Goal: Task Accomplishment & Management: Complete application form

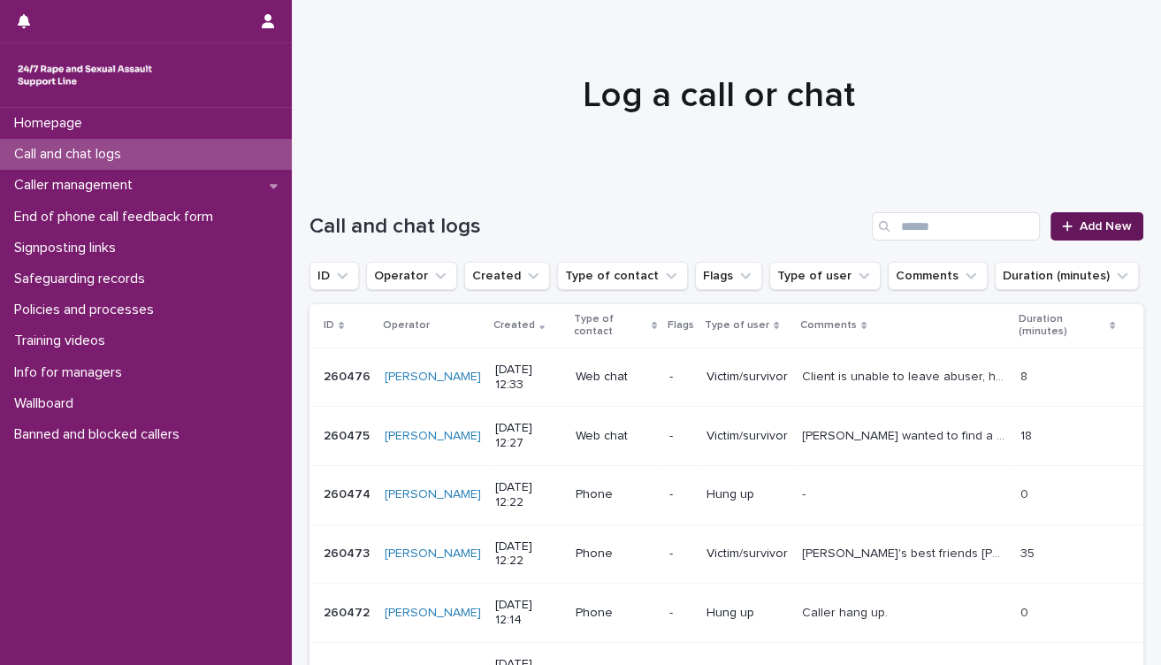
click at [1080, 228] on span "Add New" at bounding box center [1106, 226] width 52 height 12
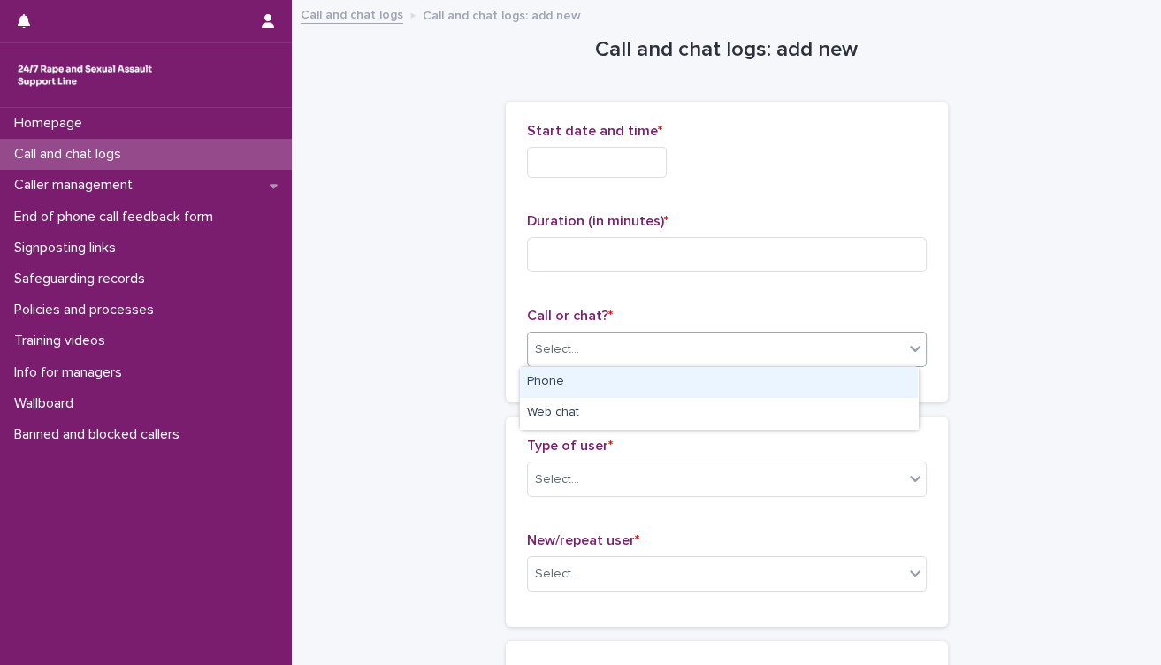
click at [812, 355] on div "Select..." at bounding box center [716, 349] width 376 height 29
click at [798, 388] on div "Phone" at bounding box center [719, 382] width 398 height 31
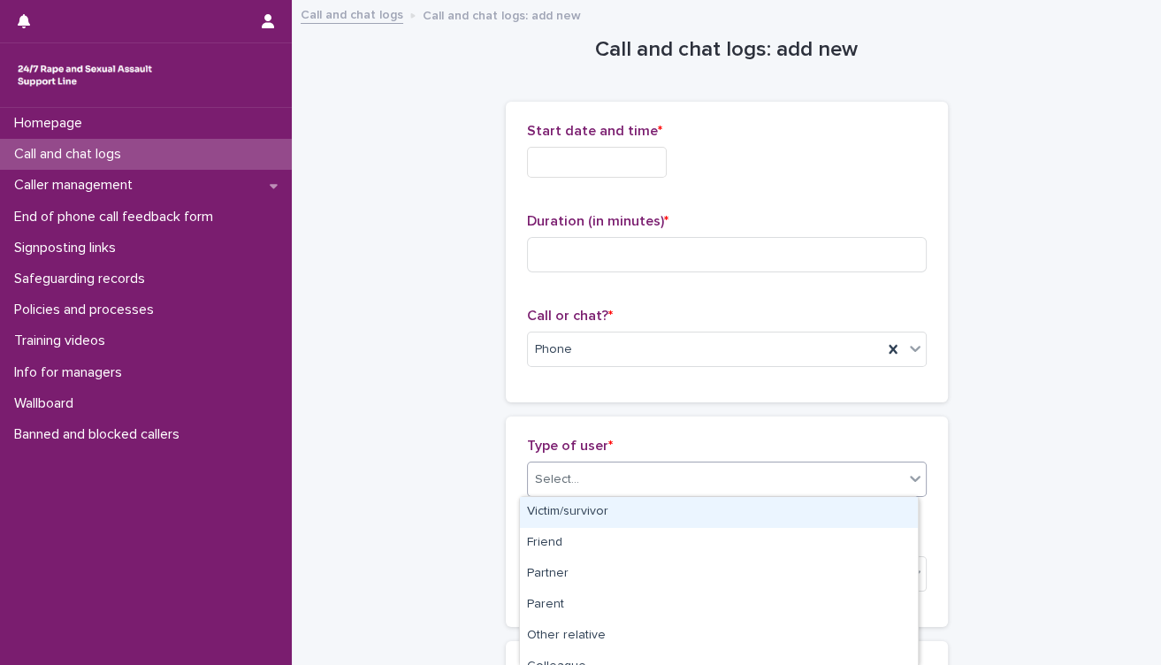
click at [724, 482] on div "Select..." at bounding box center [716, 479] width 376 height 29
click at [719, 515] on div "Victim/survivor" at bounding box center [719, 512] width 398 height 31
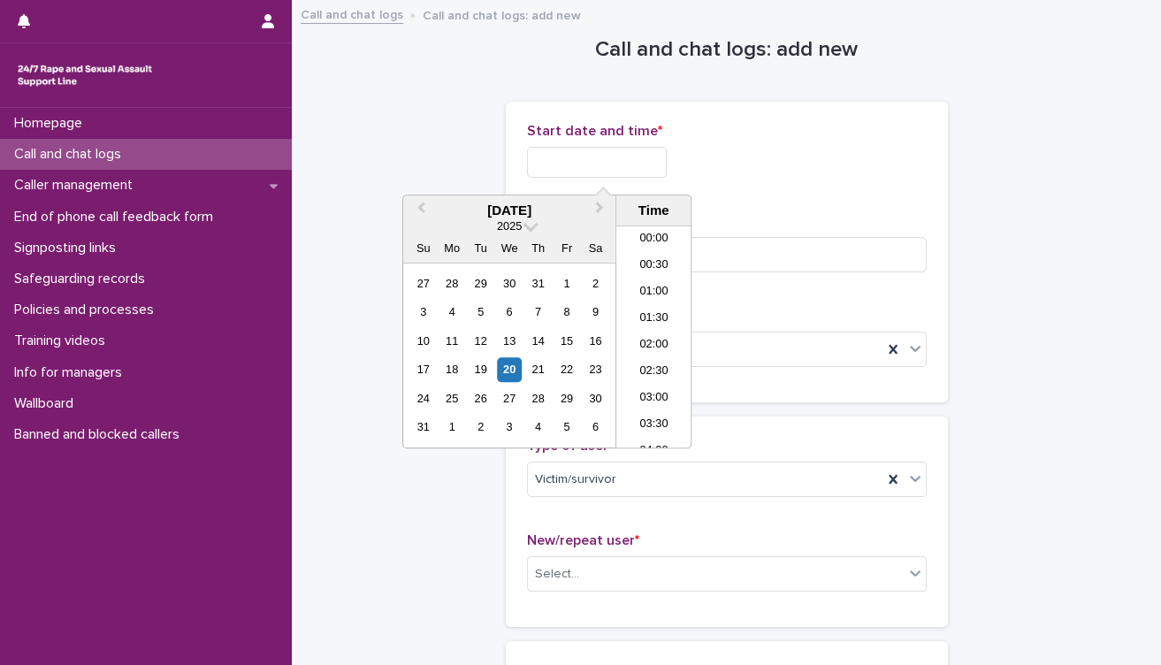
click at [655, 166] on input "text" at bounding box center [597, 162] width 140 height 31
click at [647, 317] on li "12:30" at bounding box center [653, 310] width 75 height 27
click at [652, 168] on input "**********" at bounding box center [597, 162] width 140 height 31
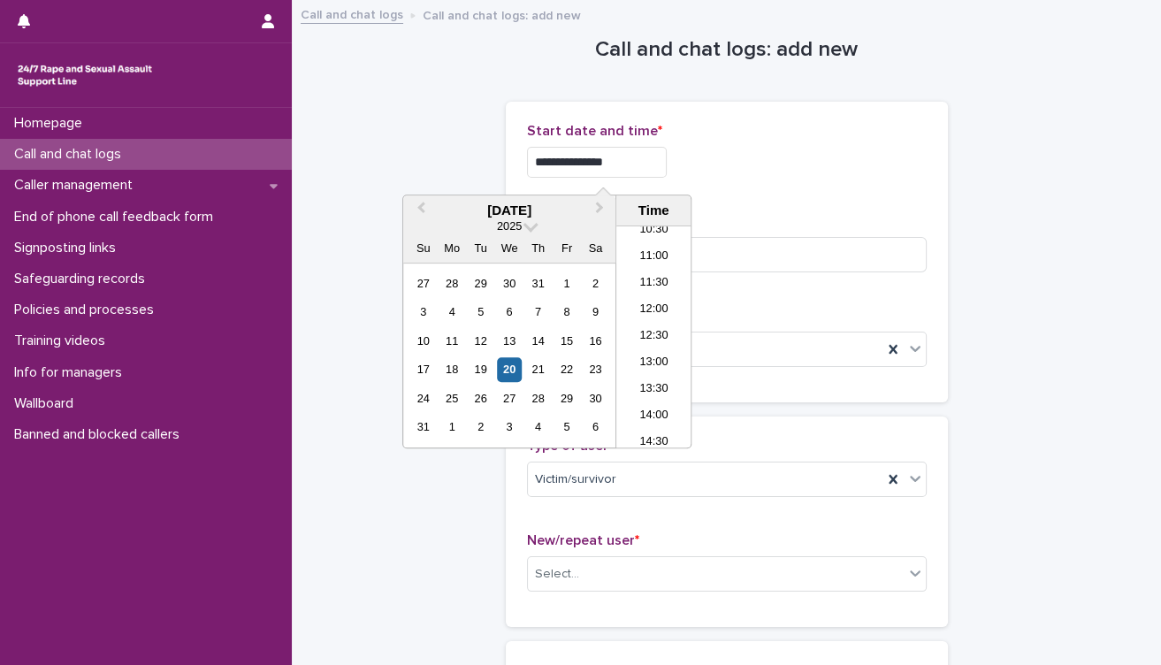
type input "**********"
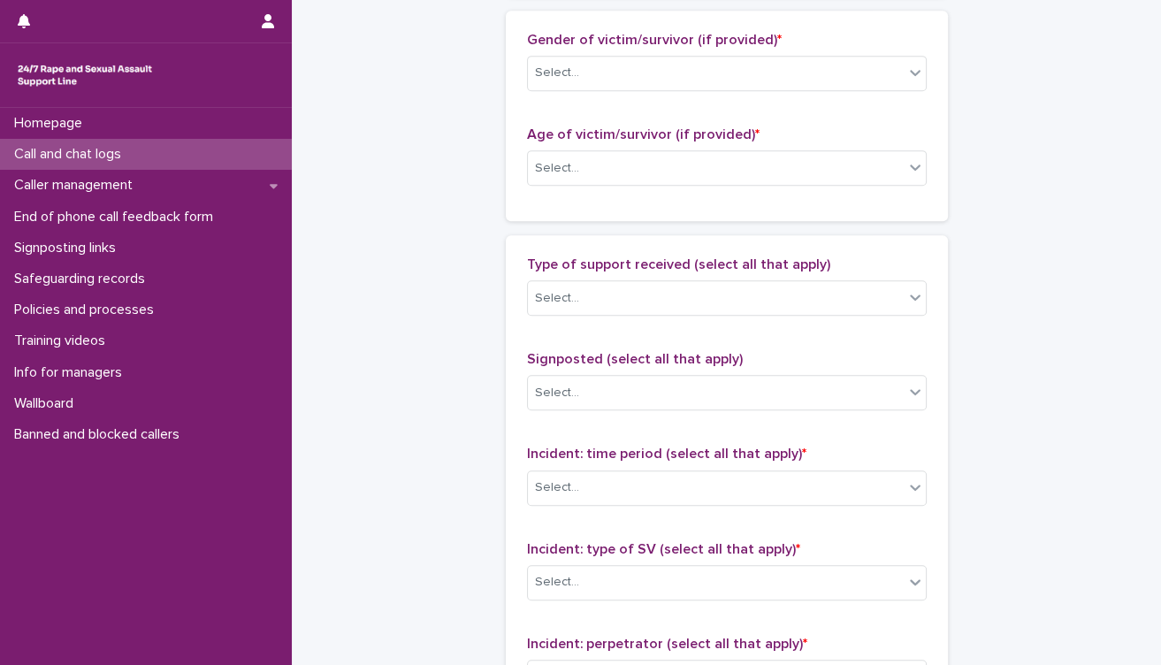
scroll to position [884, 0]
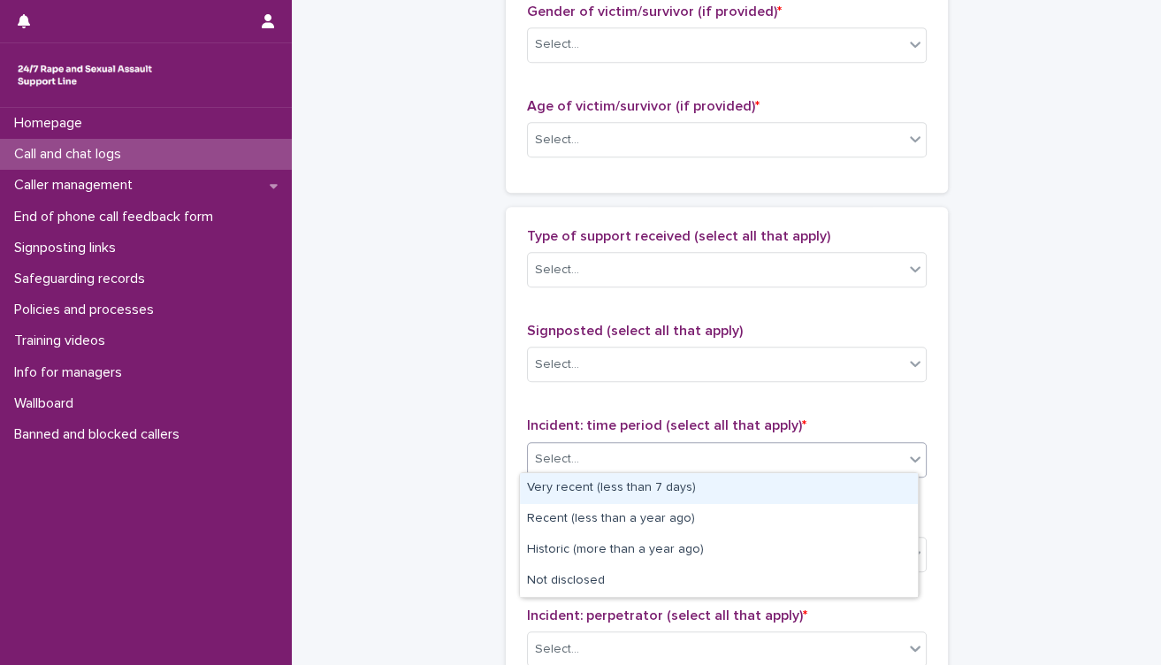
click at [830, 451] on div "Select..." at bounding box center [716, 459] width 376 height 29
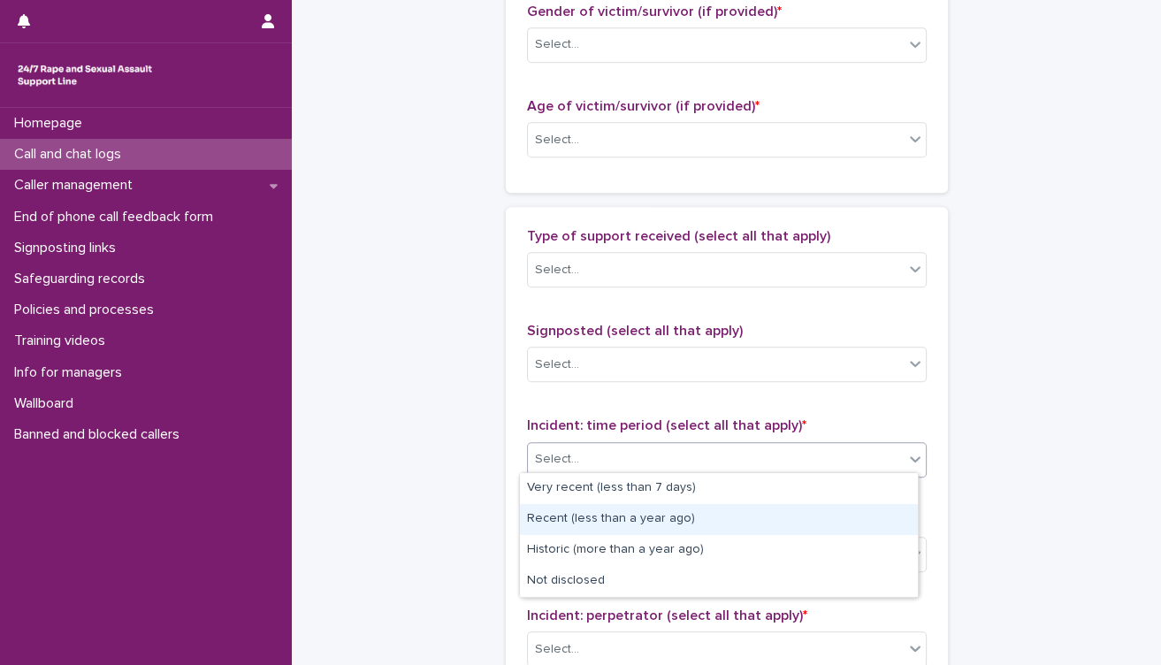
click at [734, 523] on div "Recent (less than a year ago)" at bounding box center [719, 519] width 398 height 31
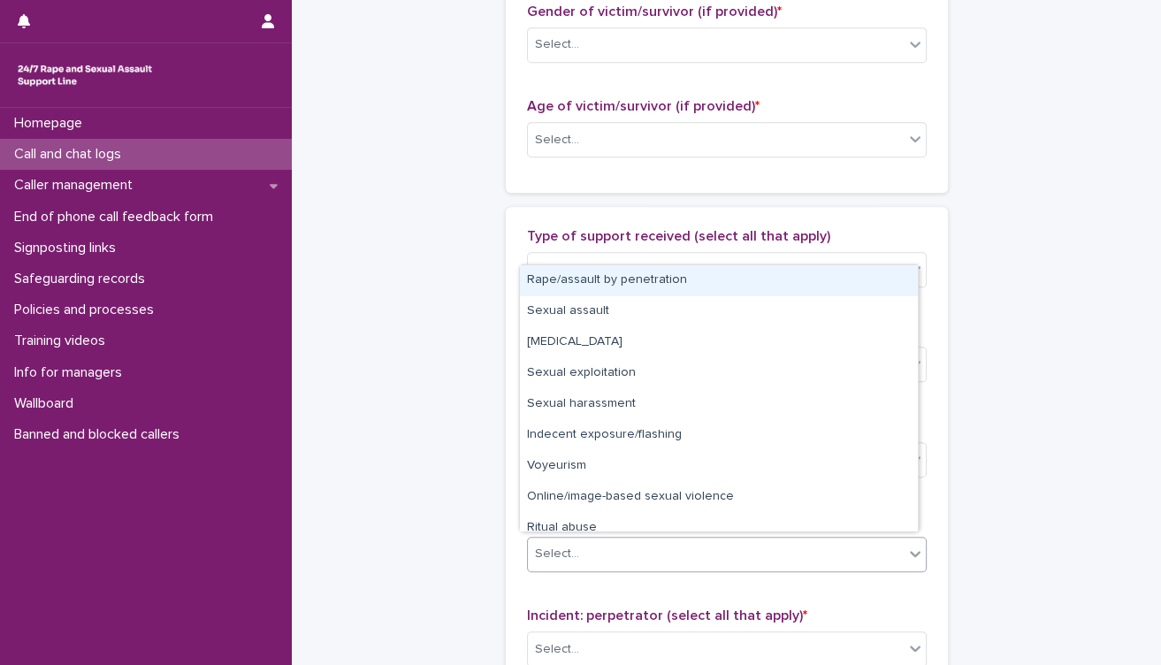
click at [726, 548] on div "Select..." at bounding box center [716, 553] width 376 height 29
click at [772, 288] on div "Rape/assault by penetration" at bounding box center [719, 280] width 398 height 31
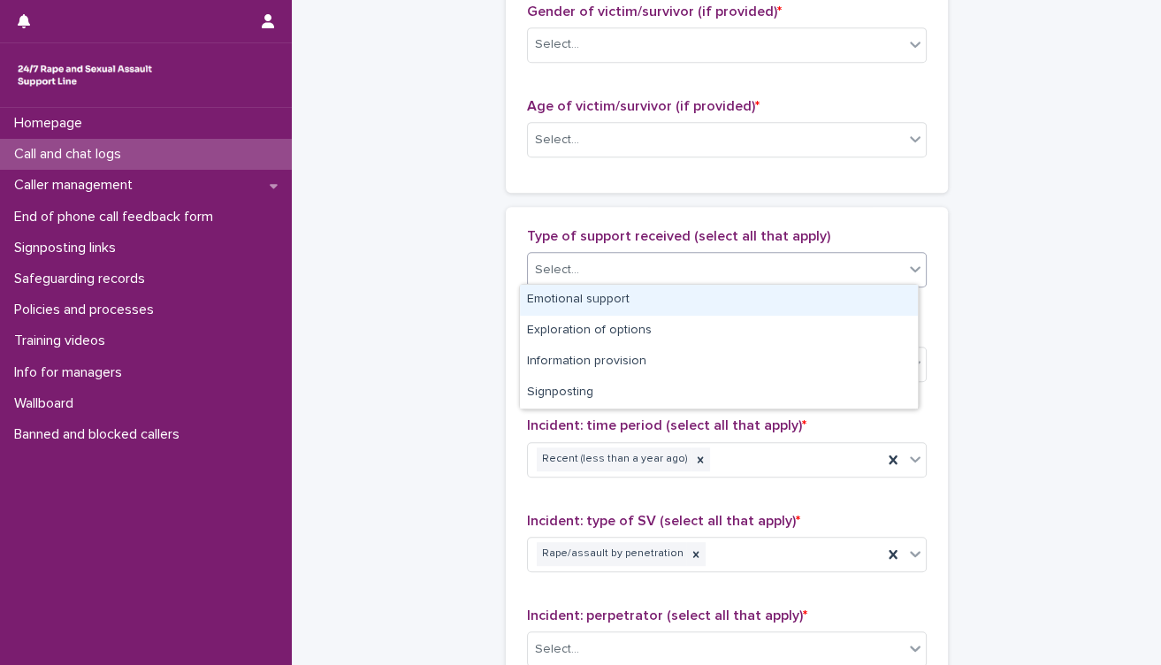
click at [740, 258] on div "Select..." at bounding box center [716, 270] width 376 height 29
click at [721, 296] on div "Emotional support" at bounding box center [719, 300] width 398 height 31
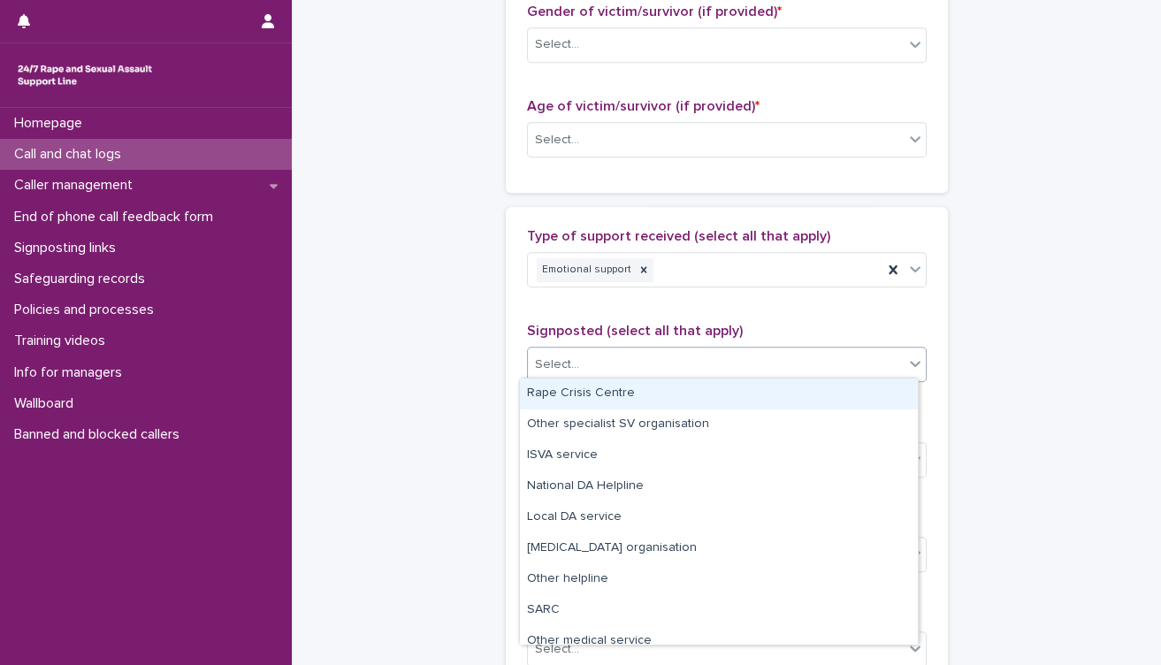
click at [712, 363] on div "Select..." at bounding box center [716, 364] width 376 height 29
click at [693, 399] on div "Rape Crisis Centre" at bounding box center [719, 393] width 398 height 31
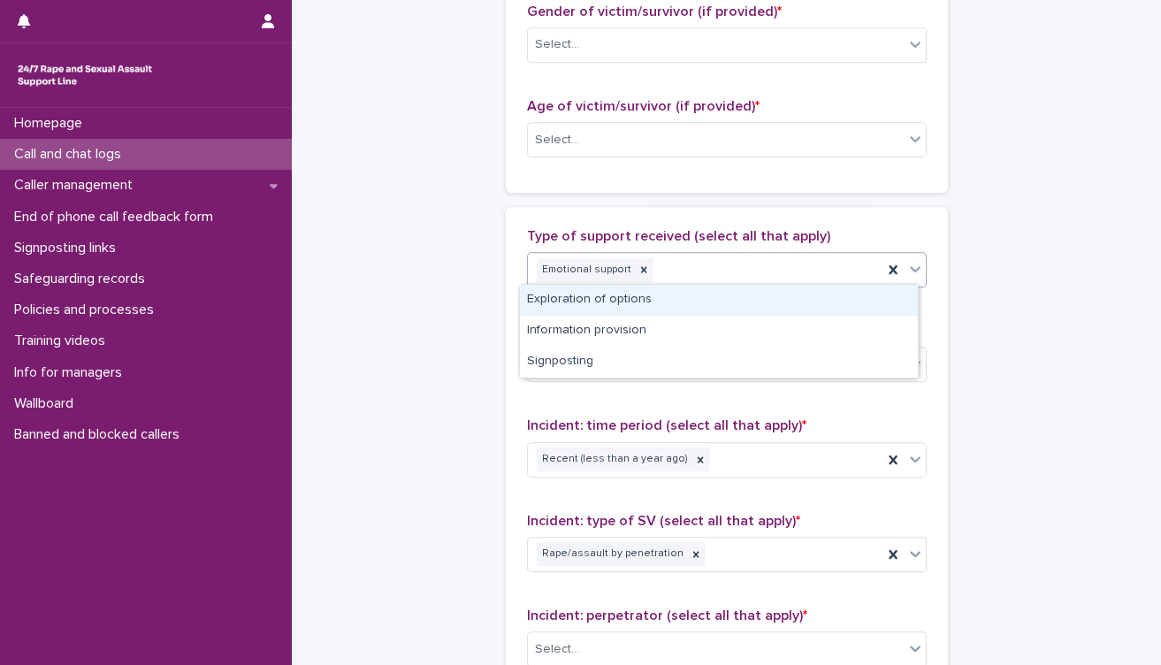
click at [851, 275] on div "Emotional support" at bounding box center [705, 270] width 355 height 31
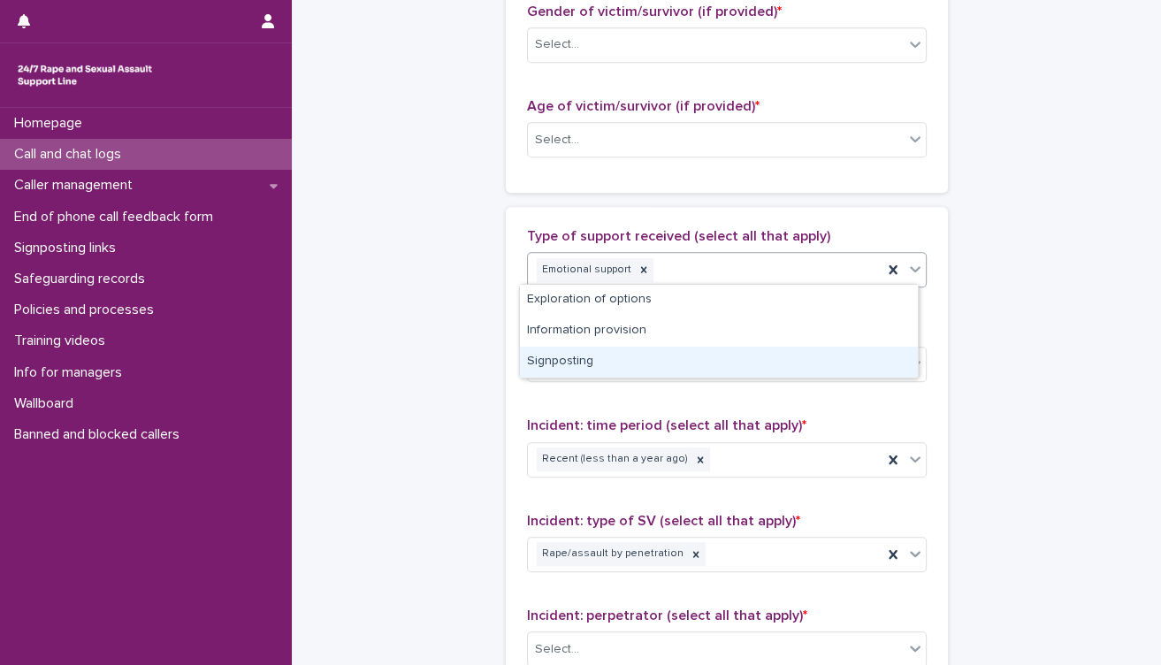
click at [756, 372] on div "Signposting" at bounding box center [719, 362] width 398 height 31
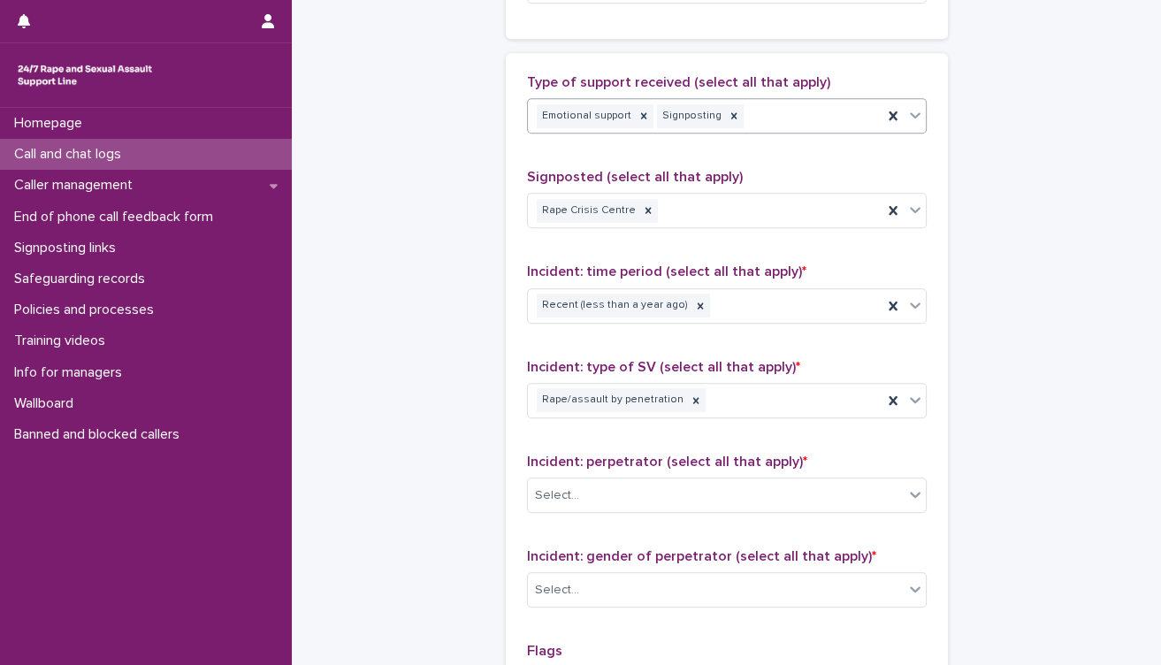
scroll to position [1080, 0]
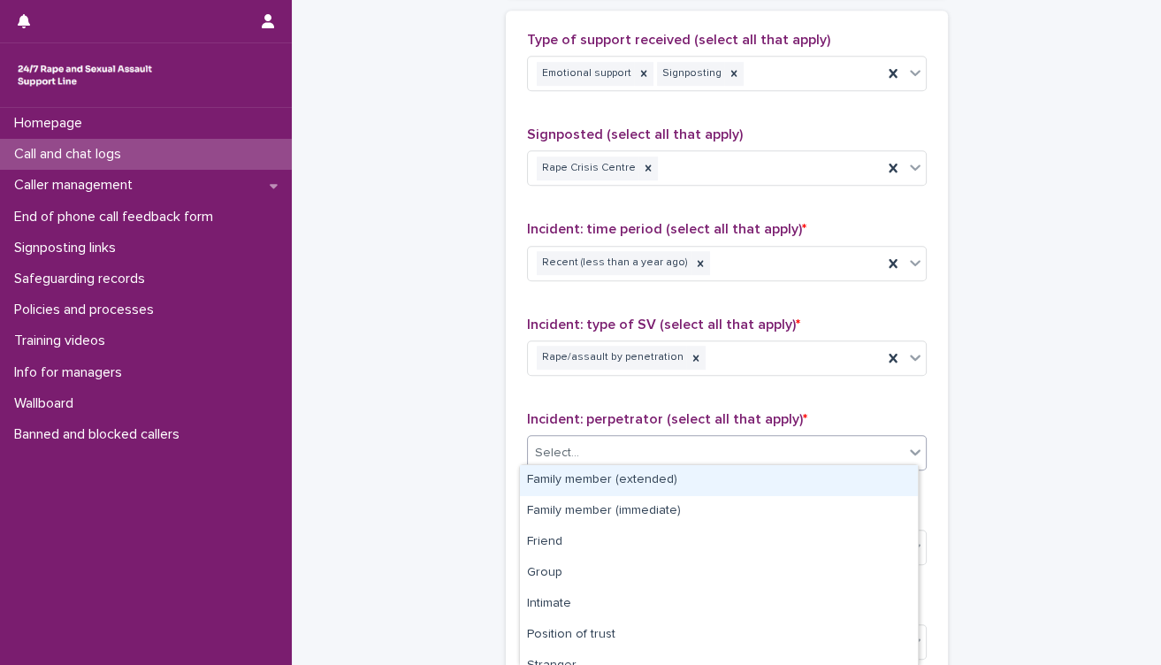
click at [787, 449] on div "Select..." at bounding box center [716, 453] width 376 height 29
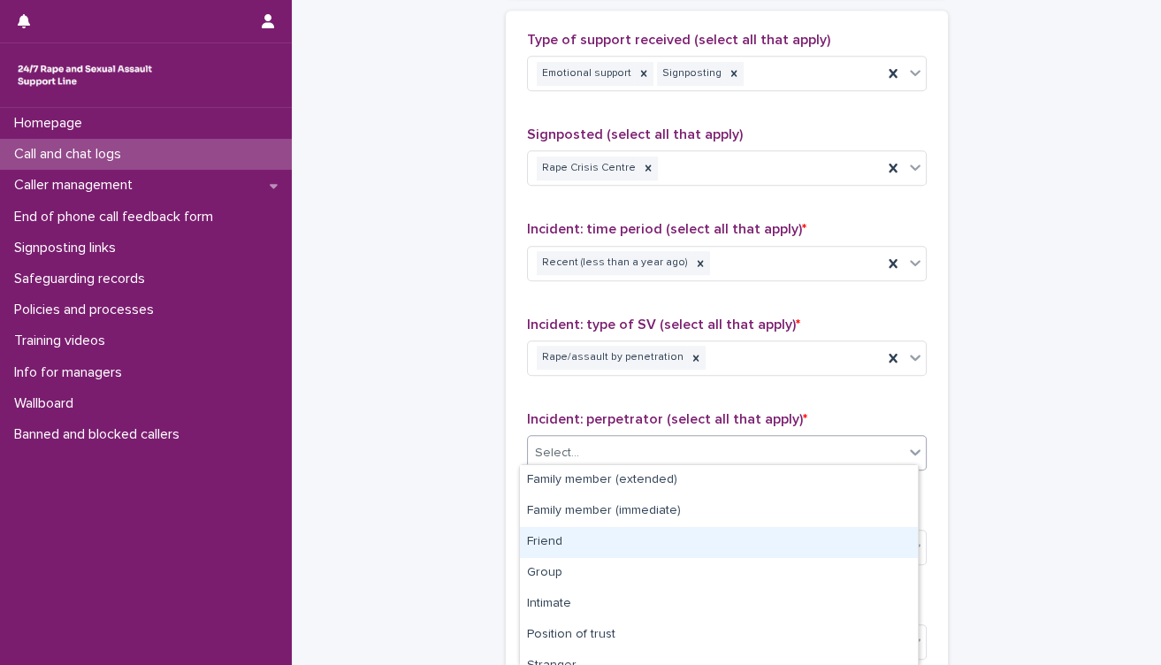
click at [770, 546] on div "Friend" at bounding box center [719, 542] width 398 height 31
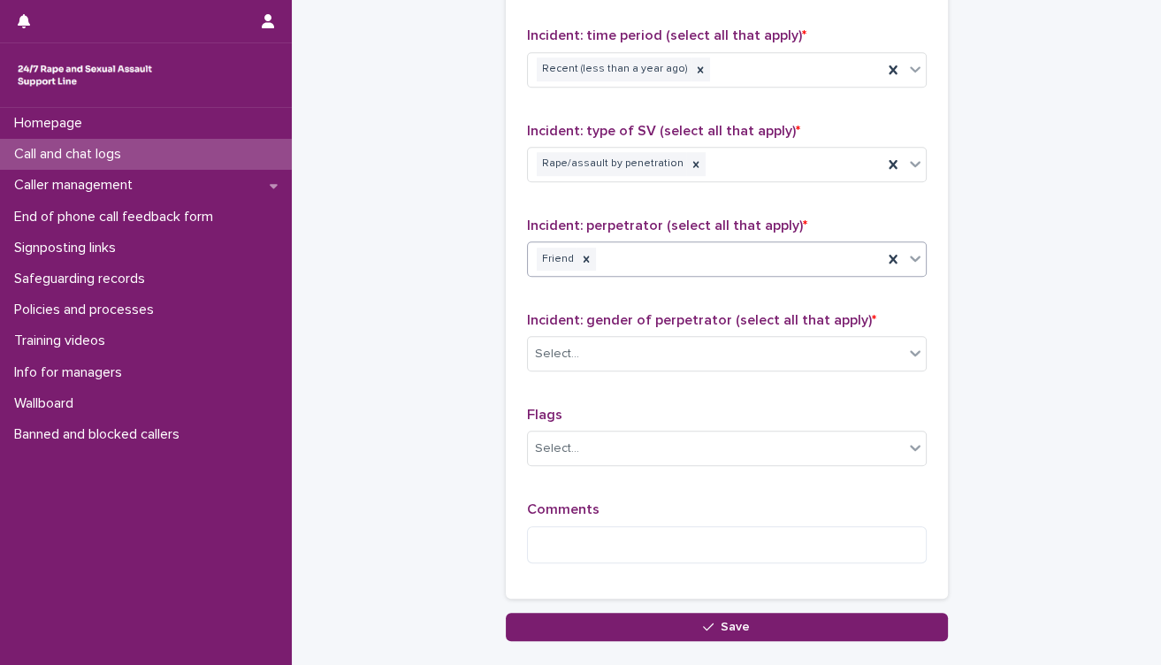
scroll to position [1277, 0]
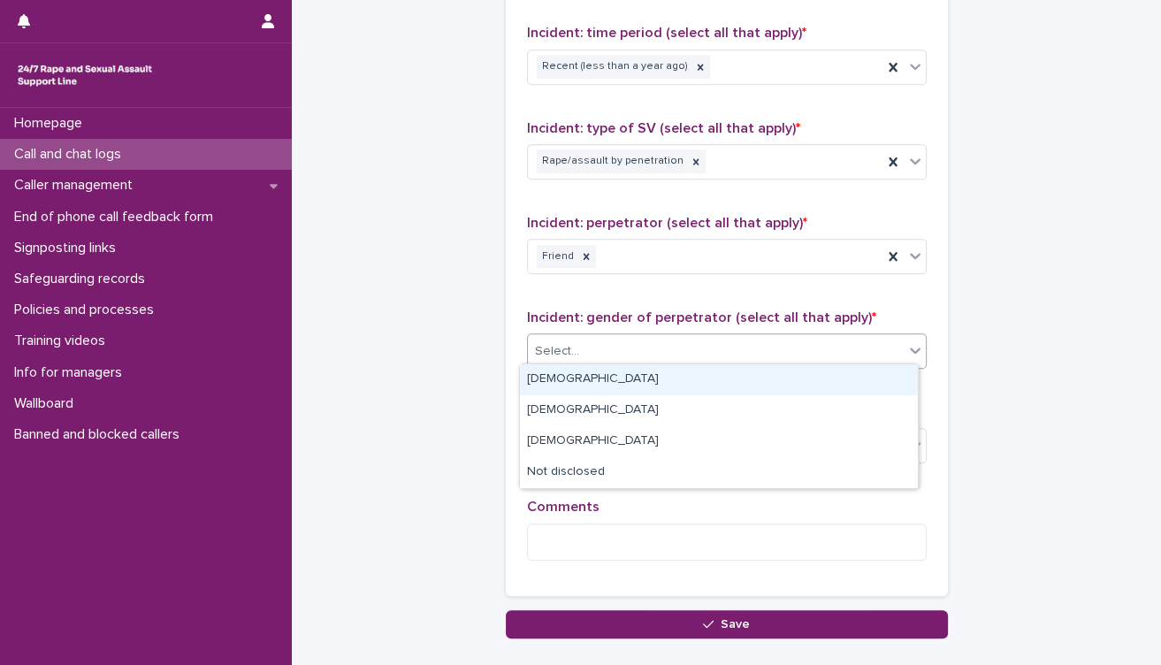
click at [731, 347] on div "Select..." at bounding box center [716, 351] width 376 height 29
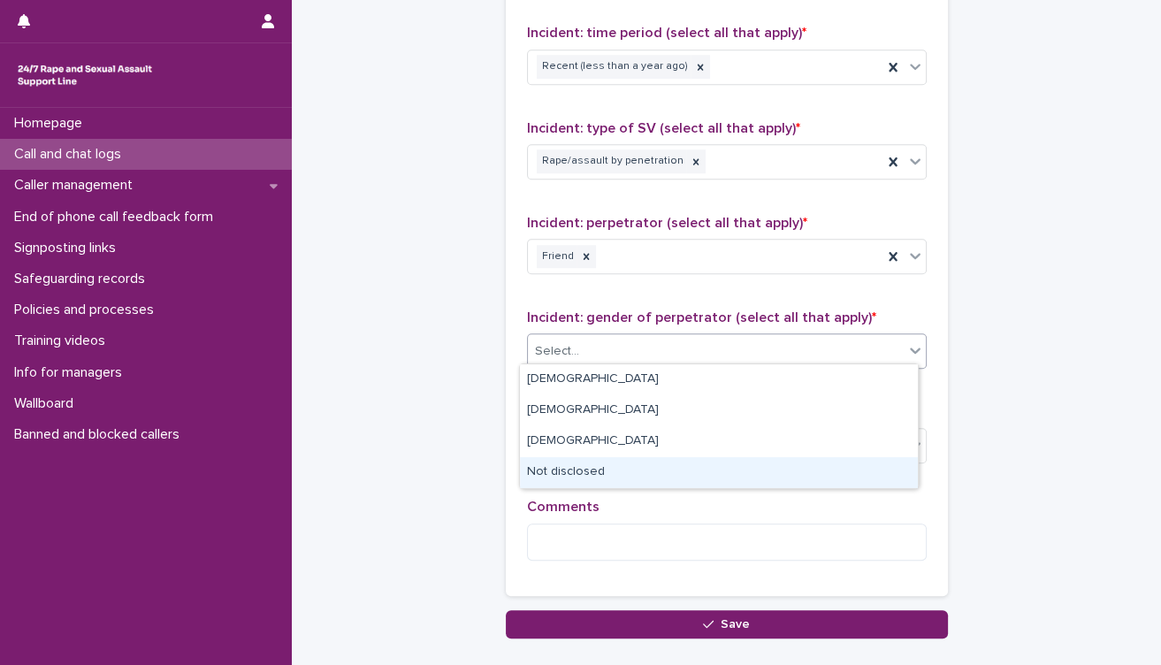
drag, startPoint x: 697, startPoint y: 452, endPoint x: 694, endPoint y: 462, distance: 10.1
click at [694, 462] on div "Not disclosed" at bounding box center [719, 472] width 398 height 31
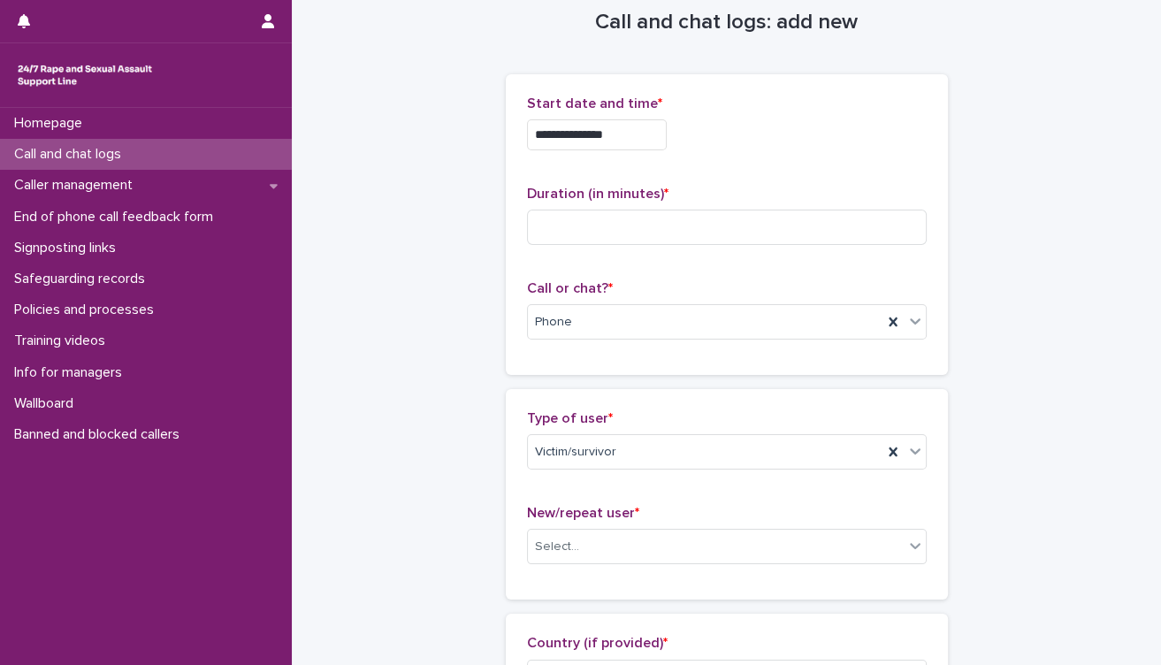
scroll to position [0, 0]
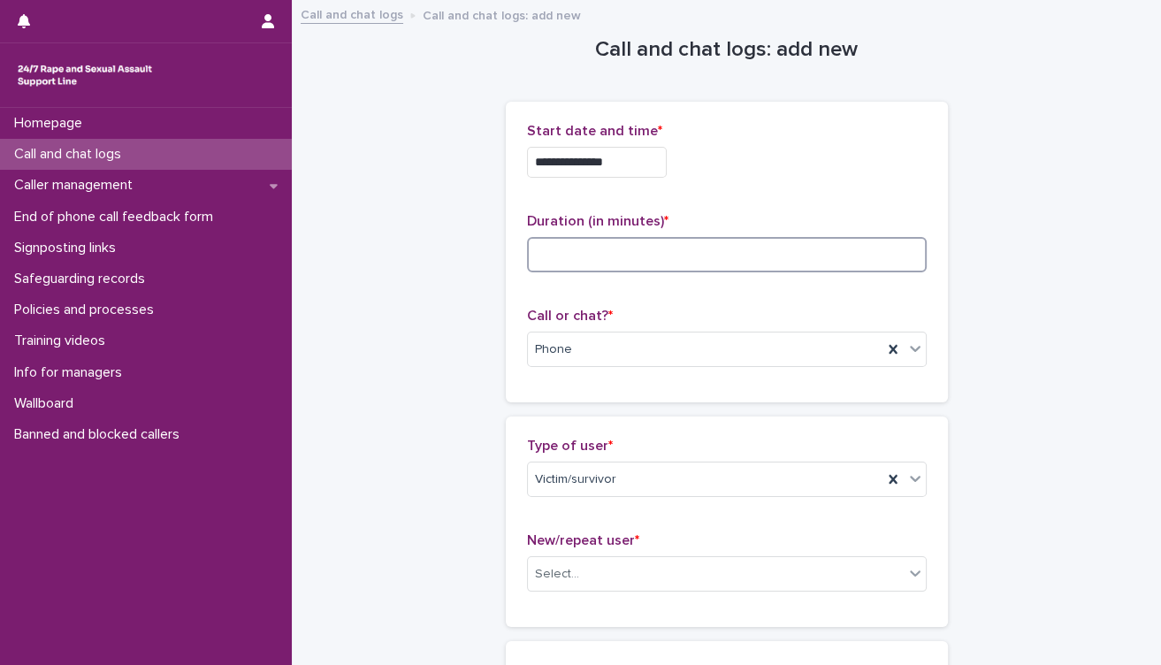
click at [707, 248] on input at bounding box center [727, 254] width 400 height 35
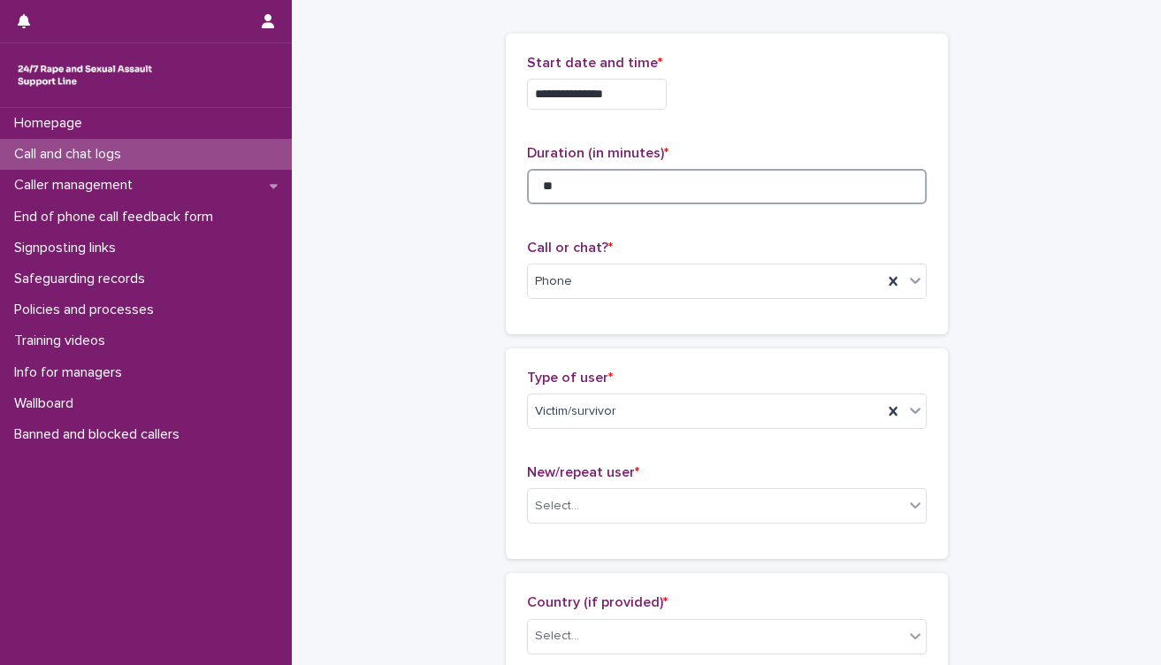
scroll to position [196, 0]
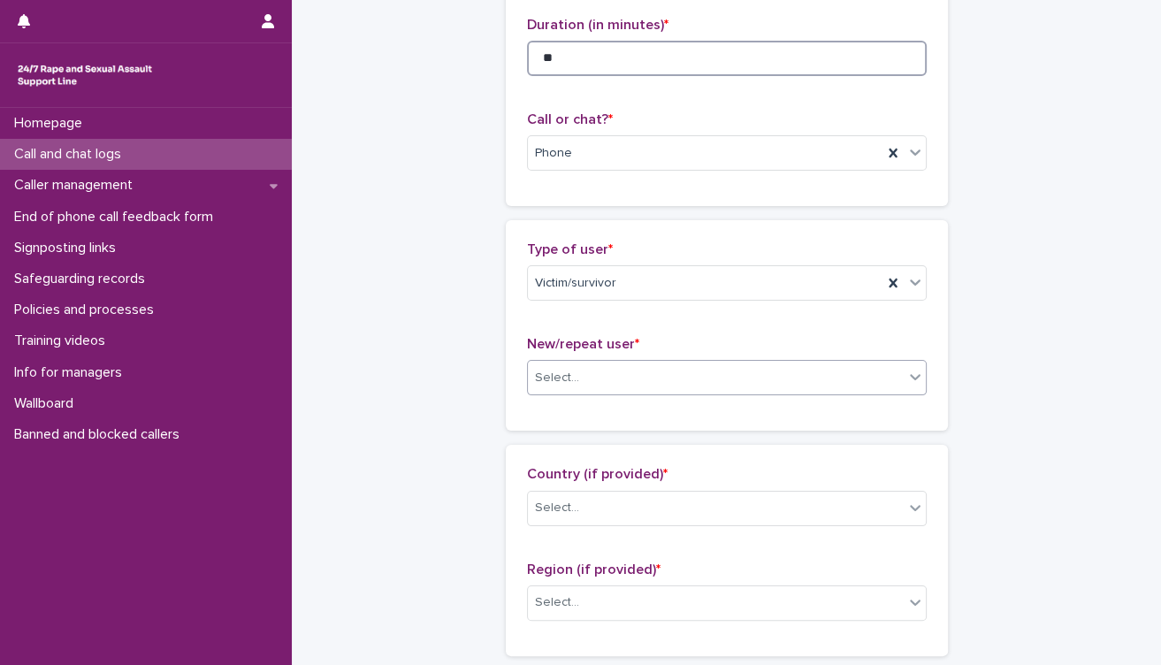
type input "**"
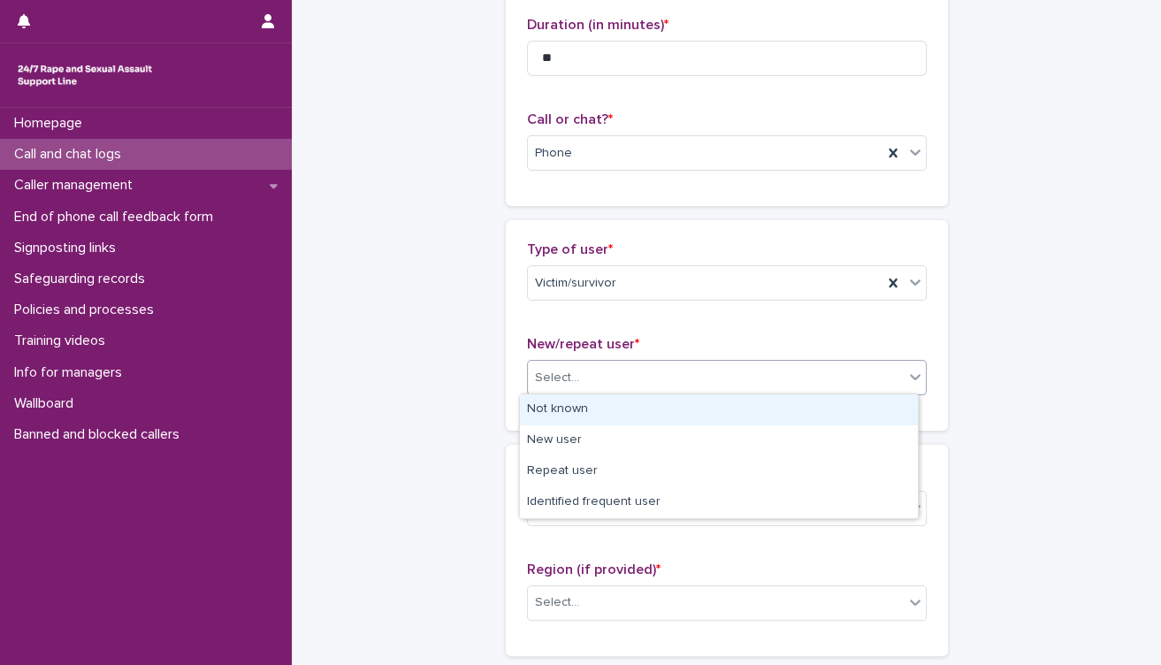
click at [709, 374] on div "Select..." at bounding box center [716, 377] width 376 height 29
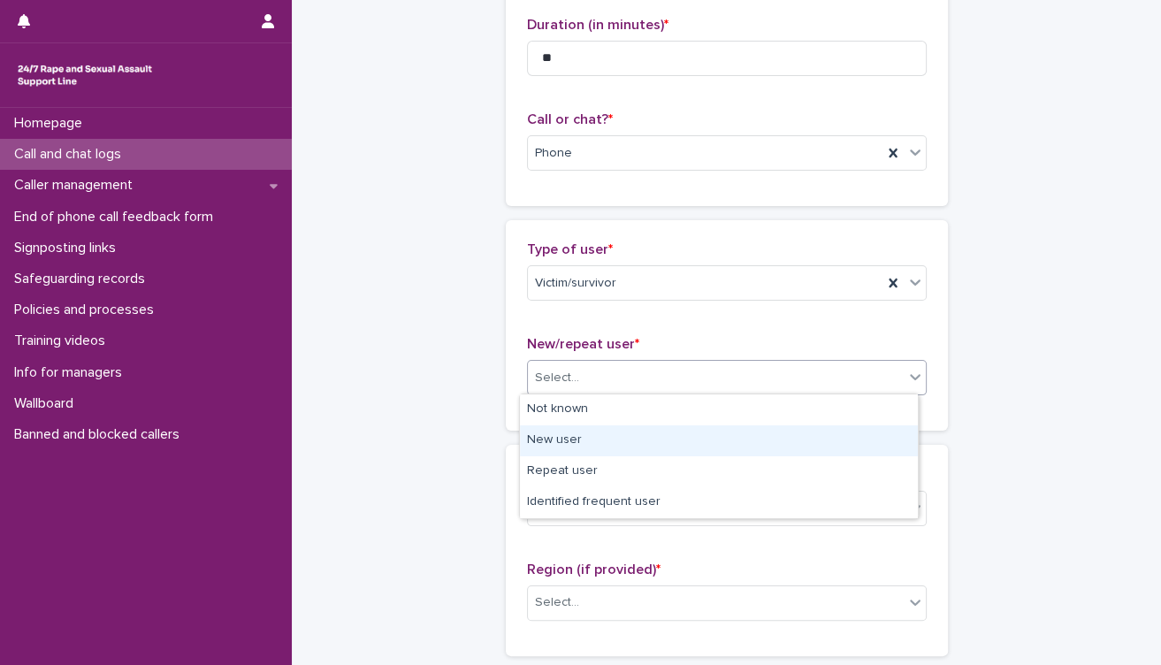
click at [653, 447] on div "New user" at bounding box center [719, 440] width 398 height 31
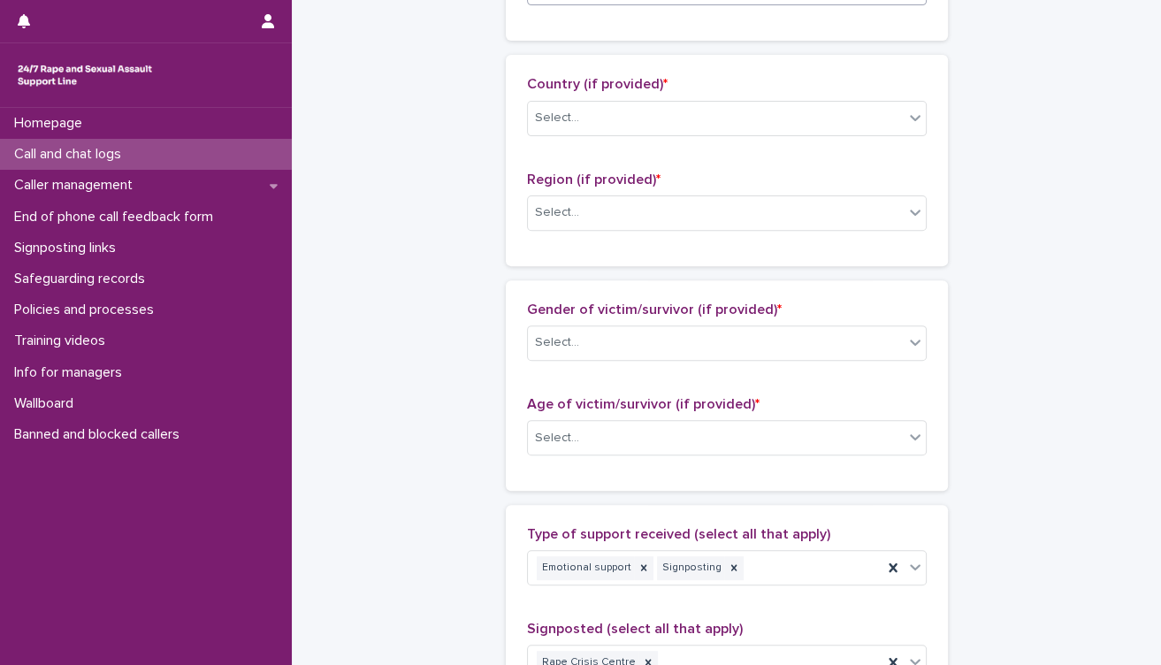
scroll to position [589, 0]
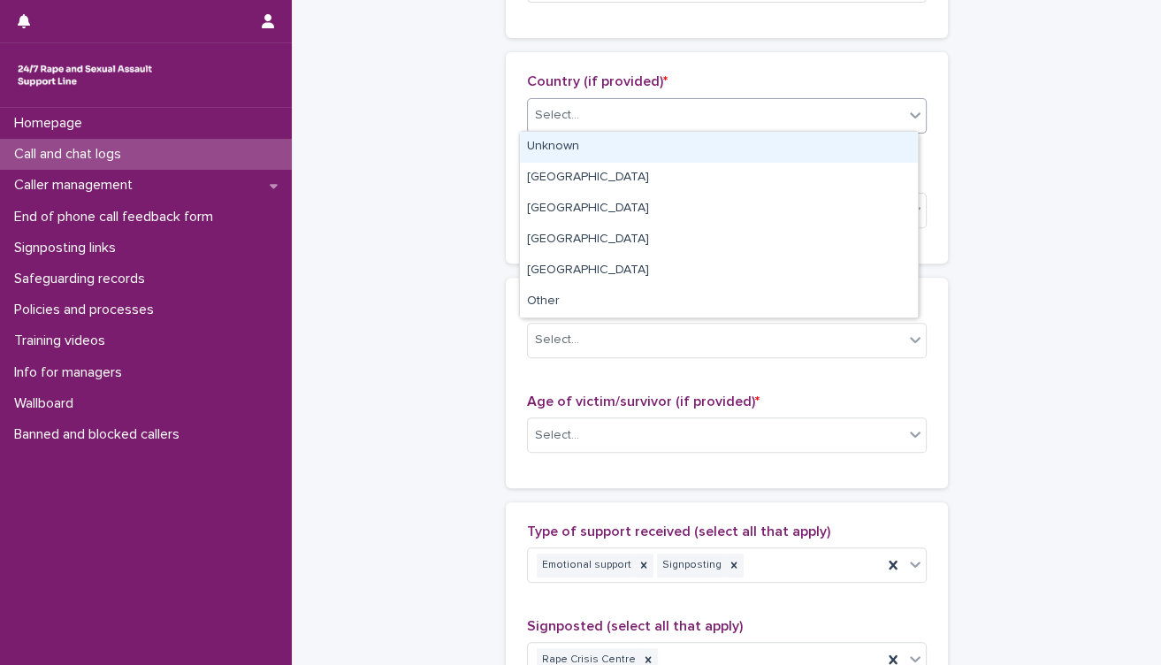
click at [629, 120] on div "Select..." at bounding box center [716, 115] width 376 height 29
click at [629, 155] on div "Unknown" at bounding box center [719, 147] width 398 height 31
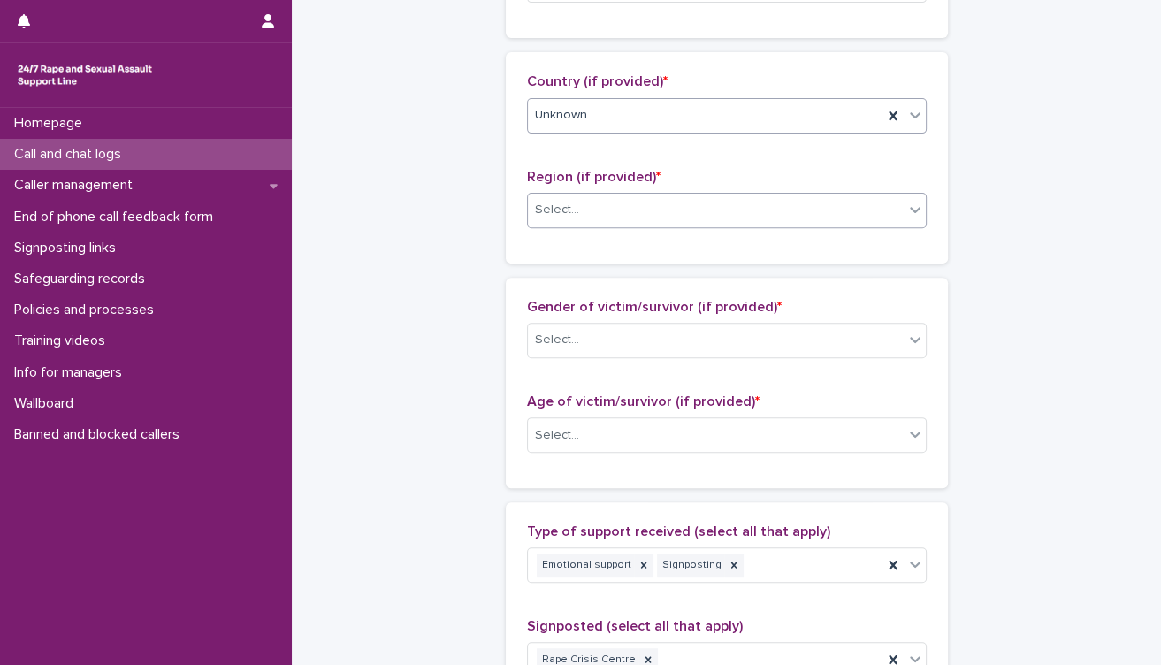
click at [650, 214] on div "Select..." at bounding box center [716, 209] width 376 height 29
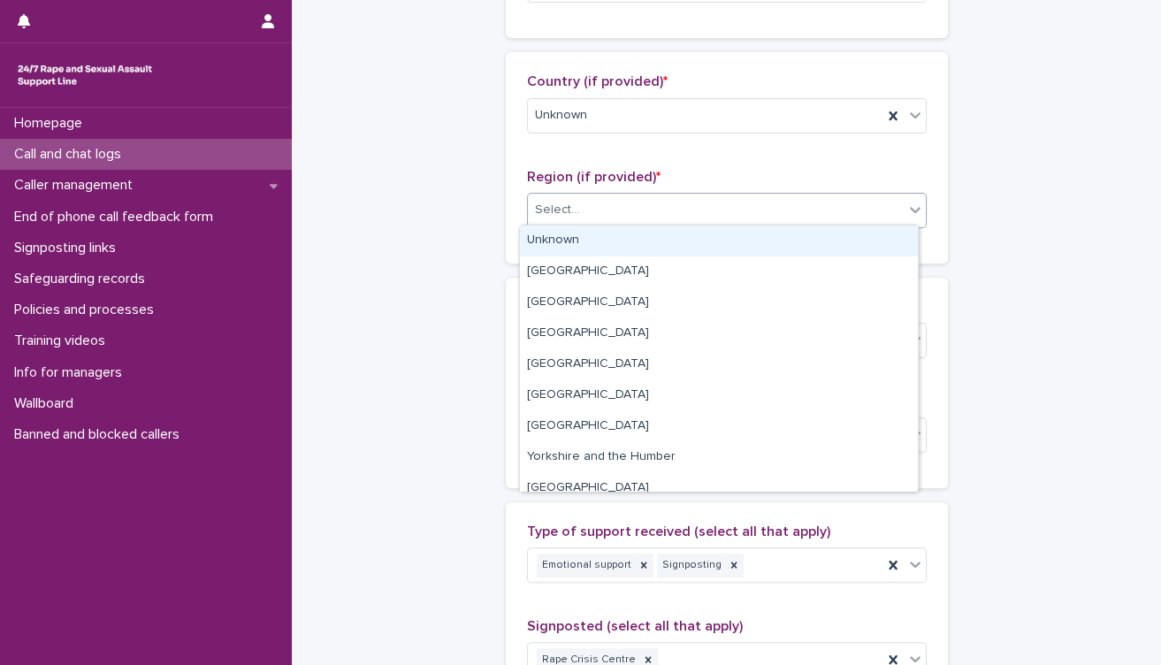
click at [634, 240] on div "Unknown" at bounding box center [719, 240] width 398 height 31
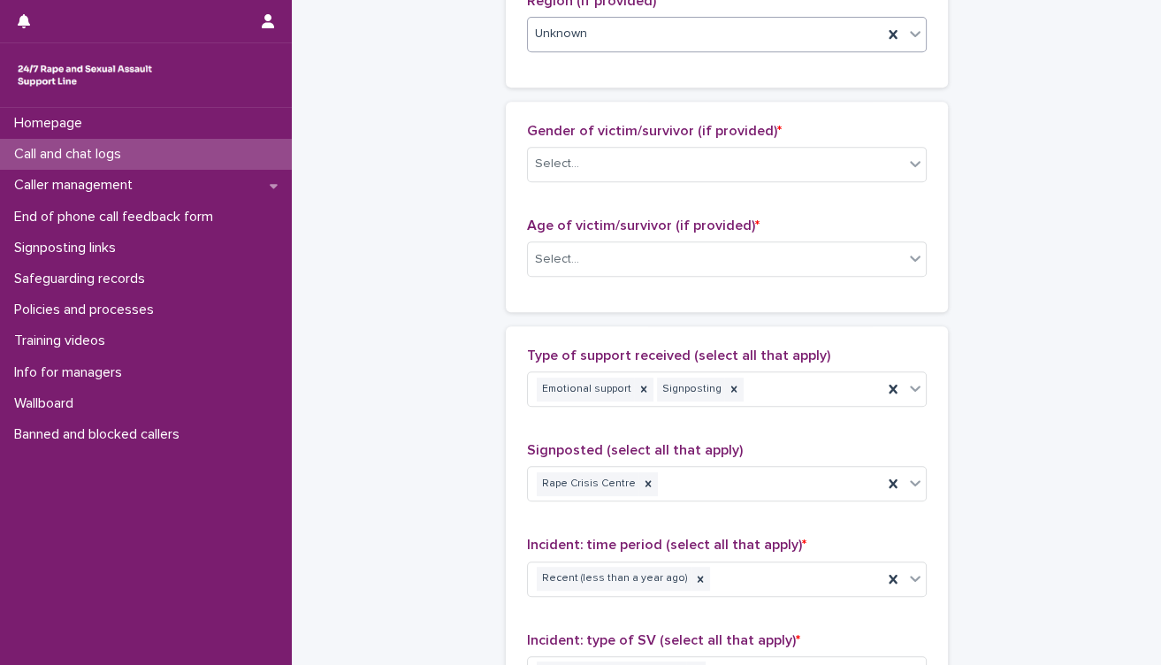
scroll to position [785, 0]
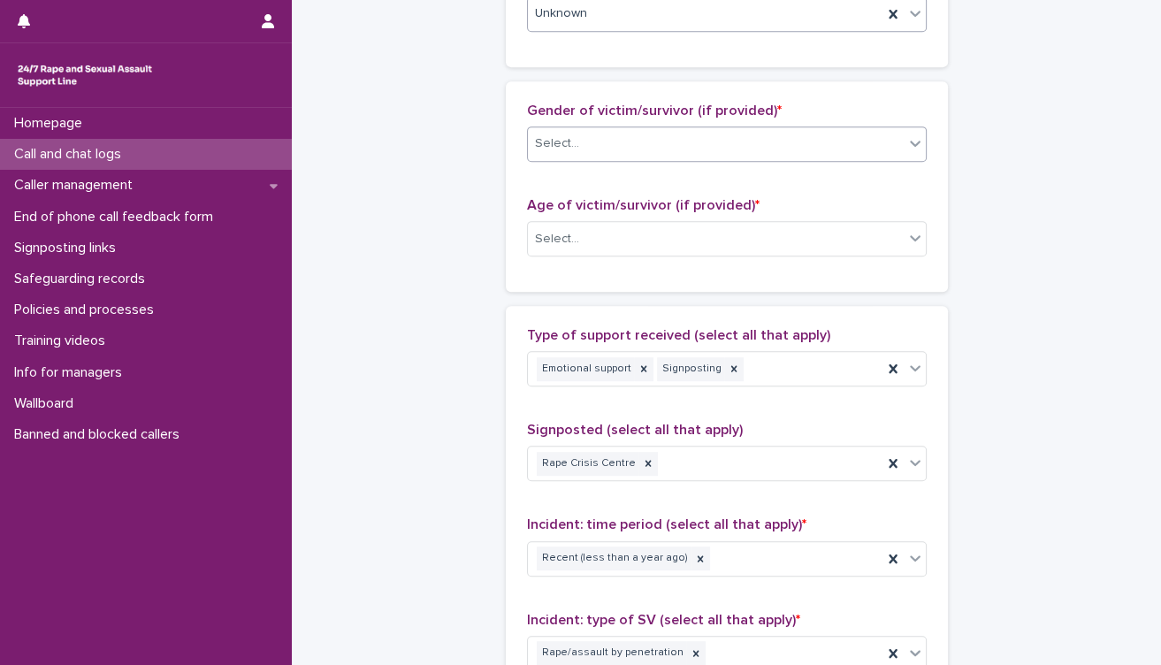
click at [694, 150] on div "Select..." at bounding box center [716, 143] width 376 height 29
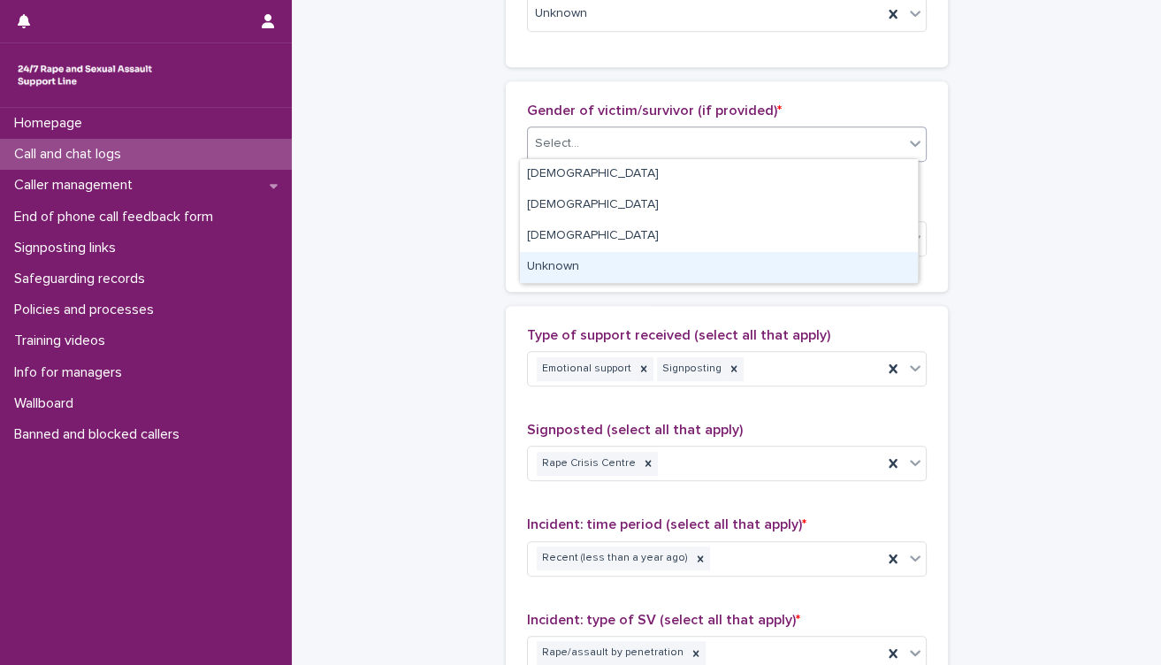
click at [651, 263] on div "Unknown" at bounding box center [719, 267] width 398 height 31
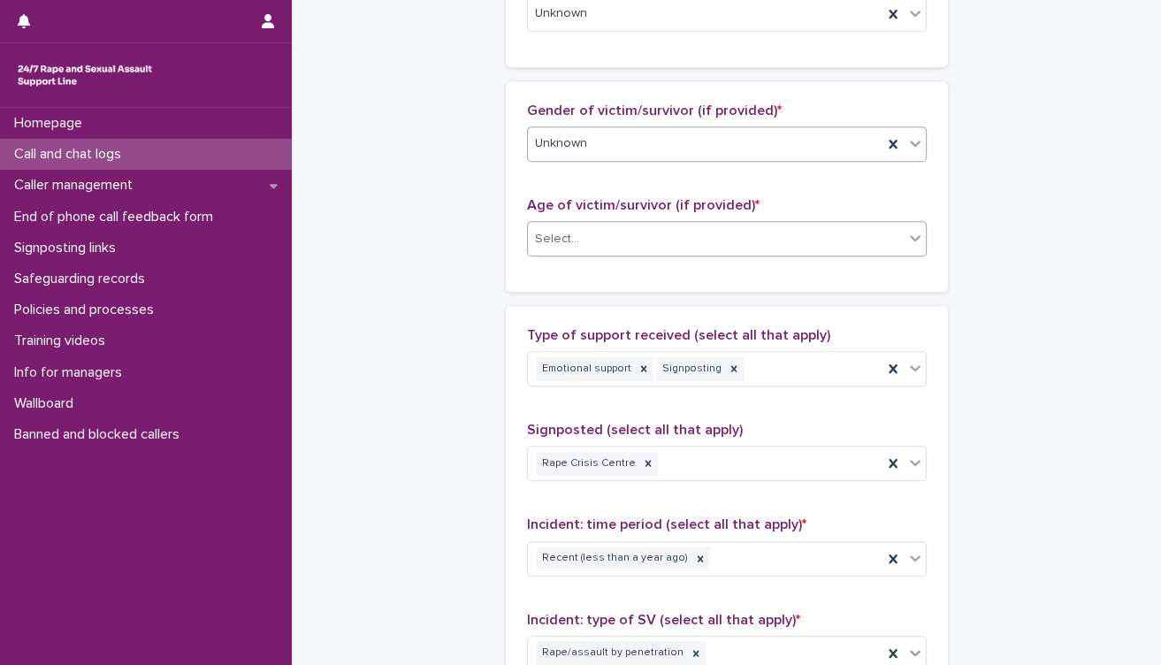
click at [665, 244] on div "Select..." at bounding box center [716, 239] width 376 height 29
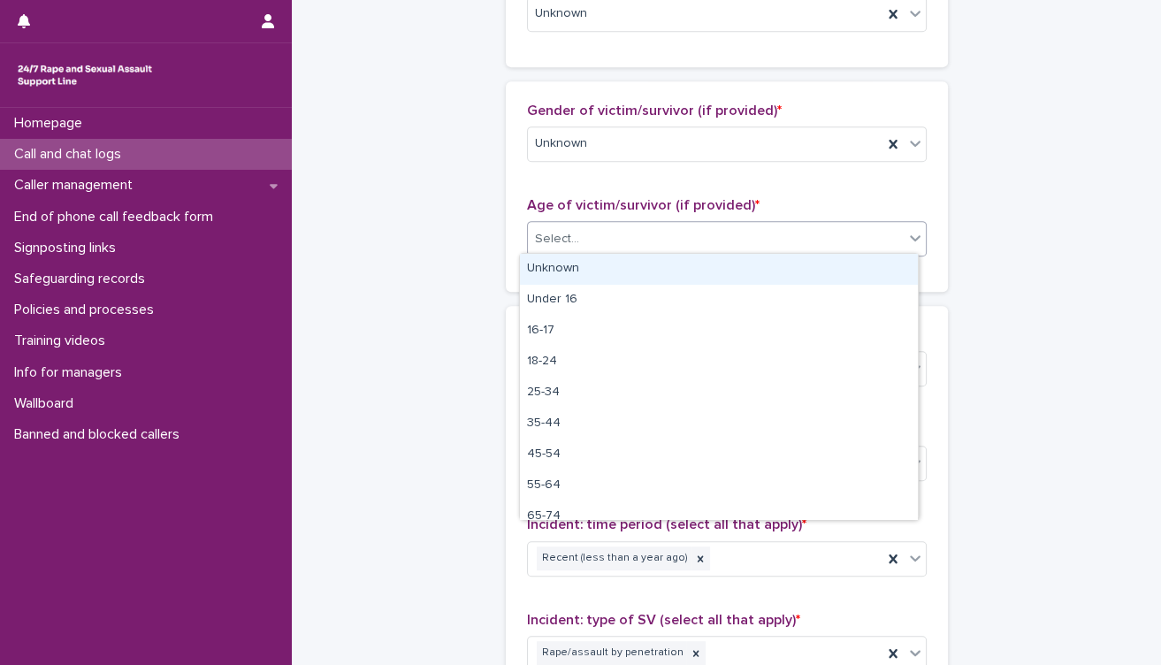
click at [645, 271] on div "Unknown" at bounding box center [719, 269] width 398 height 31
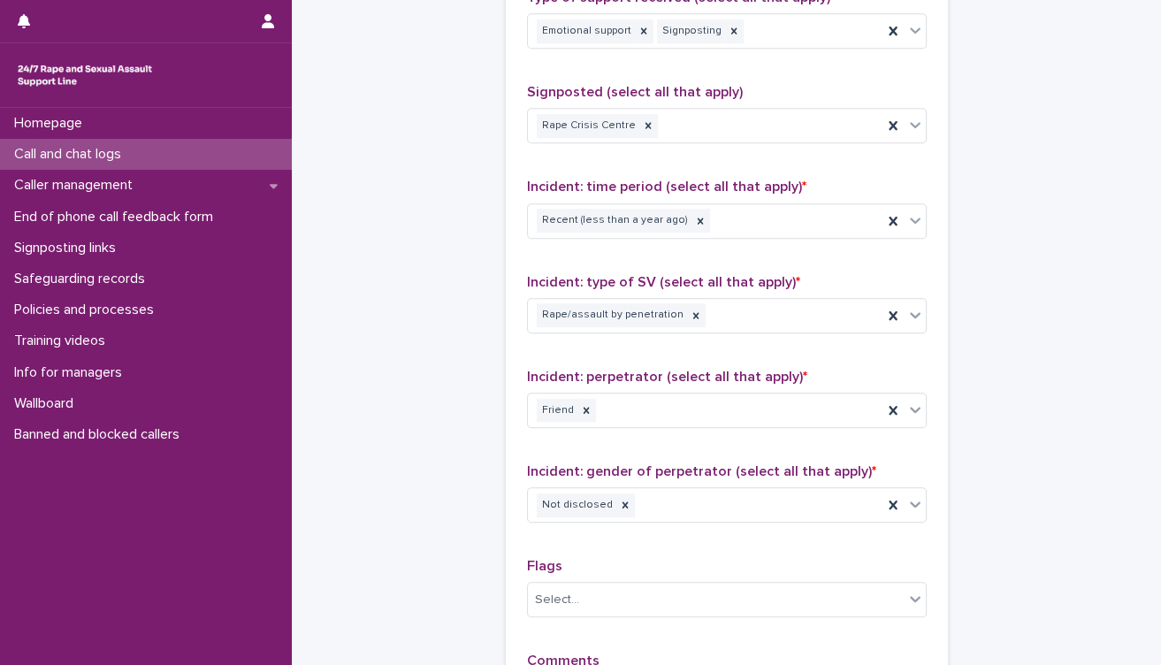
scroll to position [1277, 0]
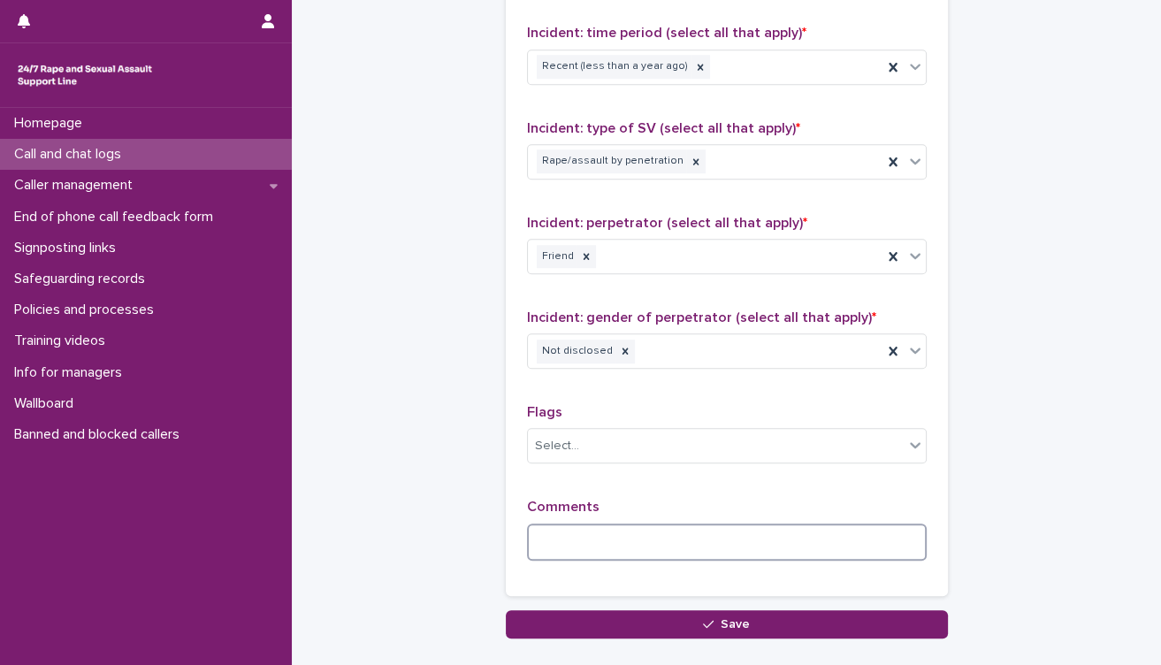
click at [625, 544] on textarea at bounding box center [727, 542] width 400 height 38
click at [568, 534] on textarea "**********" at bounding box center [727, 542] width 400 height 38
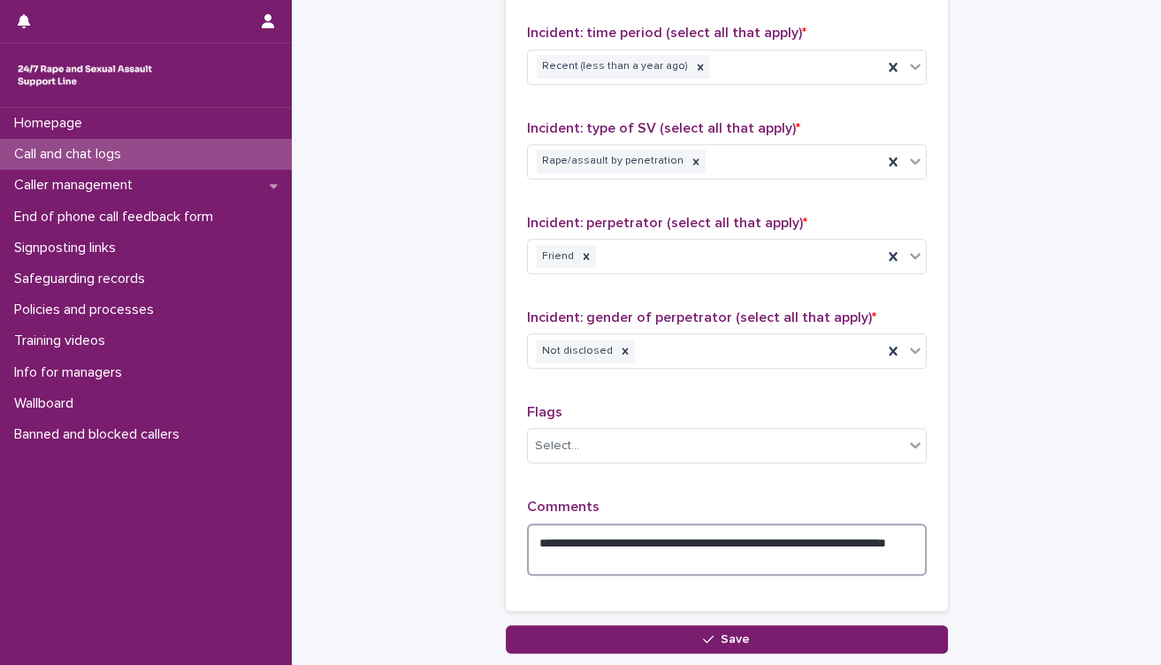
click at [648, 554] on textarea "**********" at bounding box center [727, 549] width 400 height 53
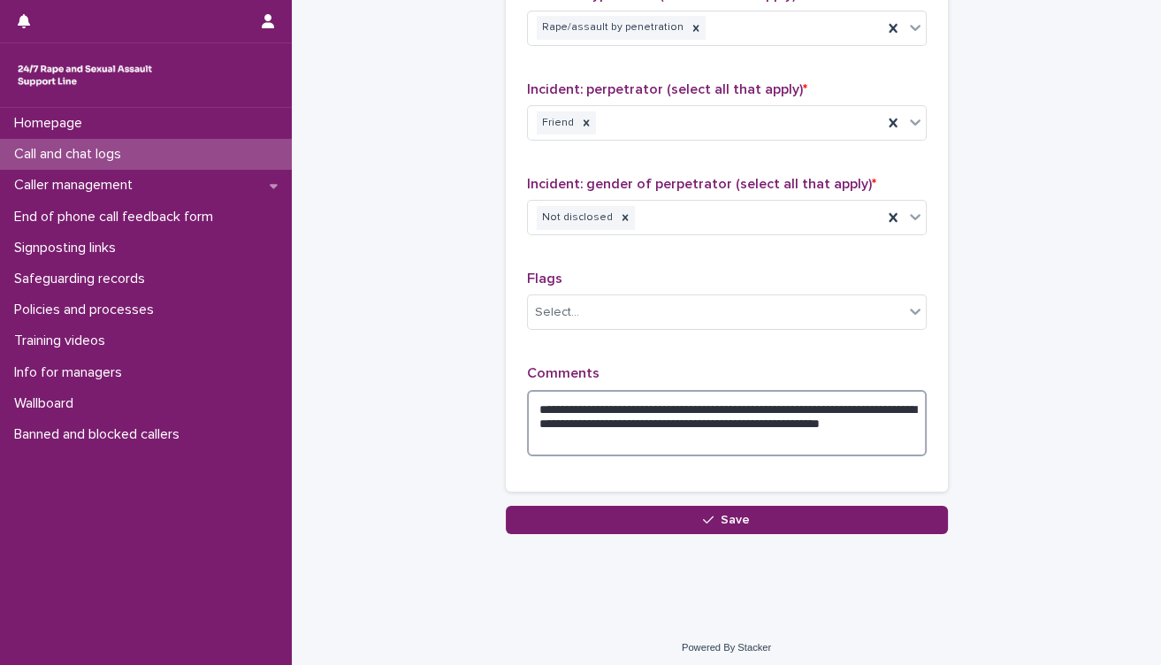
scroll to position [1411, 0]
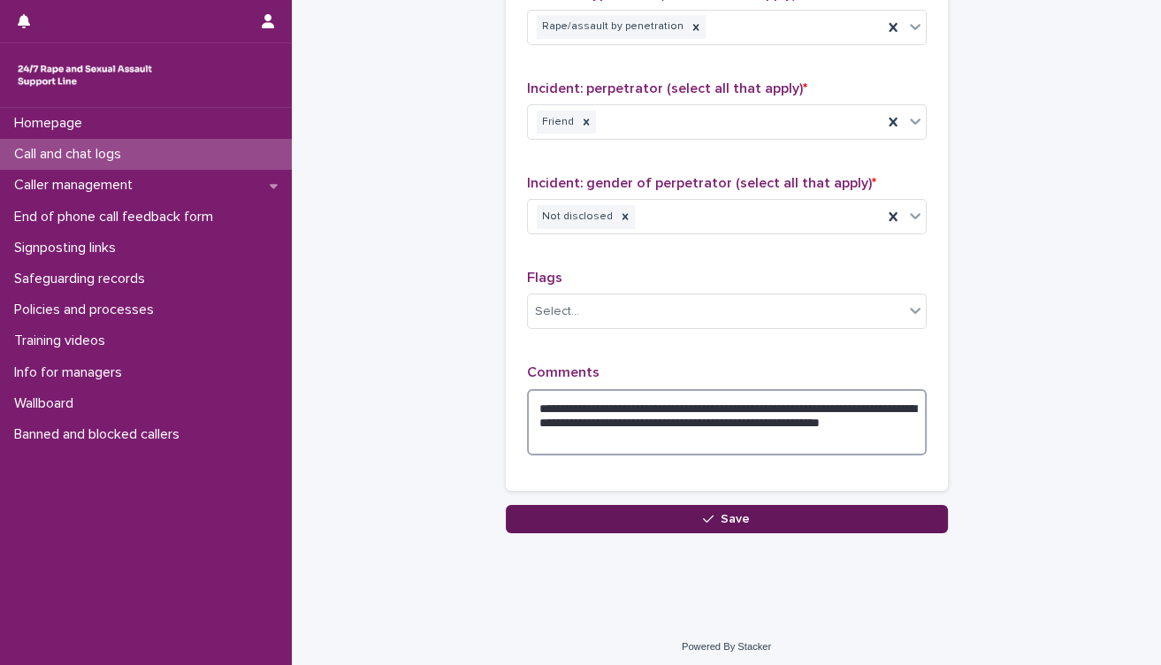
type textarea "**********"
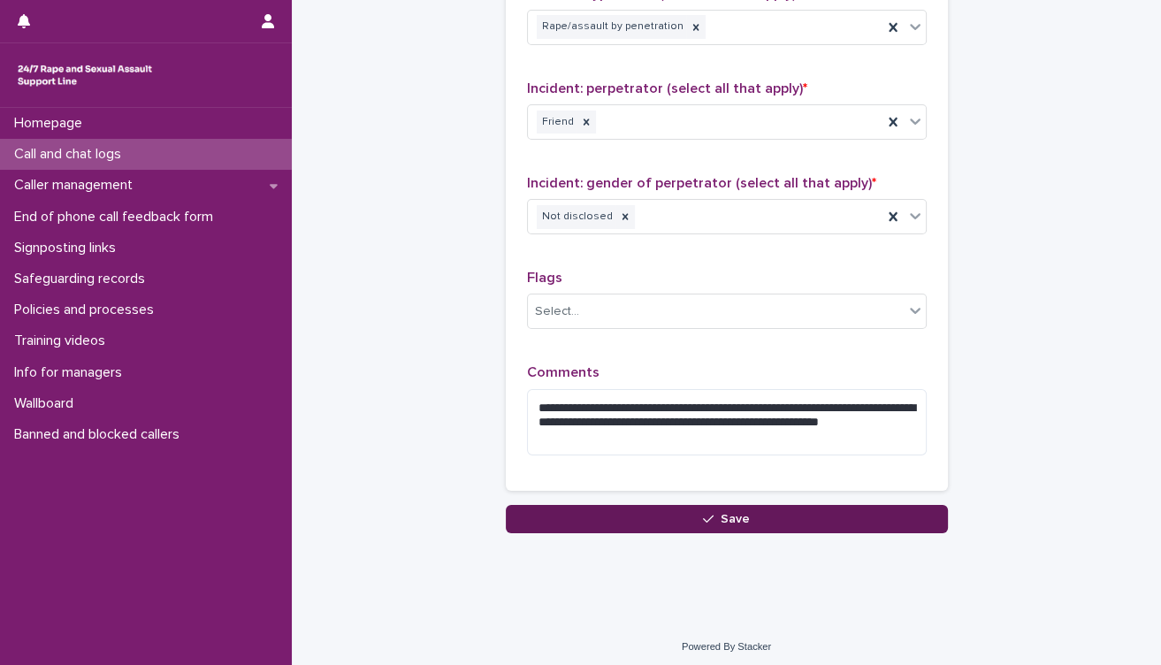
click at [731, 514] on span "Save" at bounding box center [735, 519] width 29 height 12
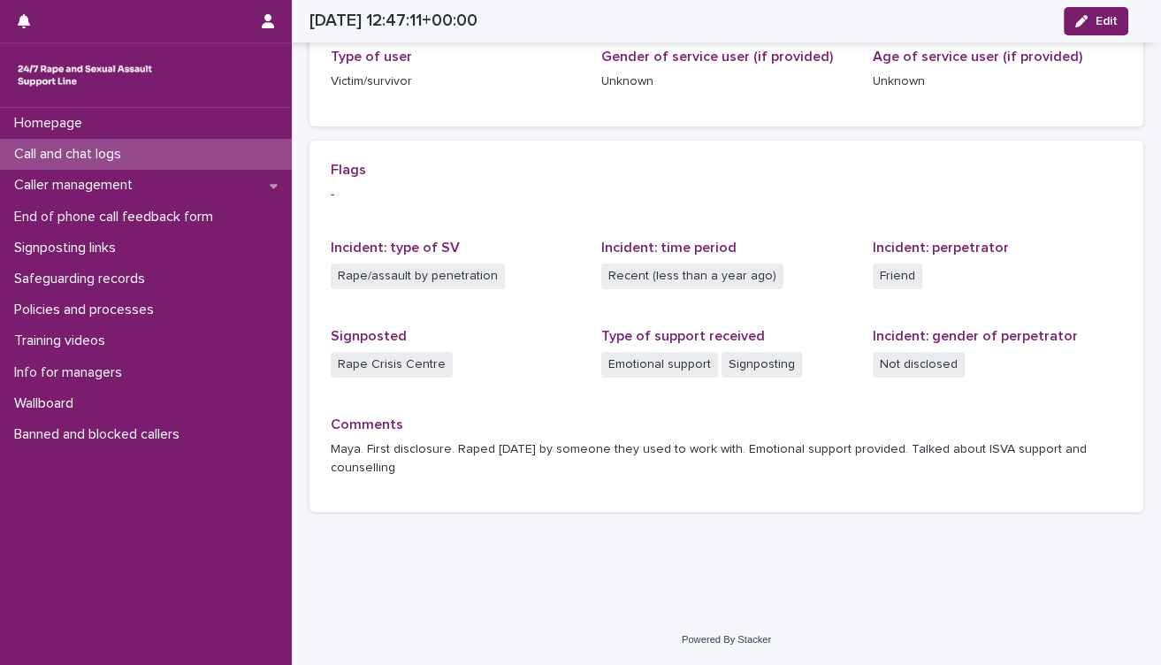
scroll to position [291, 0]
click at [97, 149] on p "Call and chat logs" at bounding box center [71, 154] width 128 height 17
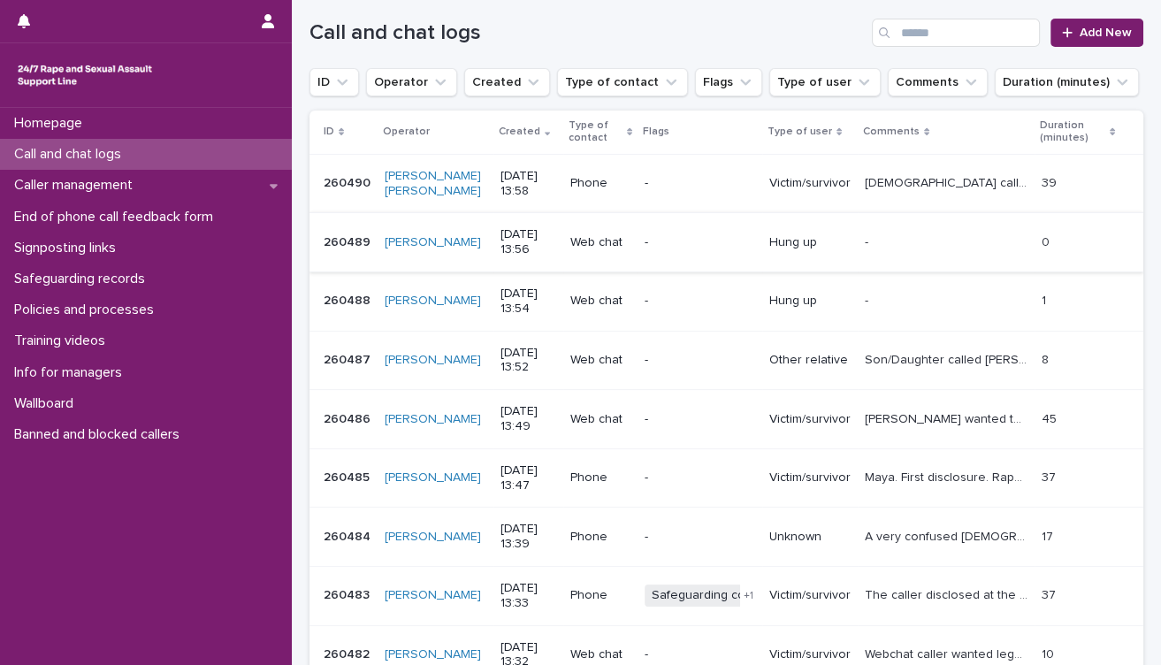
scroll to position [196, 0]
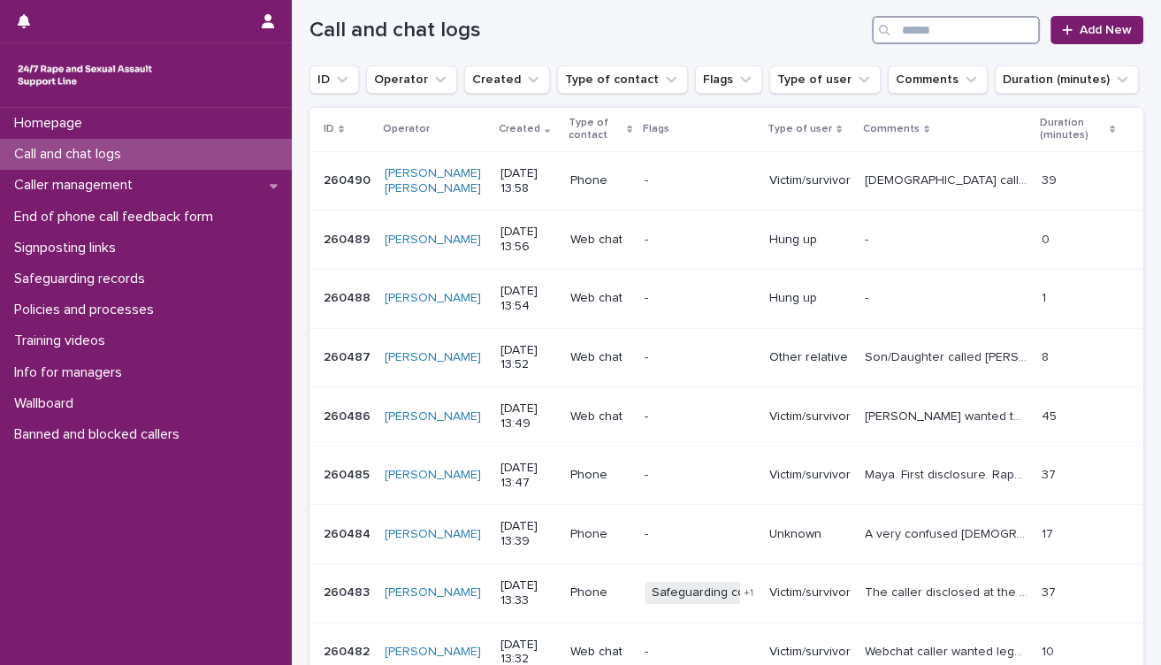
click at [939, 25] on input "Search" at bounding box center [956, 30] width 168 height 28
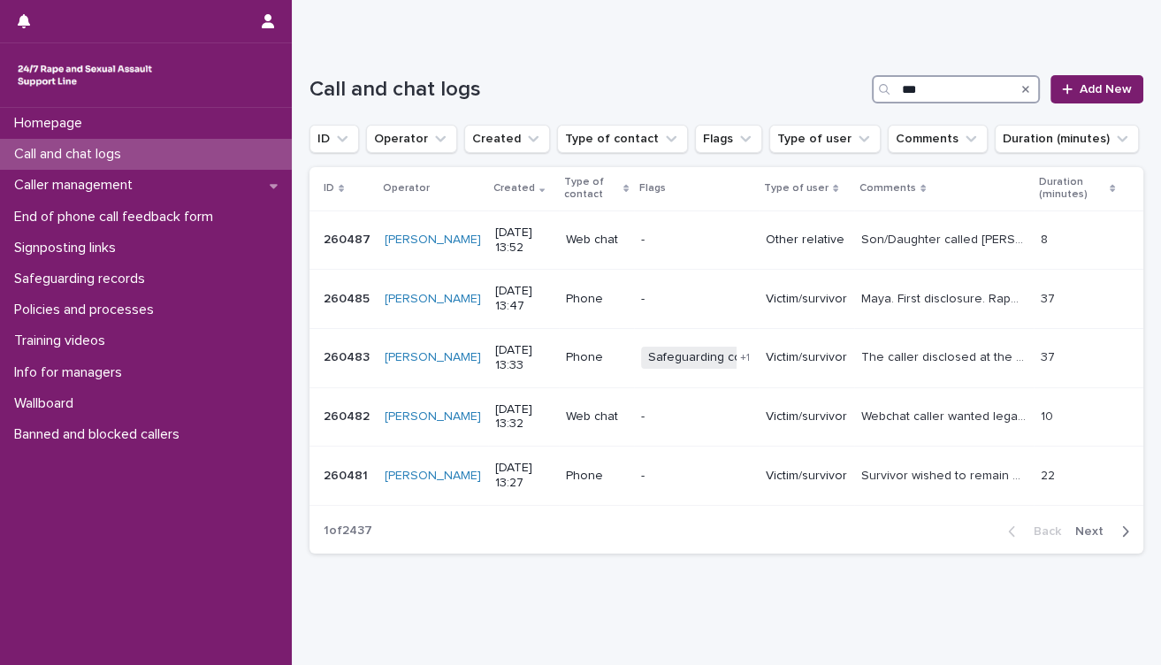
scroll to position [50, 0]
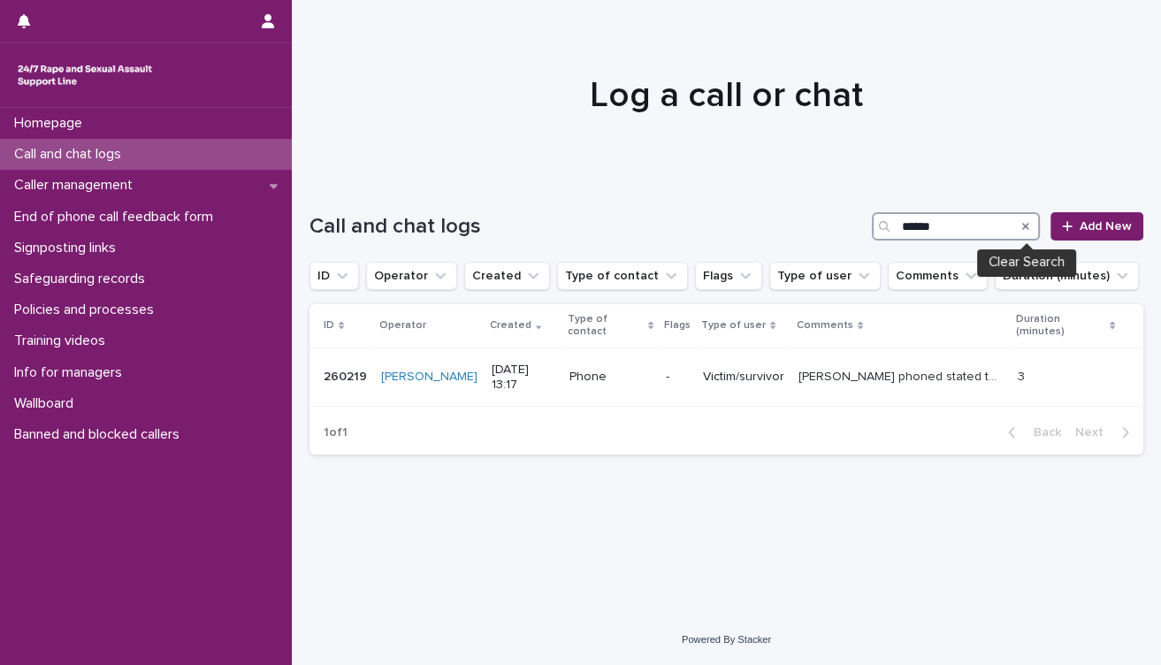
type input "******"
click at [1025, 225] on icon "Search" at bounding box center [1025, 226] width 7 height 11
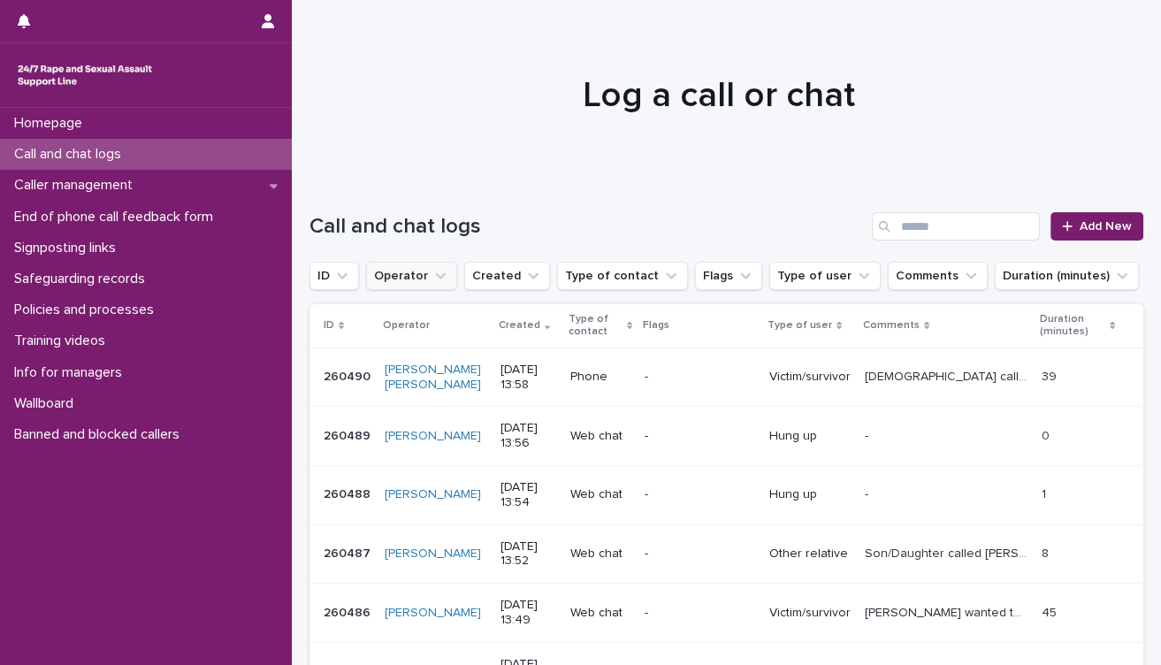
click at [435, 276] on icon "Operator" at bounding box center [440, 276] width 11 height 6
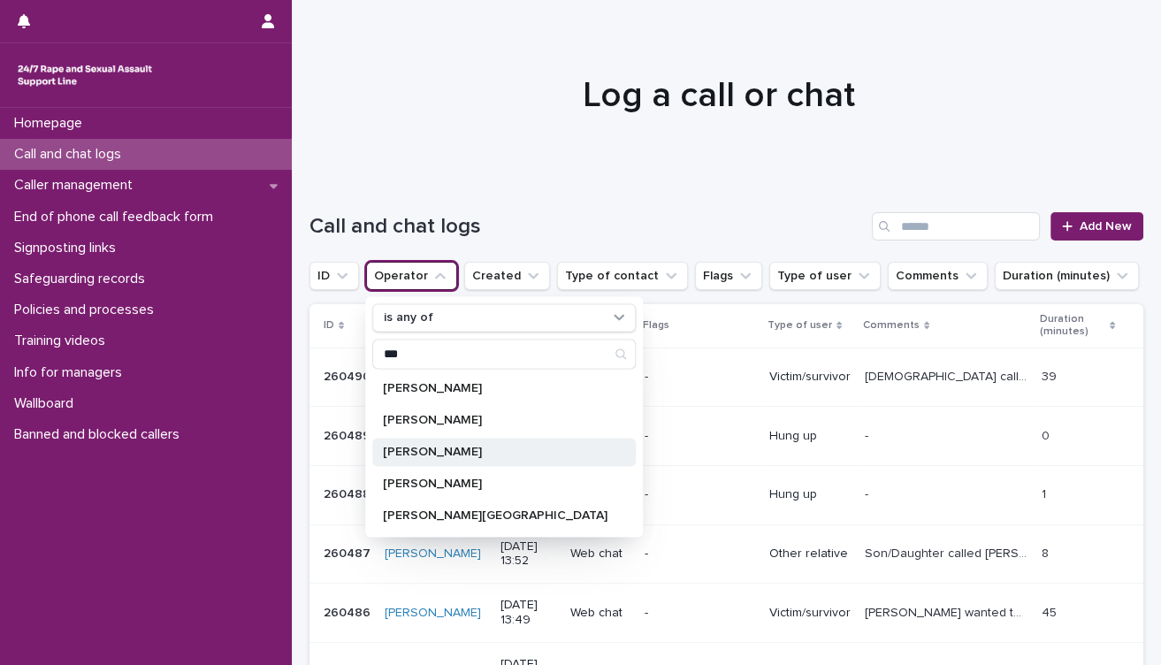
type input "***"
click at [426, 450] on p "[PERSON_NAME]" at bounding box center [495, 452] width 225 height 12
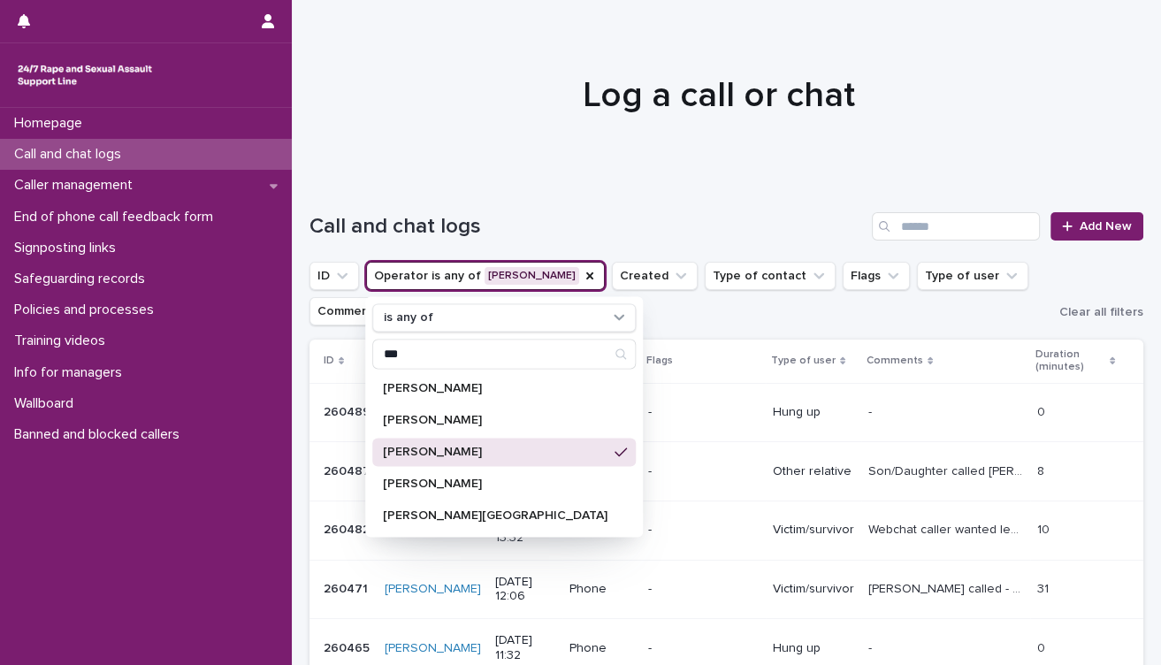
click at [426, 450] on p "[PERSON_NAME]" at bounding box center [495, 452] width 225 height 12
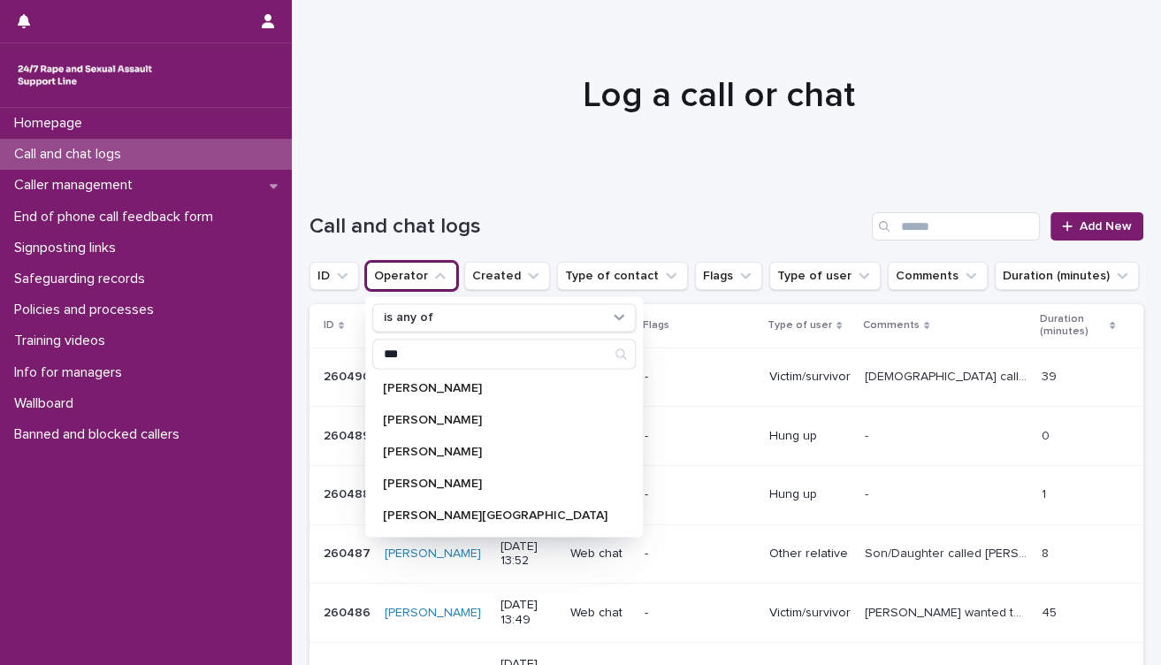
click at [622, 223] on h1 "Call and chat logs" at bounding box center [586, 227] width 555 height 26
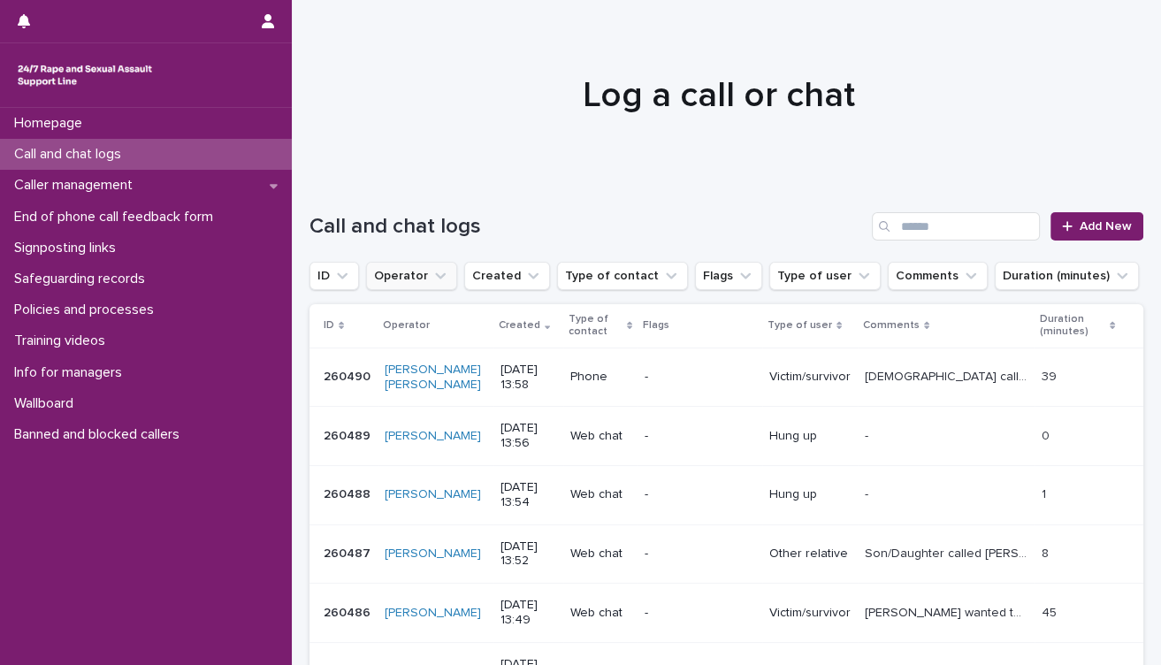
click at [435, 277] on icon "Operator" at bounding box center [440, 276] width 11 height 6
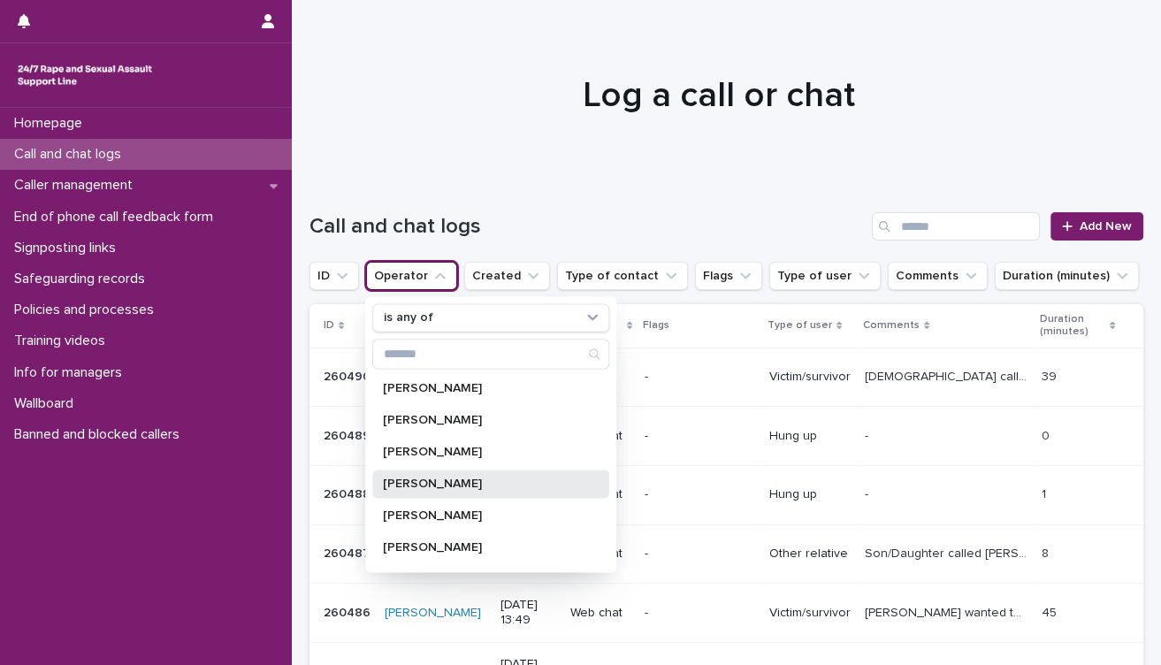
click at [430, 485] on p "[PERSON_NAME]" at bounding box center [482, 483] width 198 height 12
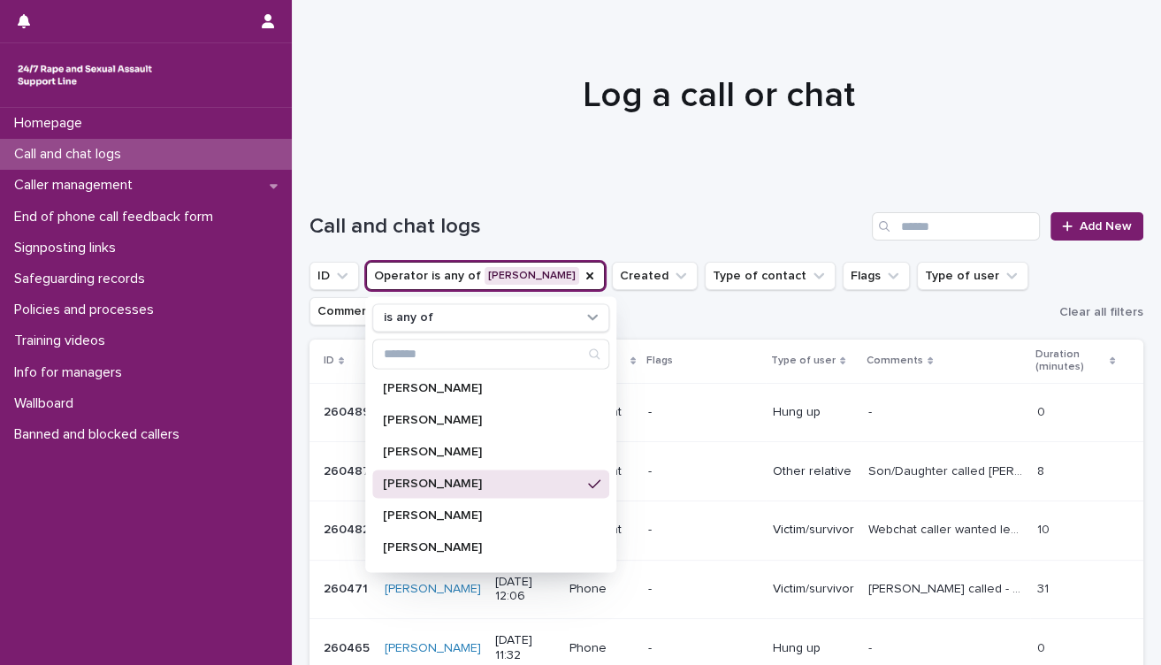
click at [674, 326] on ul "ID Operator is any of [PERSON_NAME] is any of [PERSON_NAME] [PERSON_NAME] [PERS…" at bounding box center [681, 293] width 750 height 71
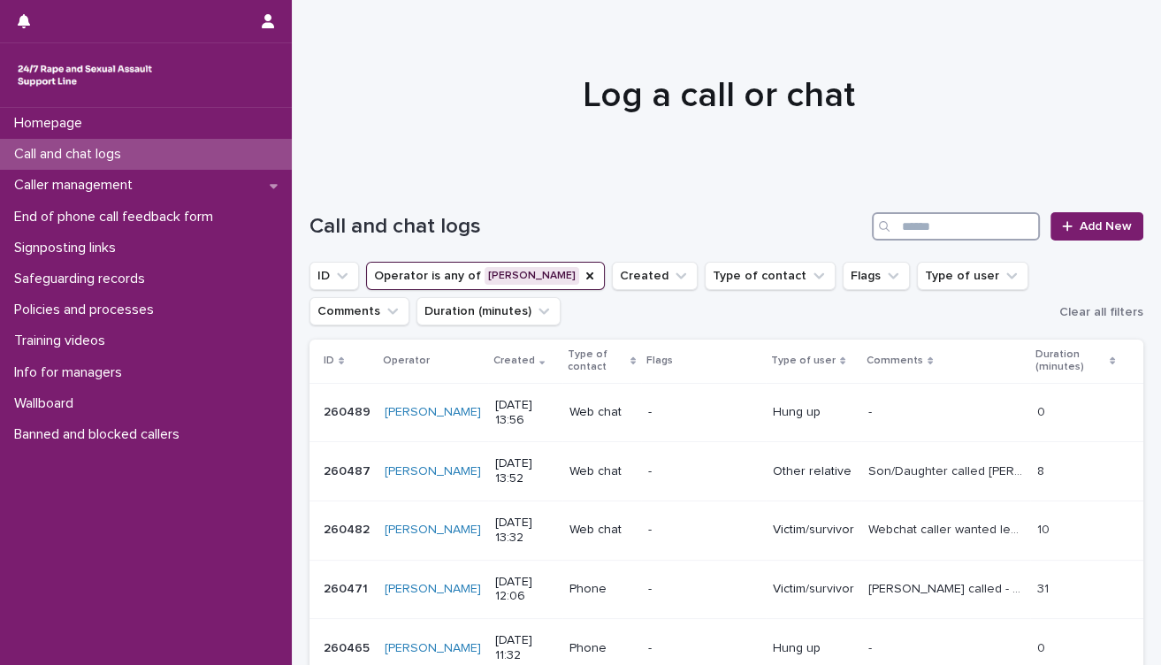
click at [909, 232] on input "Search" at bounding box center [956, 226] width 168 height 28
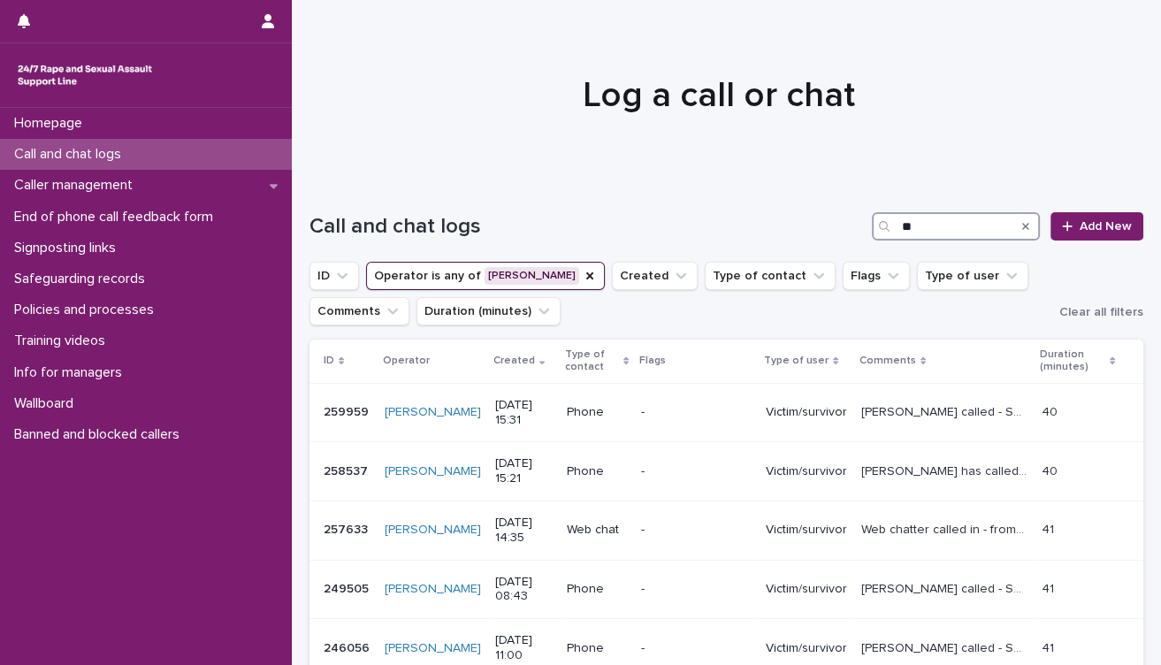
type input "*"
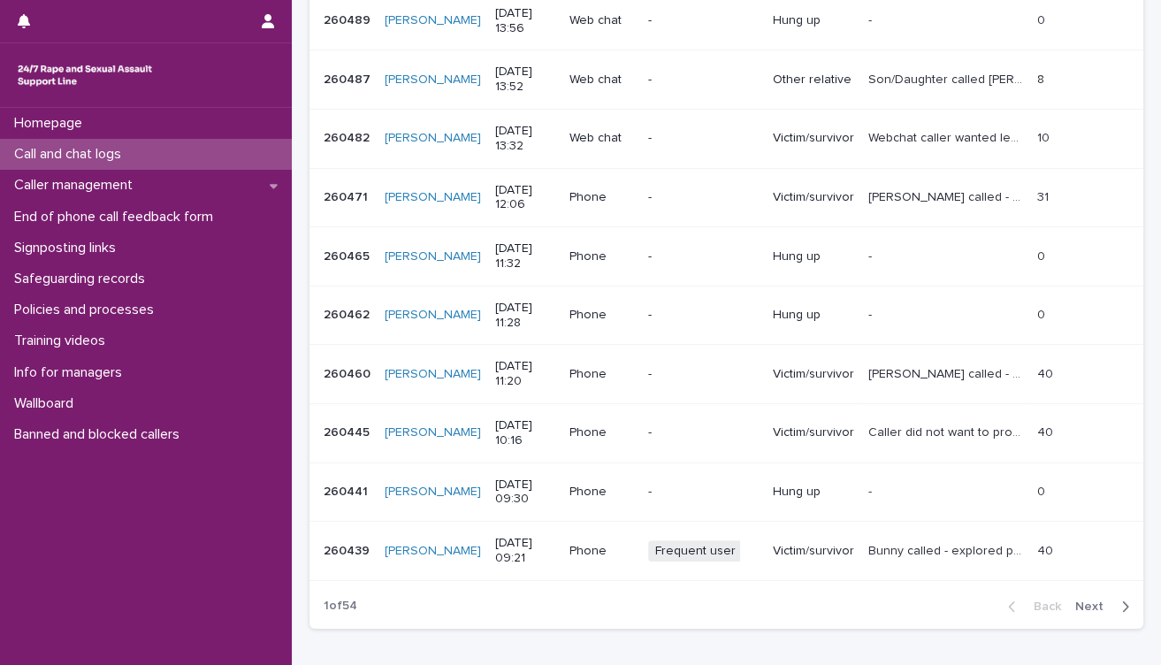
scroll to position [393, 0]
click at [1078, 600] on span "Next" at bounding box center [1094, 605] width 39 height 12
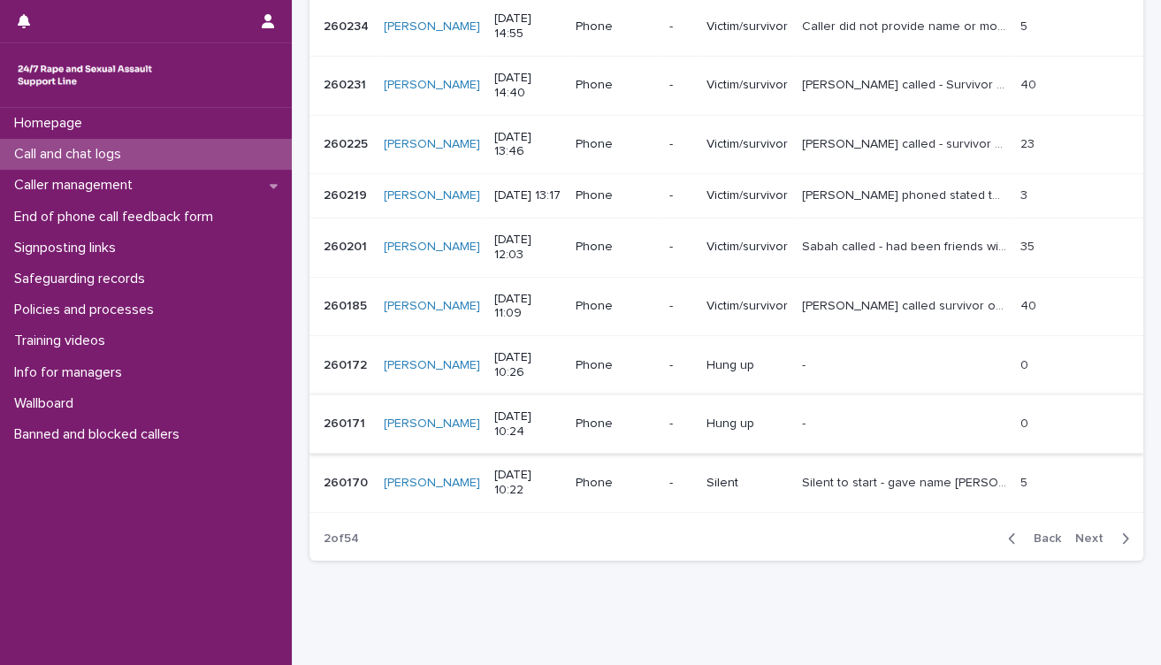
scroll to position [491, 0]
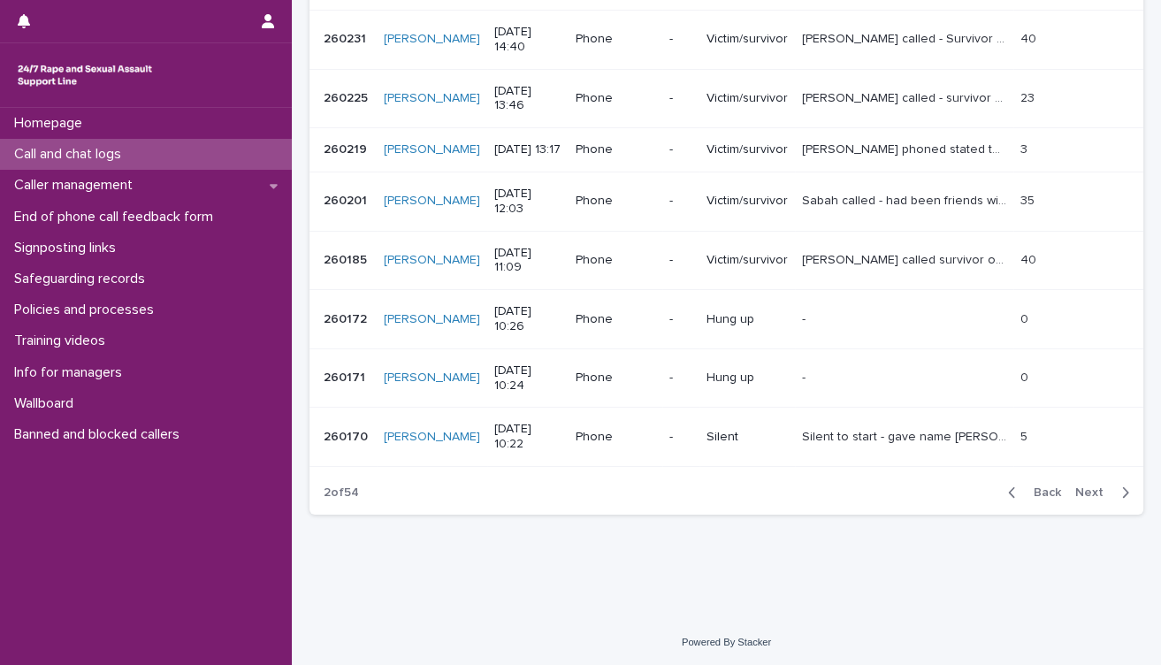
click at [1086, 499] on span "Next" at bounding box center [1094, 492] width 39 height 12
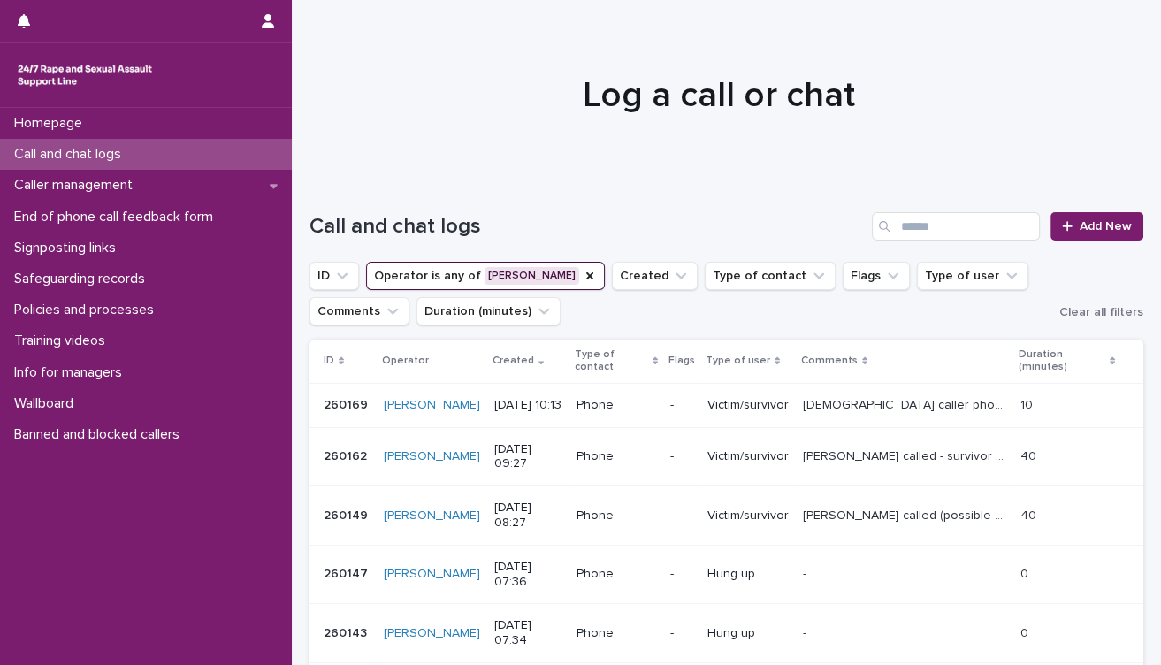
click at [117, 157] on p "Call and chat logs" at bounding box center [71, 154] width 128 height 17
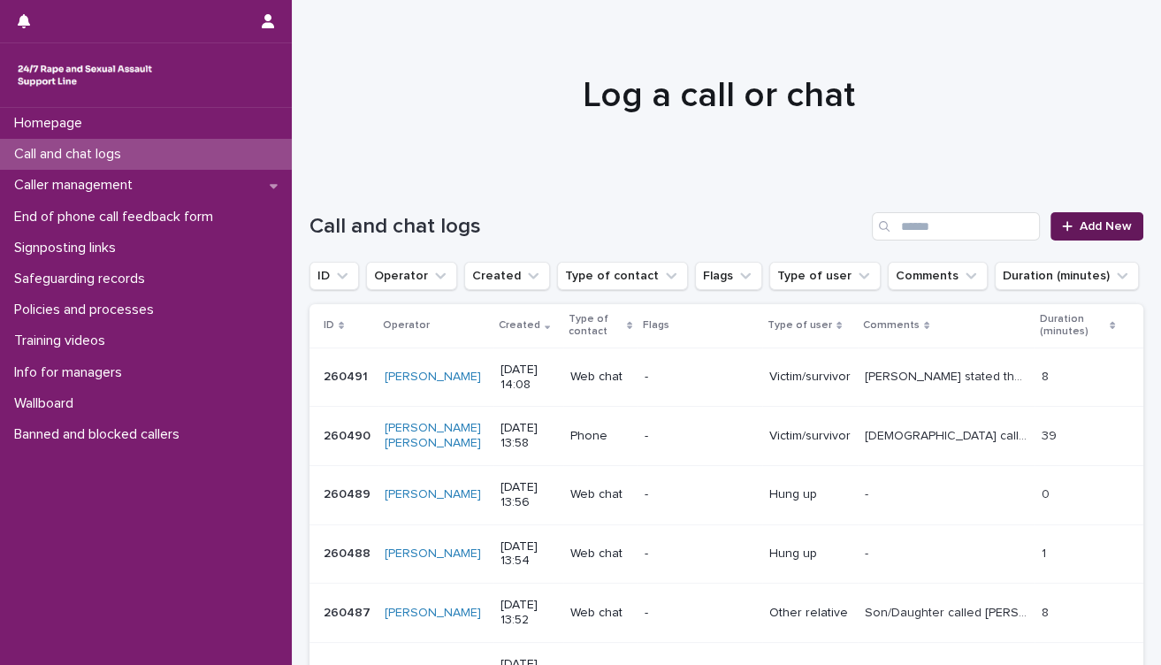
click at [1080, 232] on span "Add New" at bounding box center [1106, 226] width 52 height 12
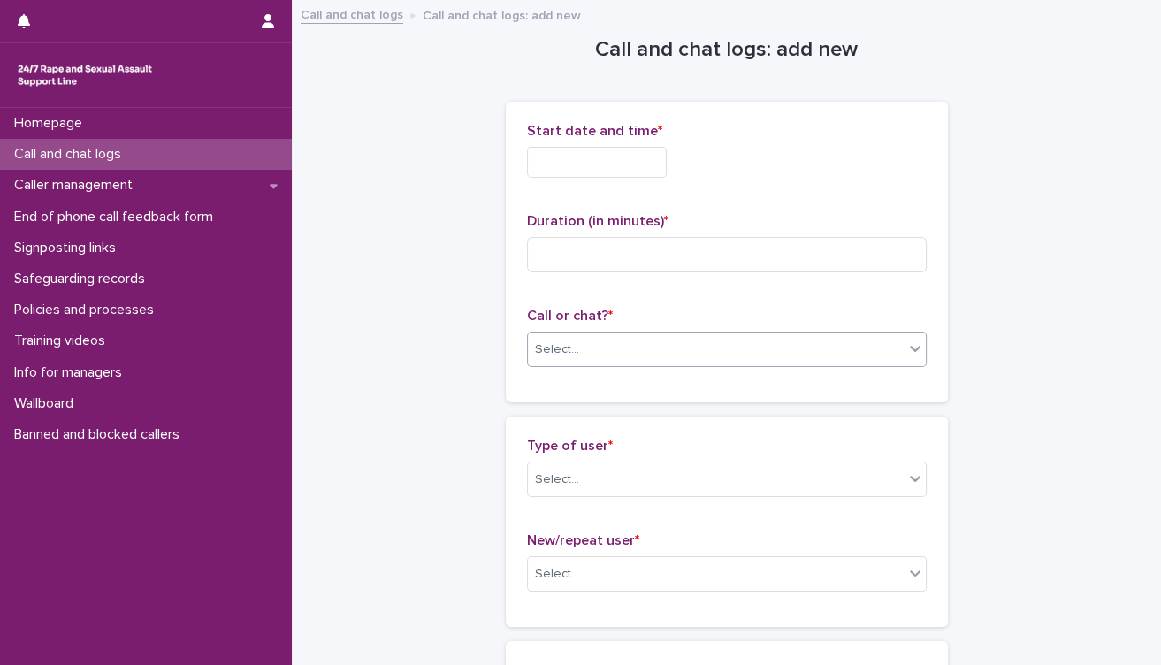
click at [665, 345] on div "Select..." at bounding box center [716, 349] width 376 height 29
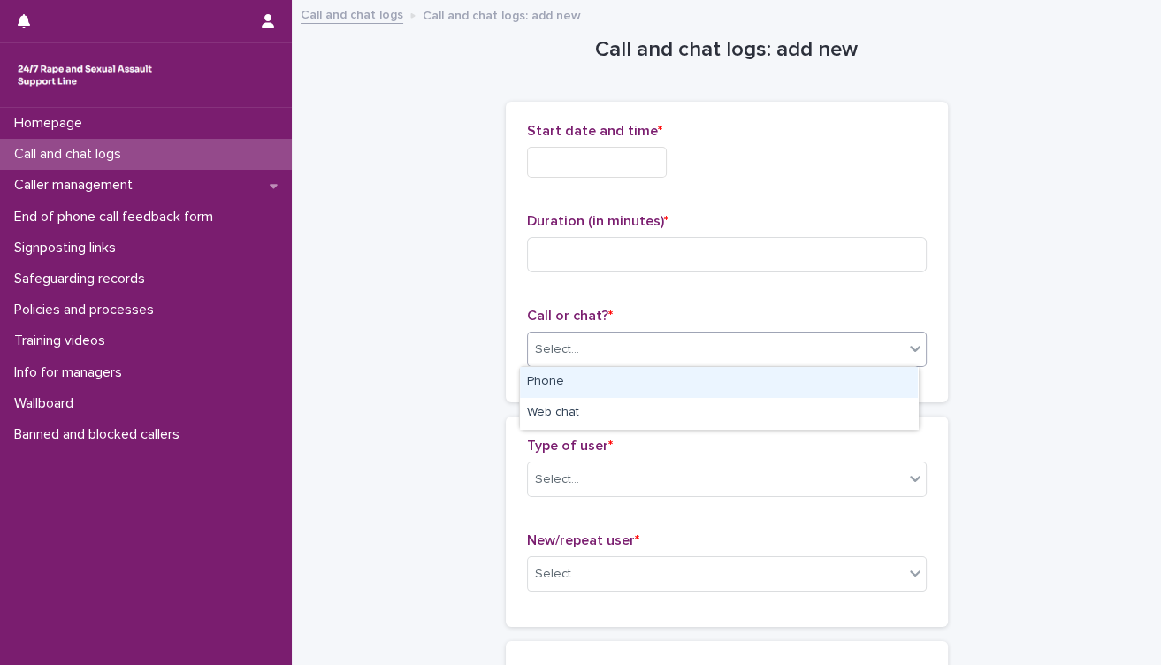
click at [662, 386] on div "Phone" at bounding box center [719, 382] width 398 height 31
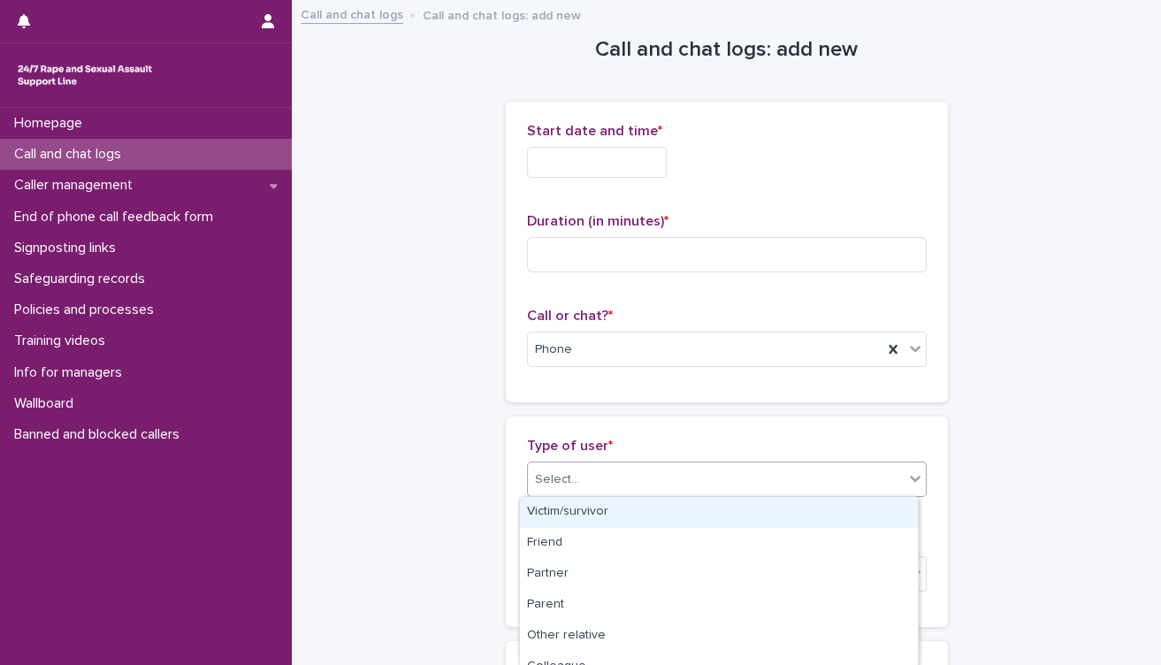
click at [622, 477] on div "Select..." at bounding box center [716, 479] width 376 height 29
click at [632, 507] on div "Victim/survivor" at bounding box center [719, 512] width 398 height 31
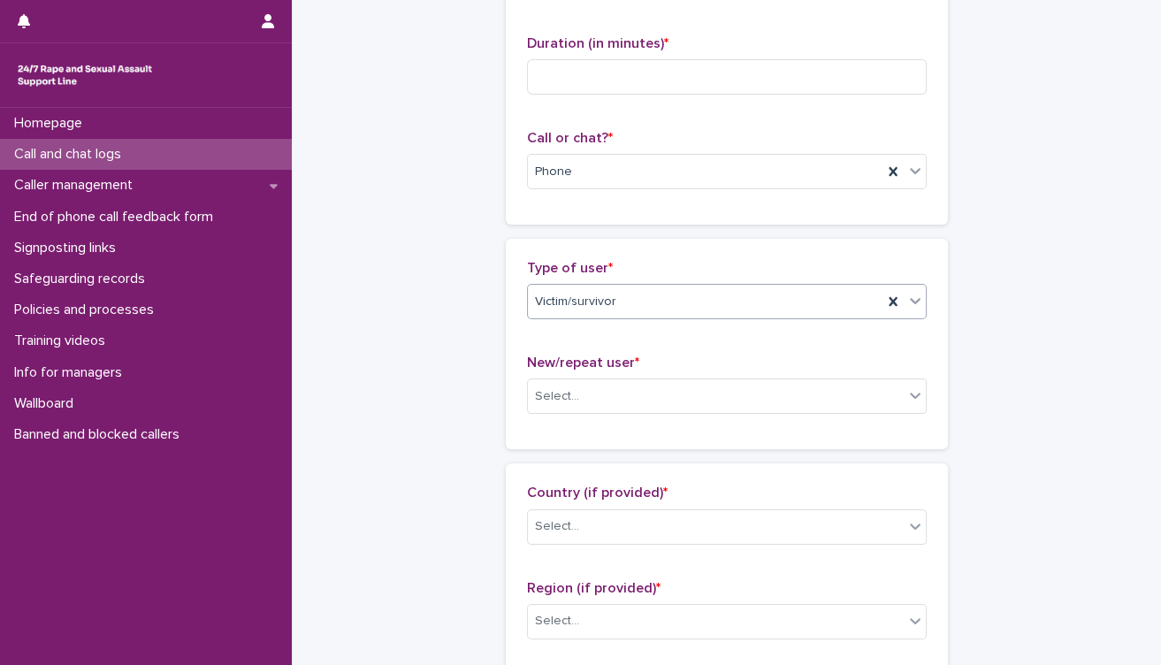
scroll to position [196, 0]
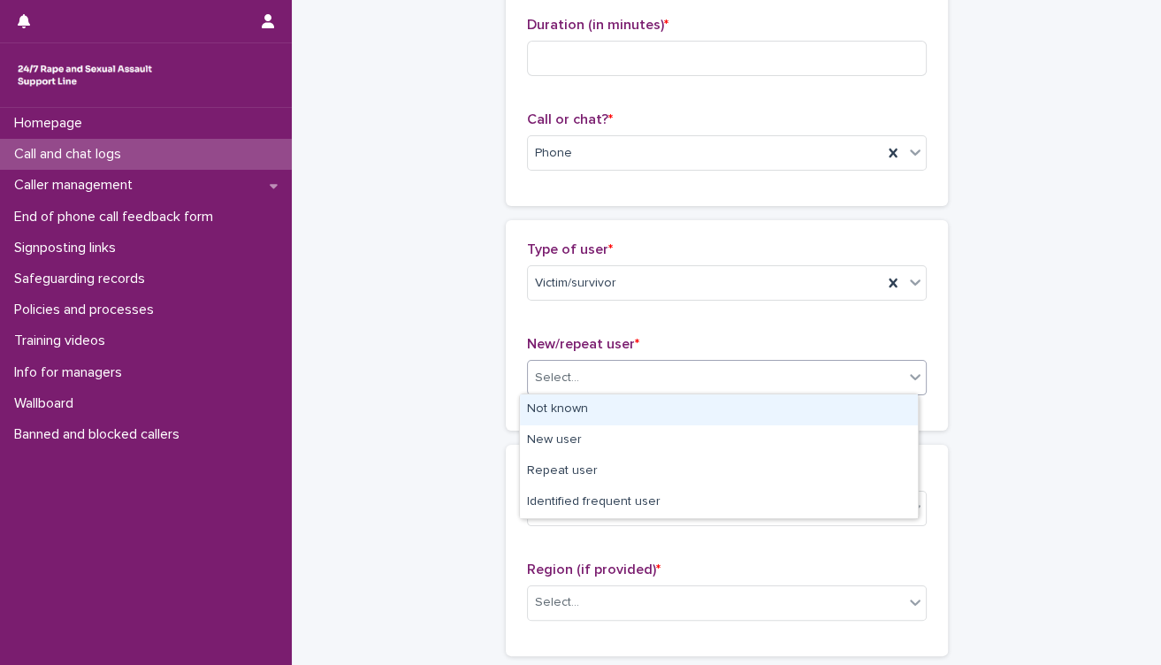
click at [629, 382] on div "Select..." at bounding box center [716, 377] width 376 height 29
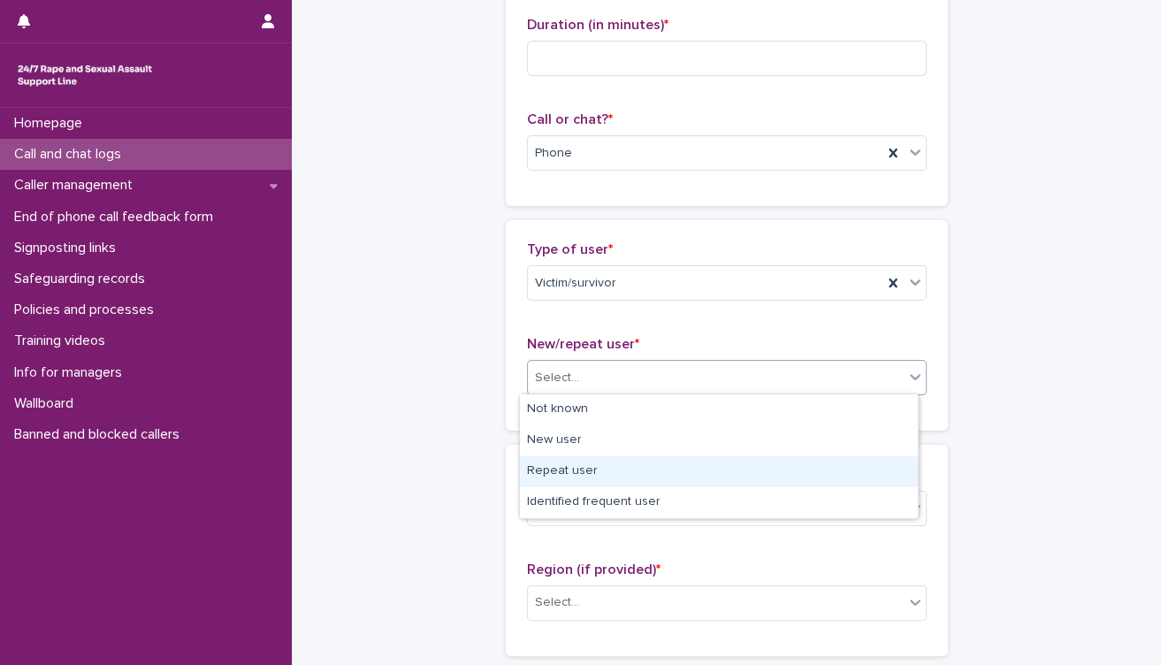
click at [646, 469] on div "Repeat user" at bounding box center [719, 471] width 398 height 31
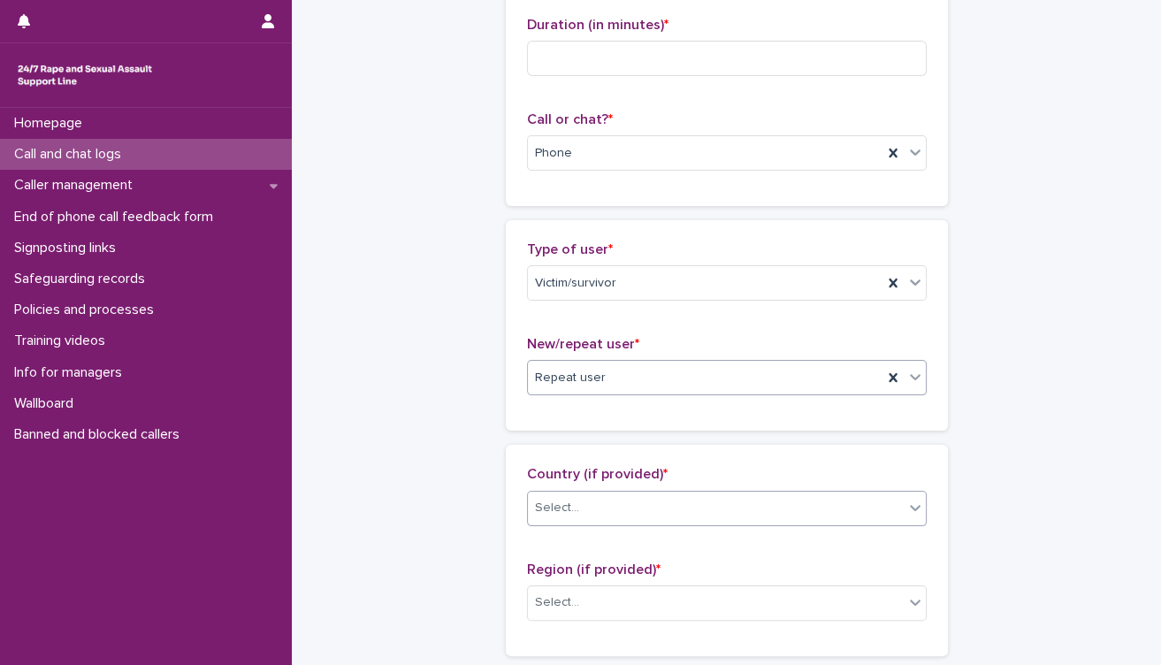
click at [663, 515] on div "Select..." at bounding box center [716, 507] width 376 height 29
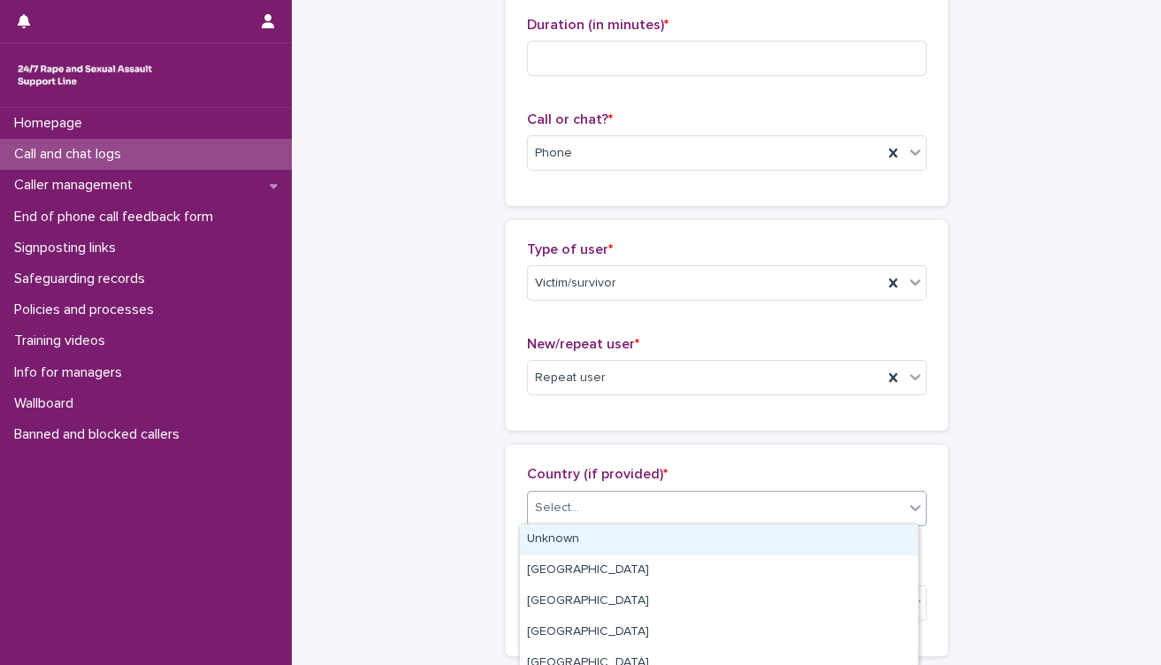
click at [653, 538] on div "Unknown" at bounding box center [719, 539] width 398 height 31
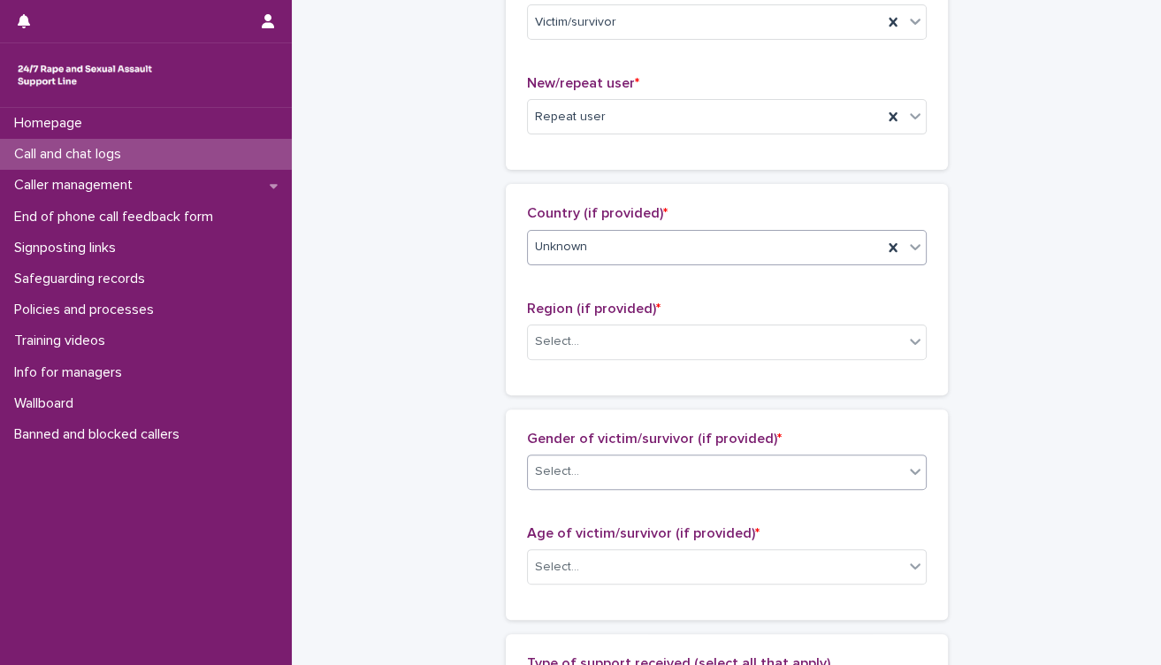
scroll to position [491, 0]
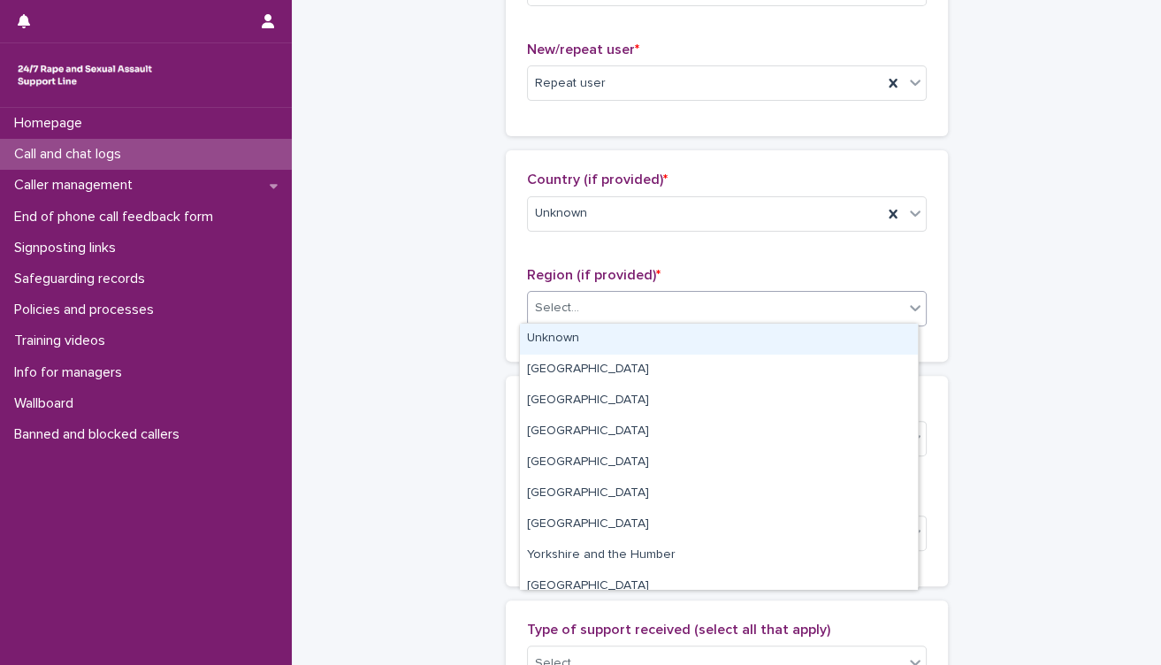
click at [643, 317] on div "Select..." at bounding box center [716, 308] width 376 height 29
click at [616, 338] on div "Unknown" at bounding box center [719, 339] width 398 height 31
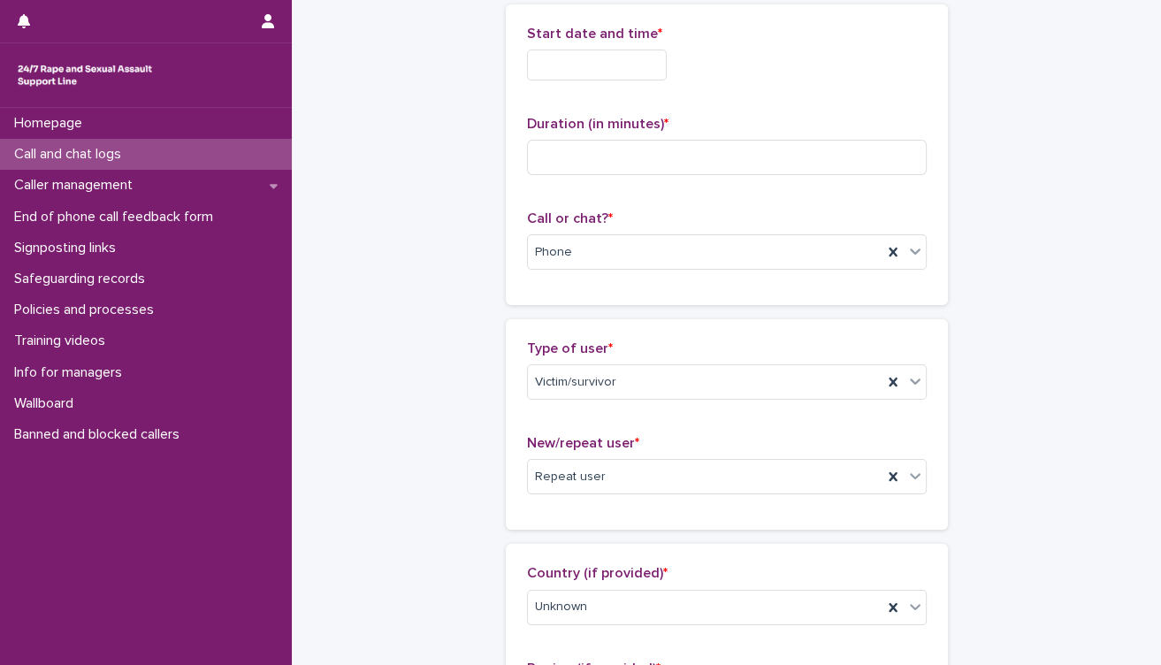
scroll to position [0, 0]
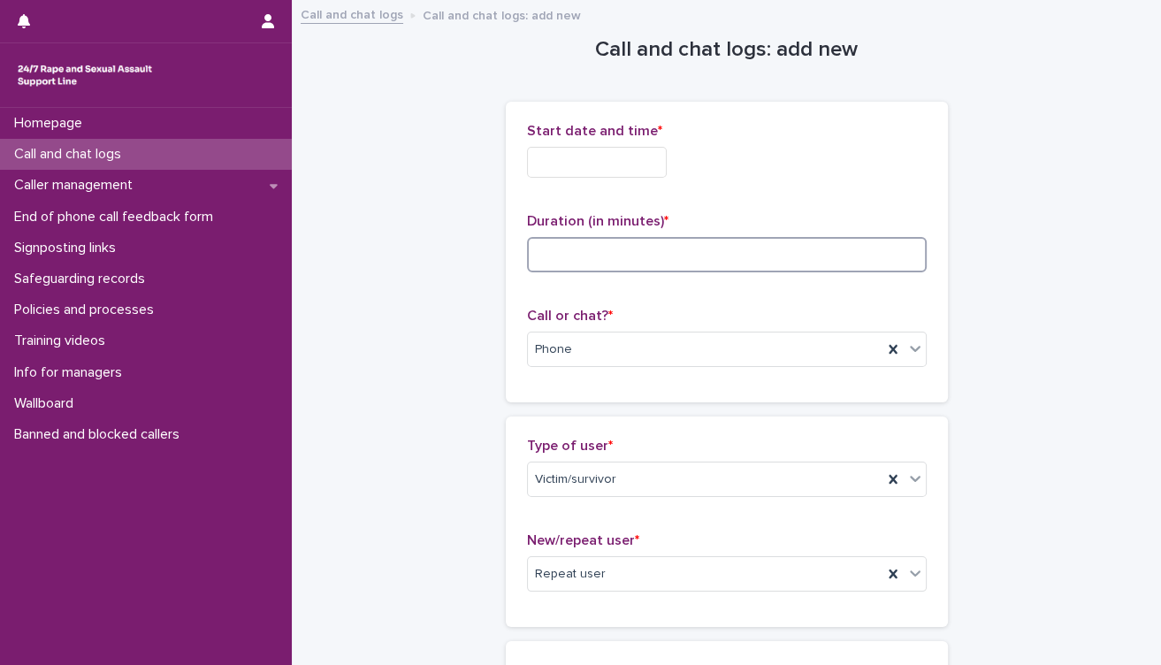
click at [655, 251] on input at bounding box center [727, 254] width 400 height 35
type input "**"
click at [600, 159] on input "text" at bounding box center [597, 162] width 140 height 31
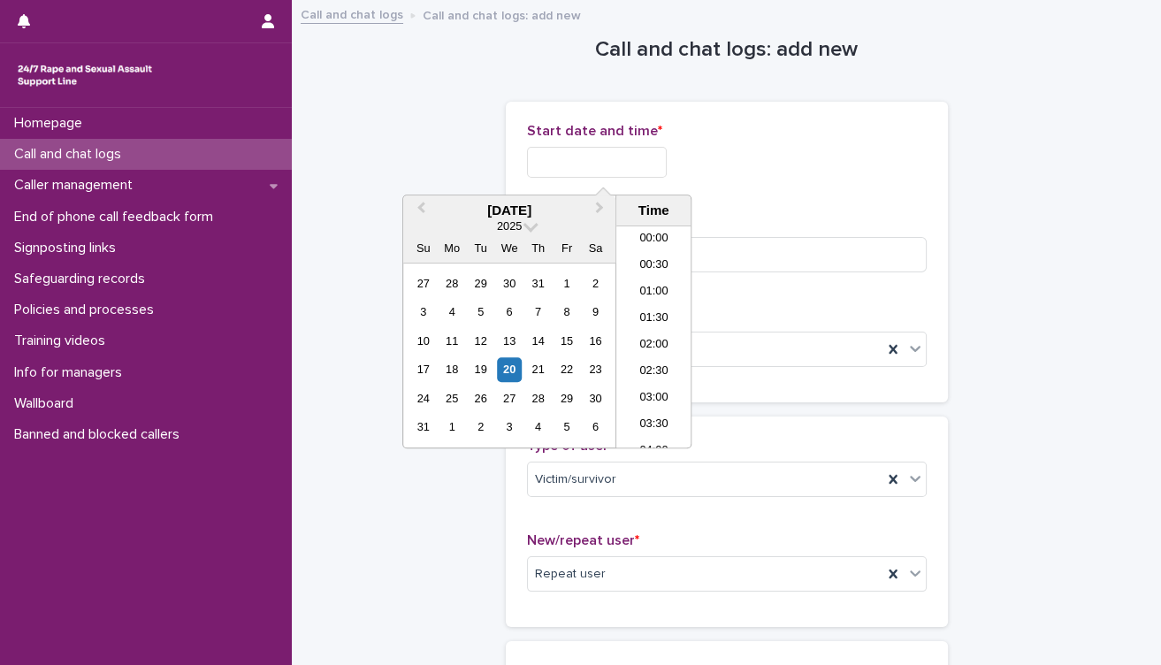
scroll to position [645, 0]
click at [658, 332] on li "14:00" at bounding box center [653, 337] width 75 height 27
type input "**********"
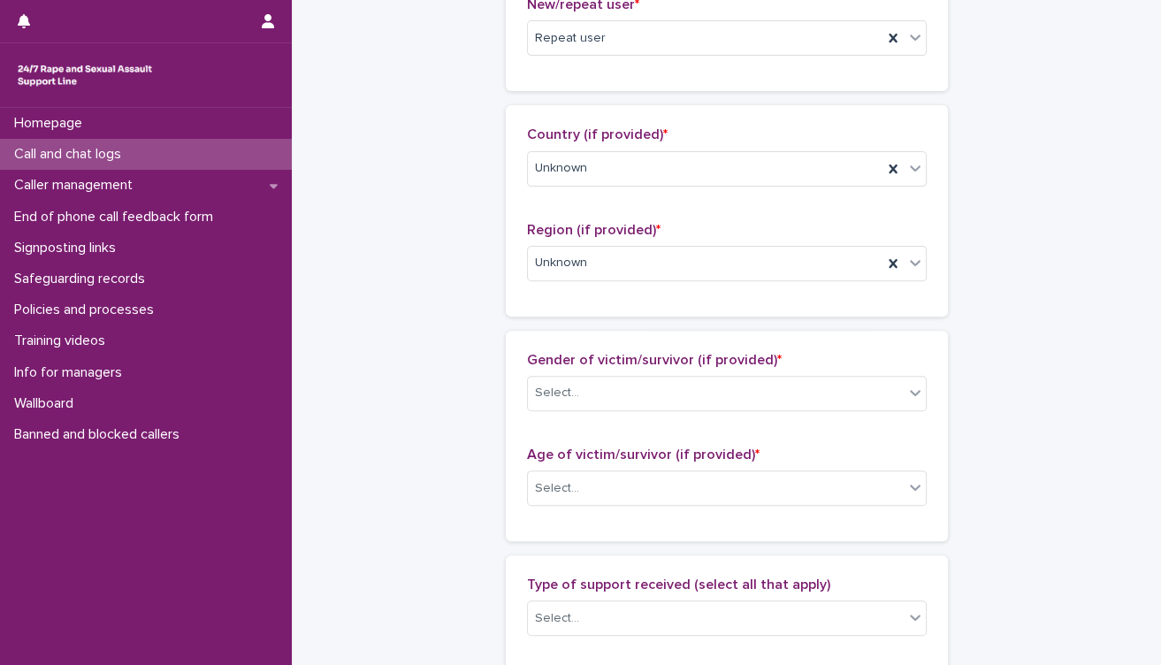
scroll to position [589, 0]
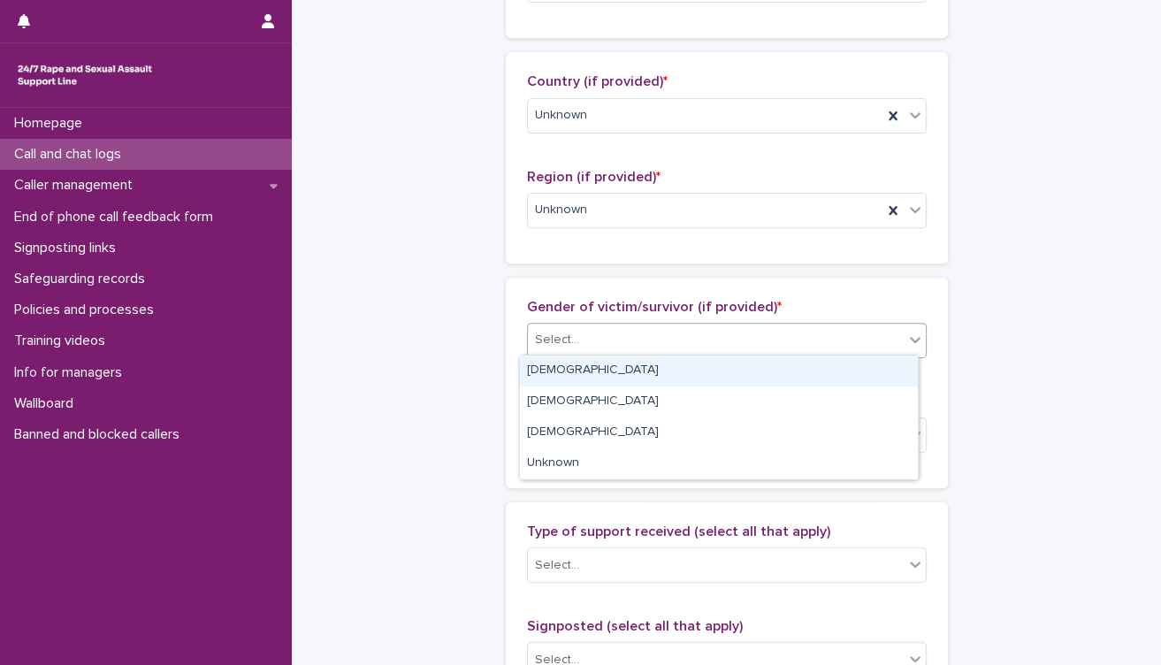
click at [686, 340] on div "Select..." at bounding box center [716, 339] width 376 height 29
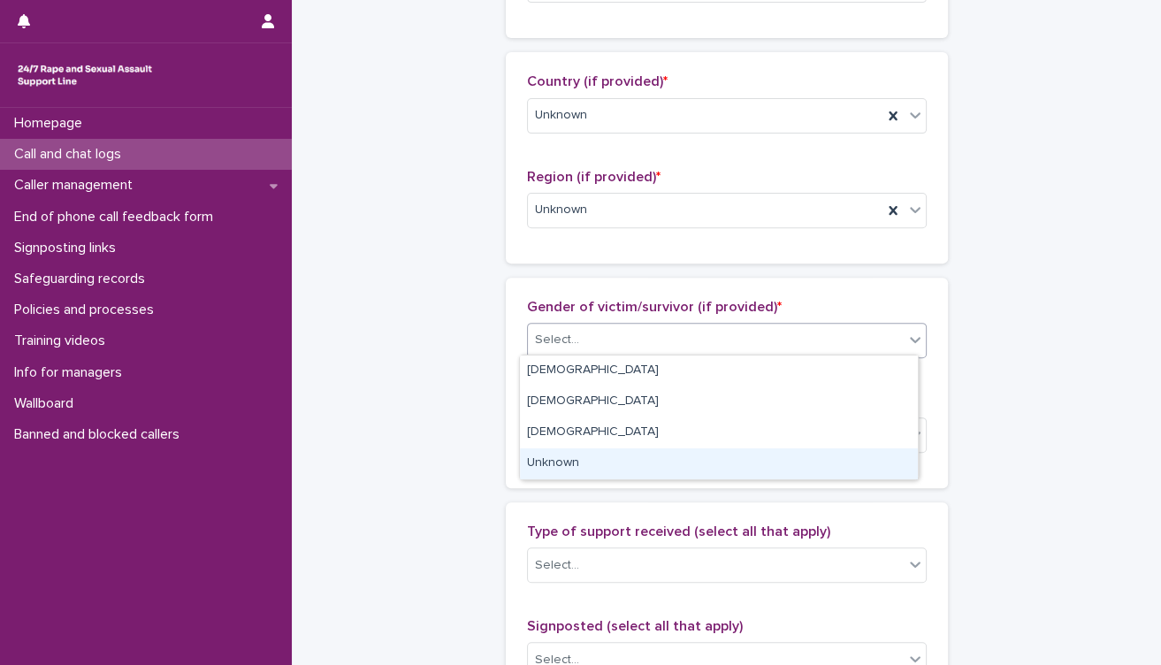
click at [622, 462] on div "Unknown" at bounding box center [719, 463] width 398 height 31
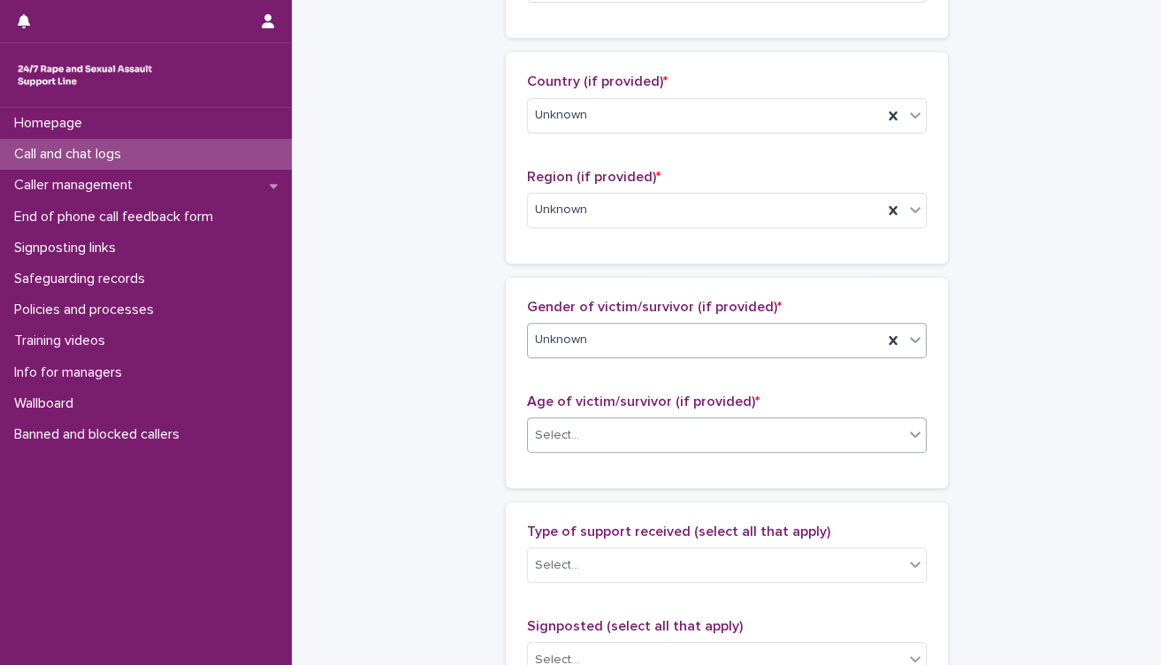
click at [643, 439] on div "Select..." at bounding box center [716, 435] width 376 height 29
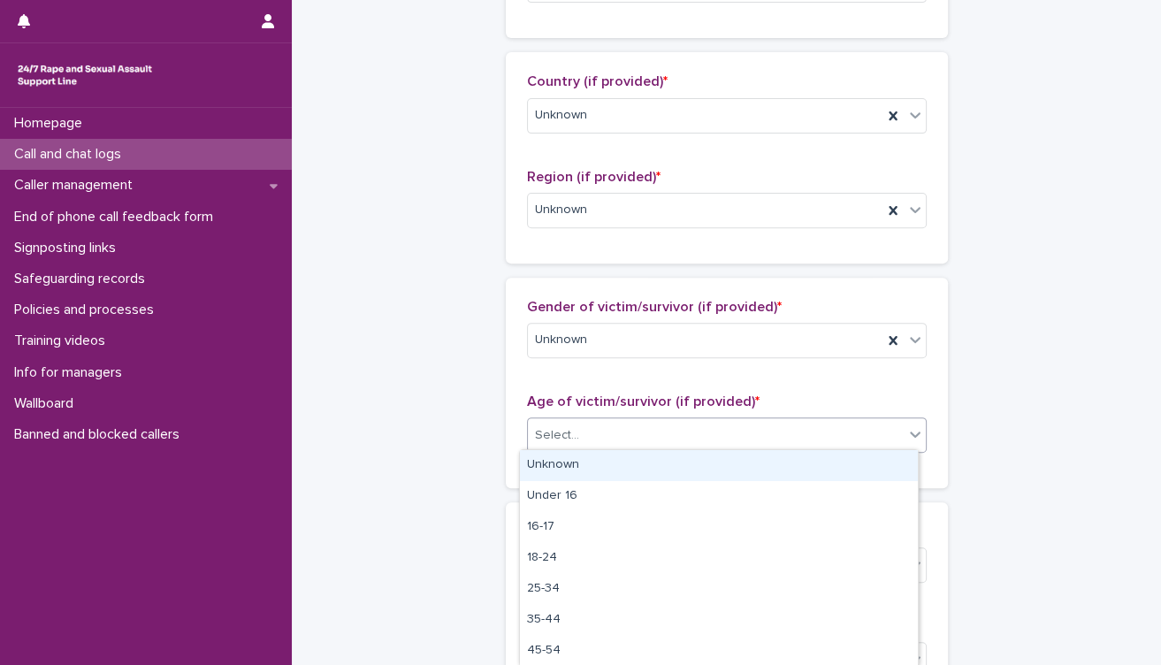
click at [653, 466] on div "Unknown" at bounding box center [719, 465] width 398 height 31
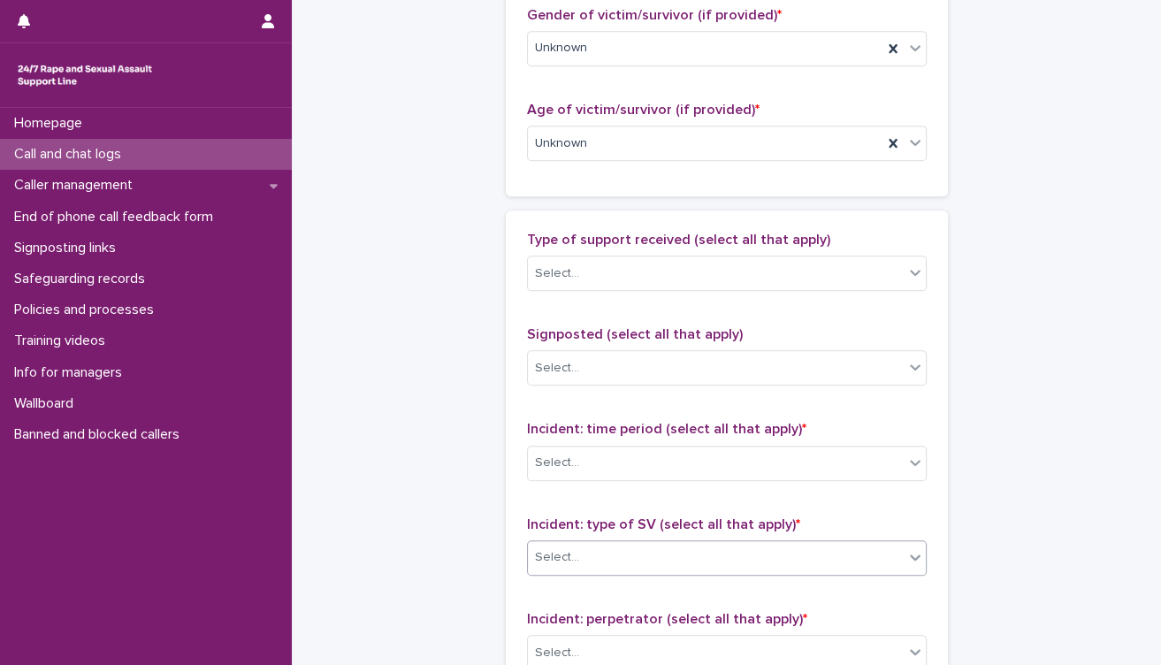
scroll to position [981, 0]
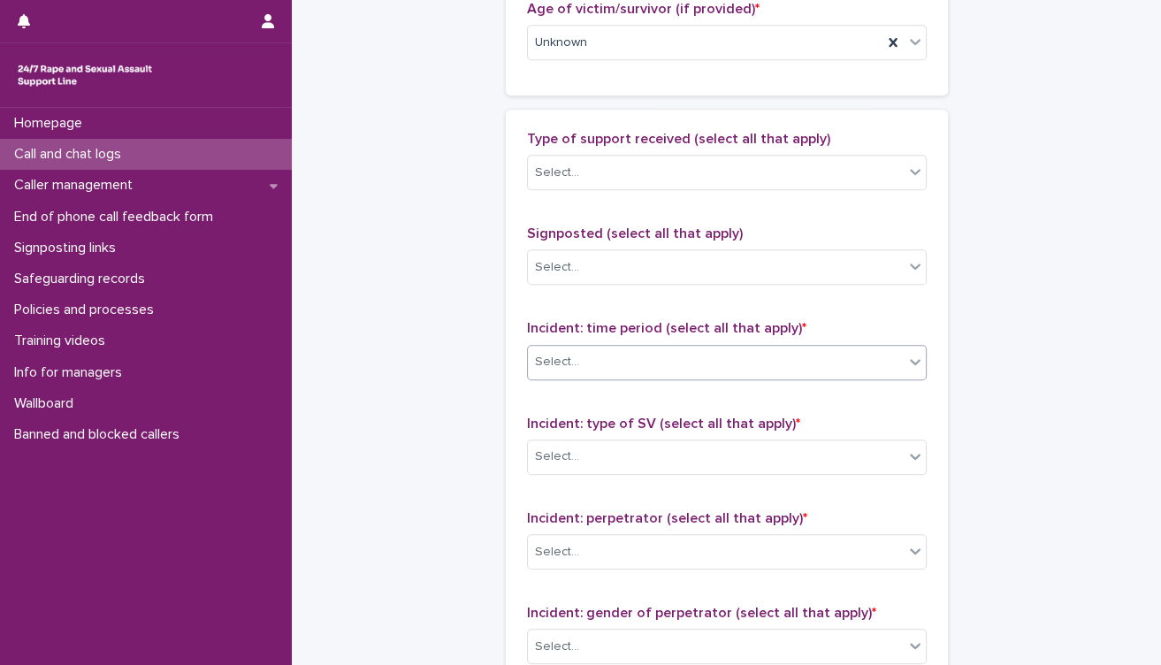
click at [649, 364] on div "Select..." at bounding box center [716, 361] width 376 height 29
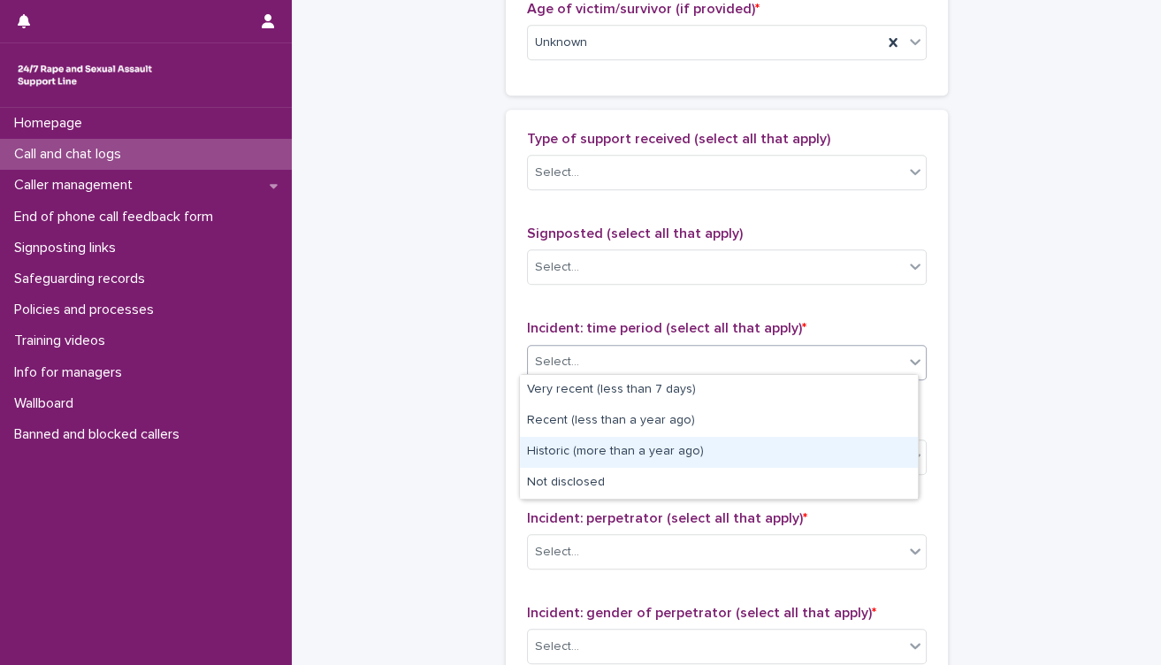
click at [607, 452] on div "Historic (more than a year ago)" at bounding box center [719, 452] width 398 height 31
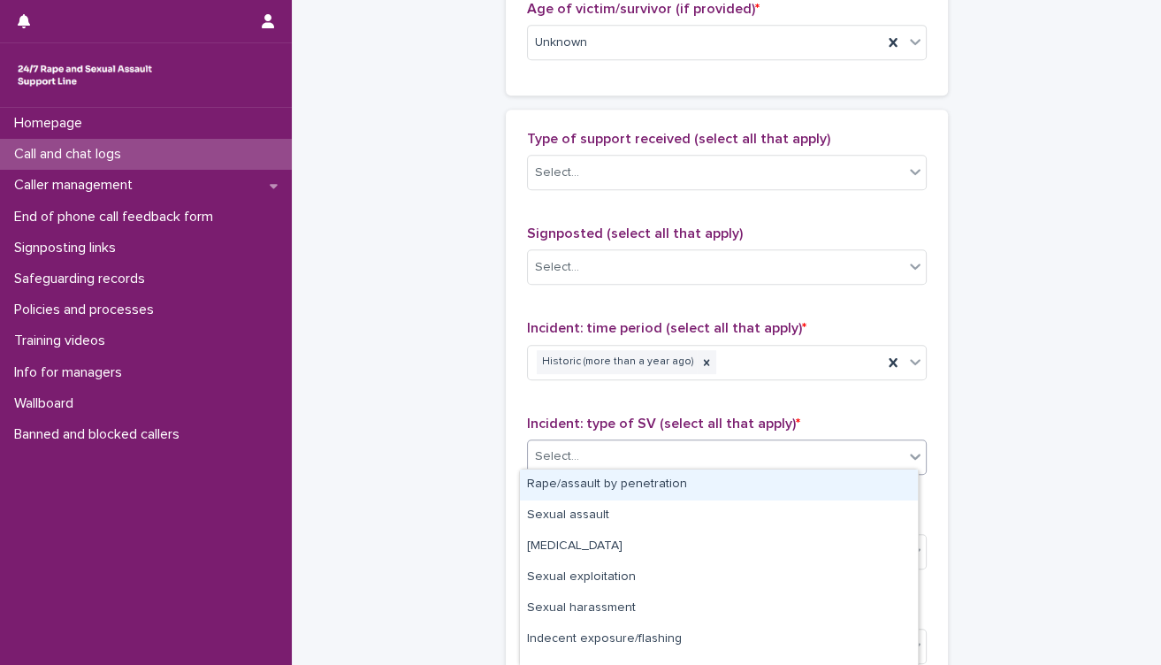
click at [672, 464] on div "Select..." at bounding box center [716, 456] width 376 height 29
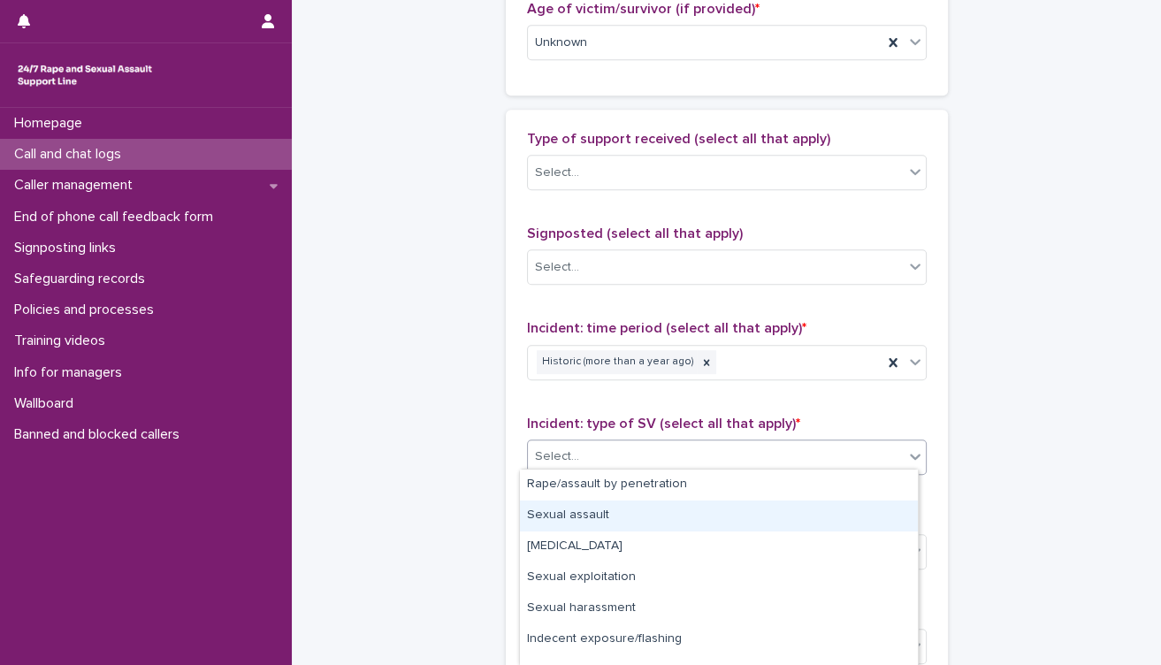
click at [631, 518] on div "Sexual assault" at bounding box center [719, 515] width 398 height 31
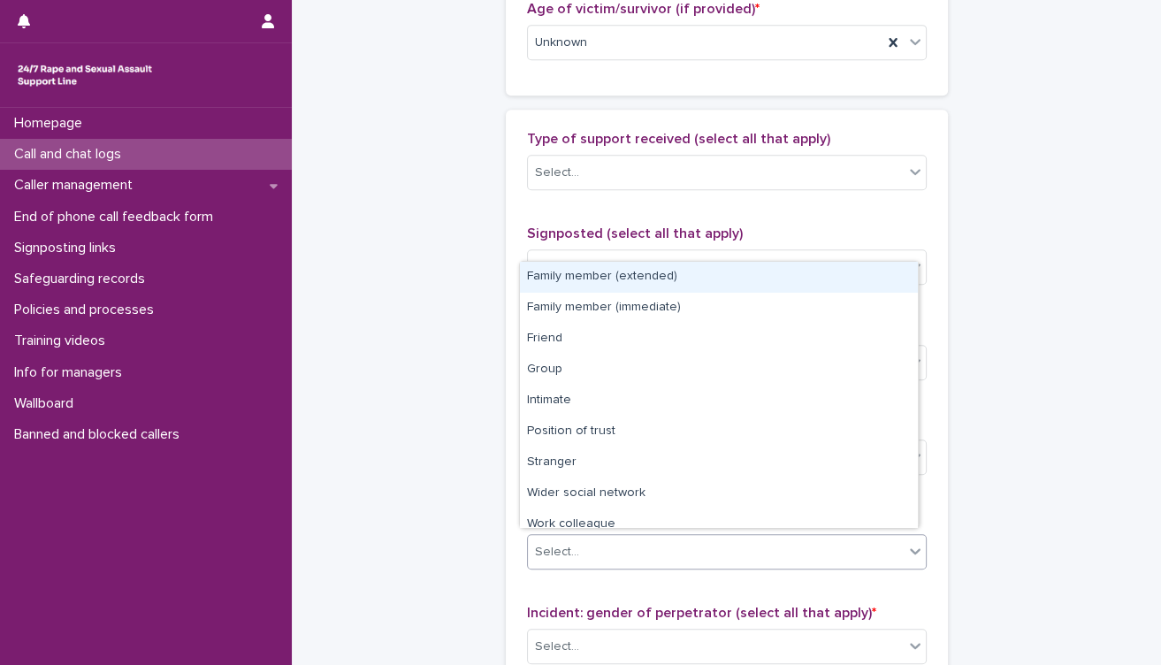
click at [653, 551] on div "Select..." at bounding box center [716, 552] width 376 height 29
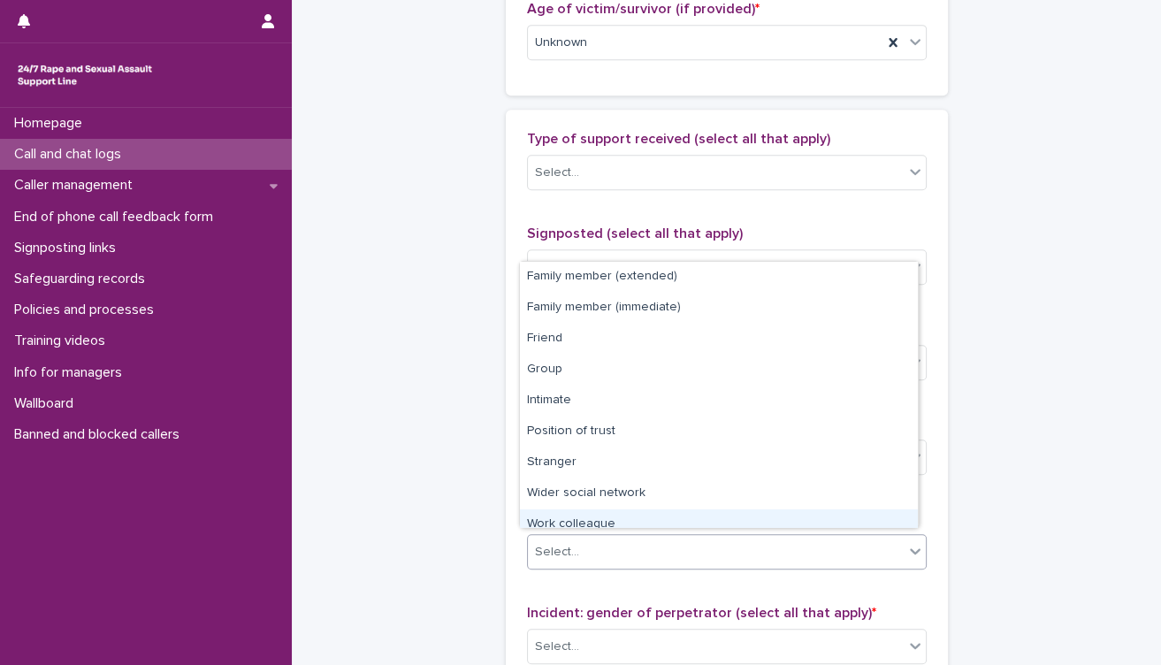
click at [637, 521] on div "Work colleague" at bounding box center [719, 524] width 398 height 31
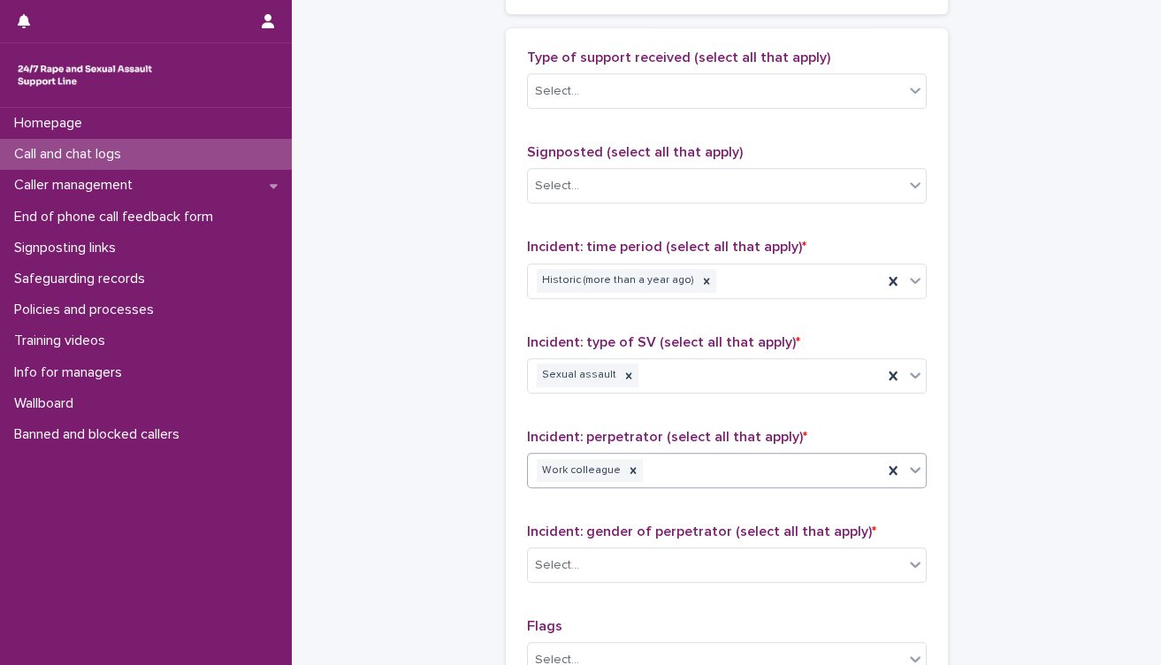
scroll to position [1179, 0]
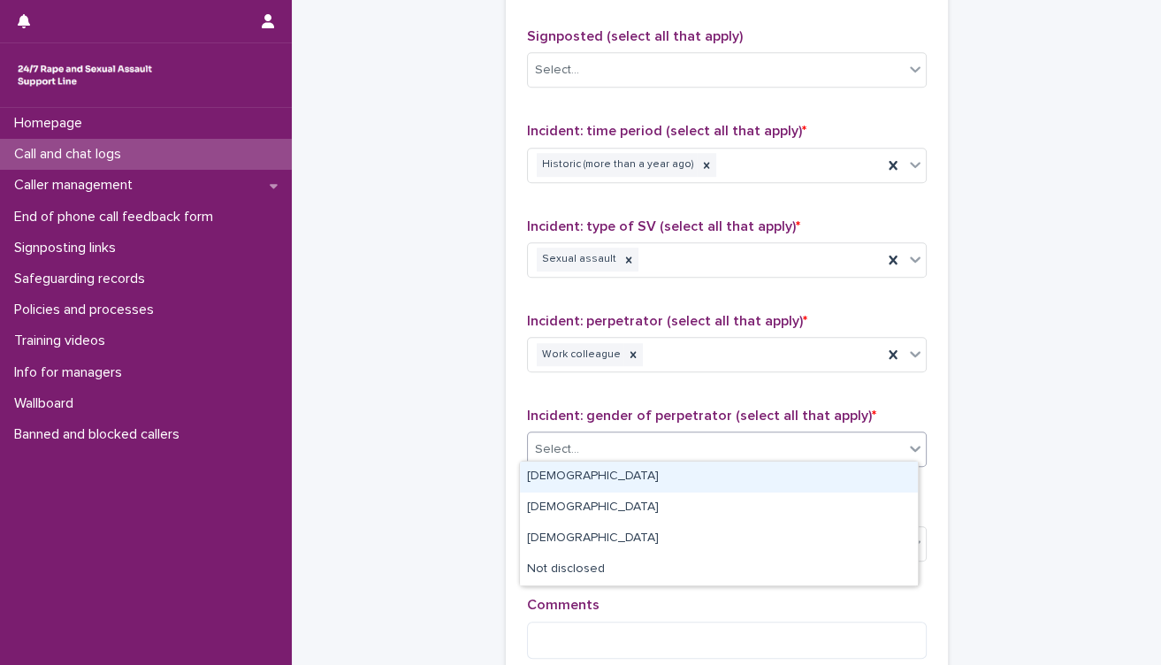
click at [698, 442] on div "Select..." at bounding box center [716, 449] width 376 height 29
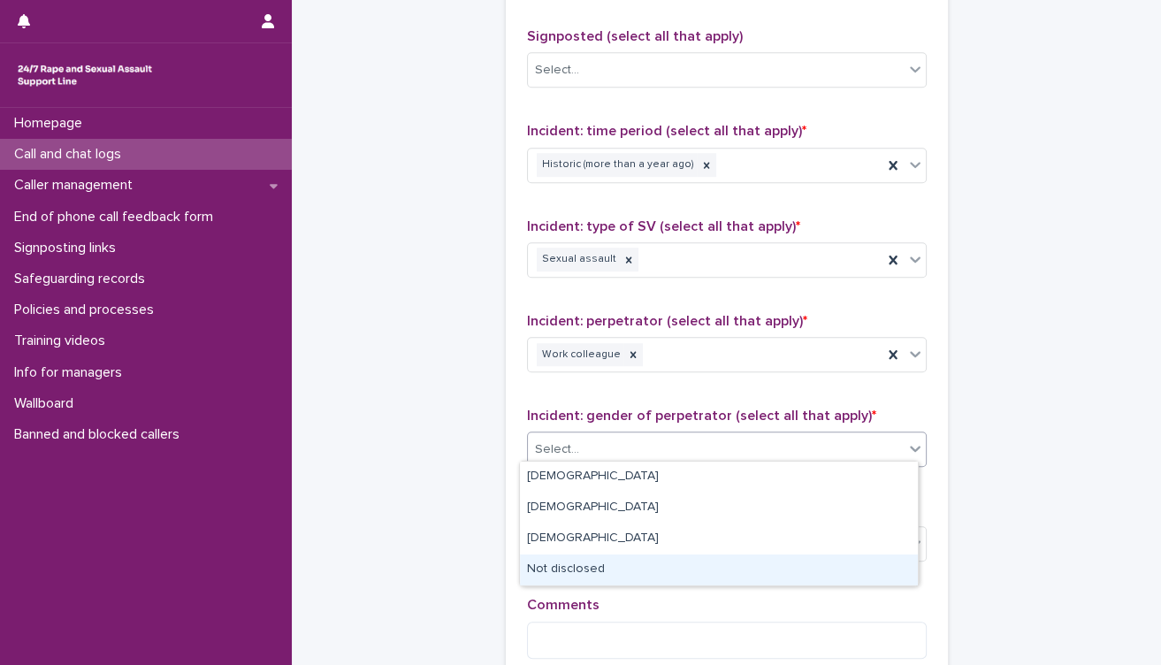
click at [631, 574] on div "Not disclosed" at bounding box center [719, 569] width 398 height 31
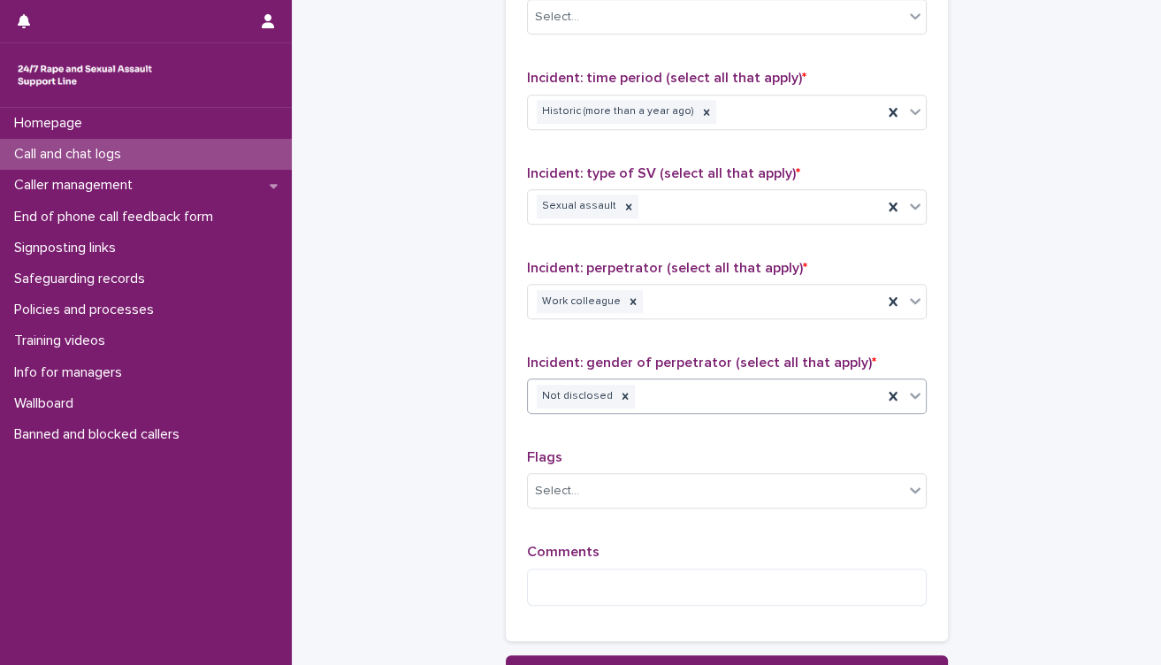
scroll to position [1277, 0]
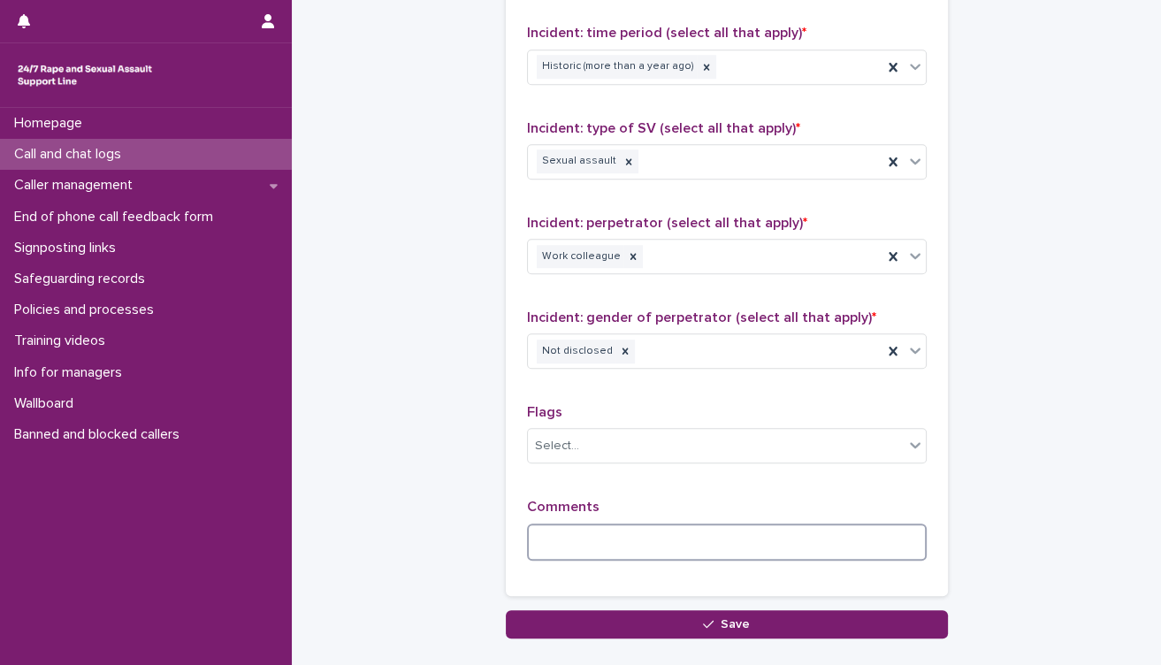
click at [638, 535] on textarea at bounding box center [727, 542] width 400 height 38
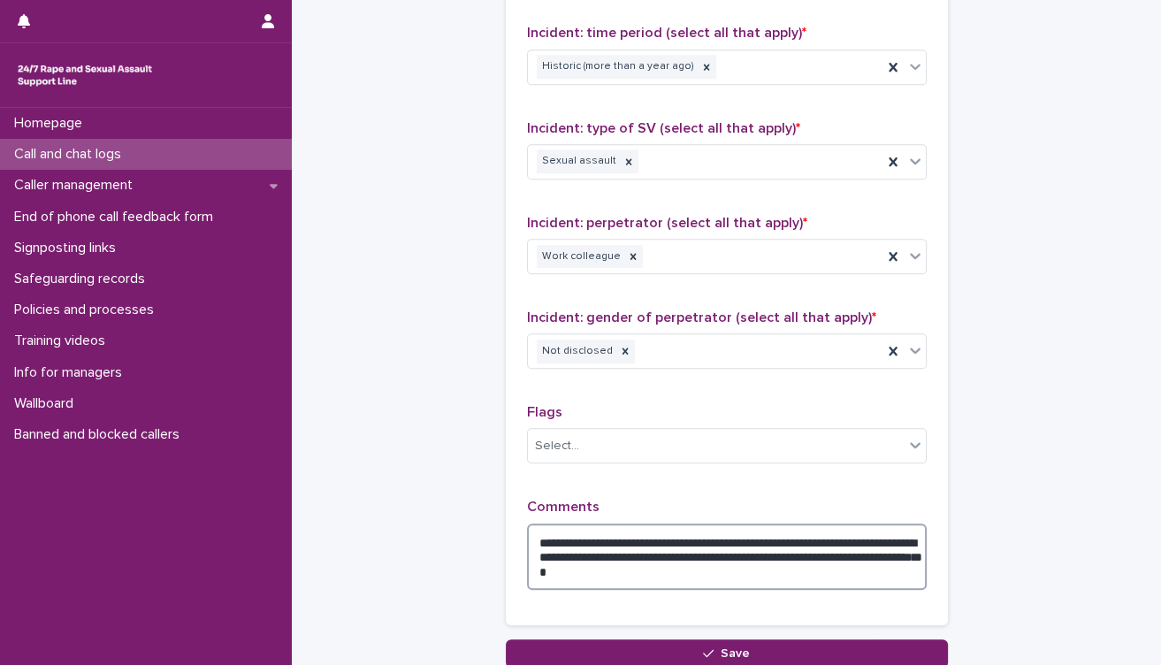
click at [770, 534] on textarea "**********" at bounding box center [727, 556] width 400 height 67
click at [785, 568] on textarea "**********" at bounding box center [727, 556] width 400 height 67
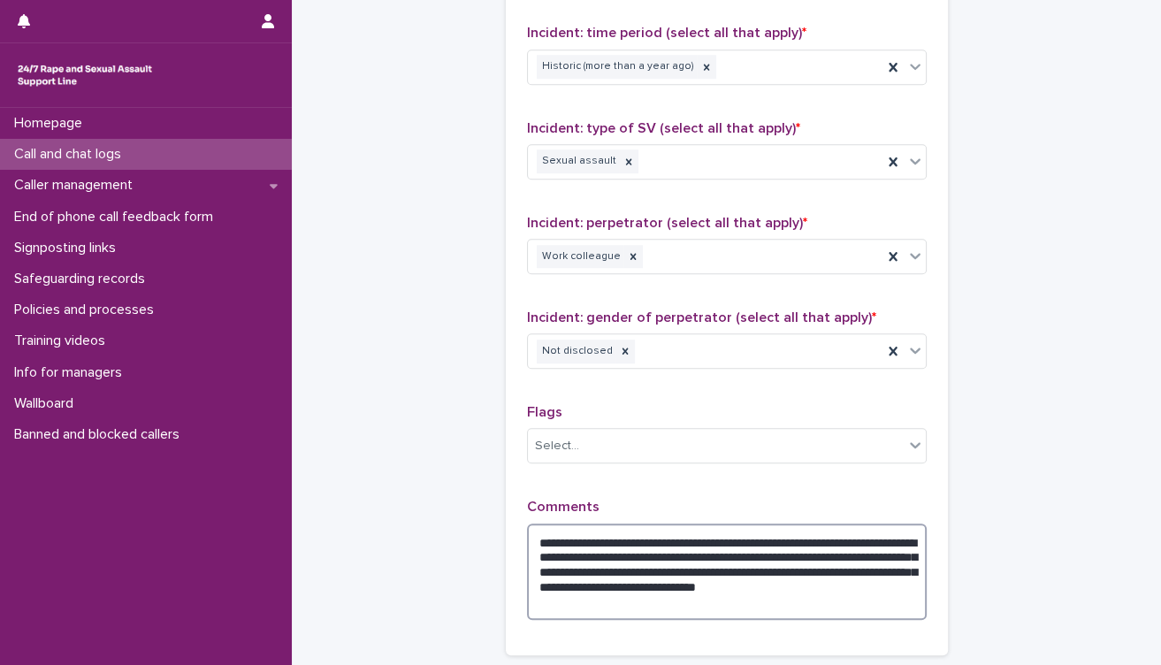
click at [873, 583] on textarea "**********" at bounding box center [727, 571] width 400 height 97
click at [692, 602] on textarea "**********" at bounding box center [727, 571] width 400 height 97
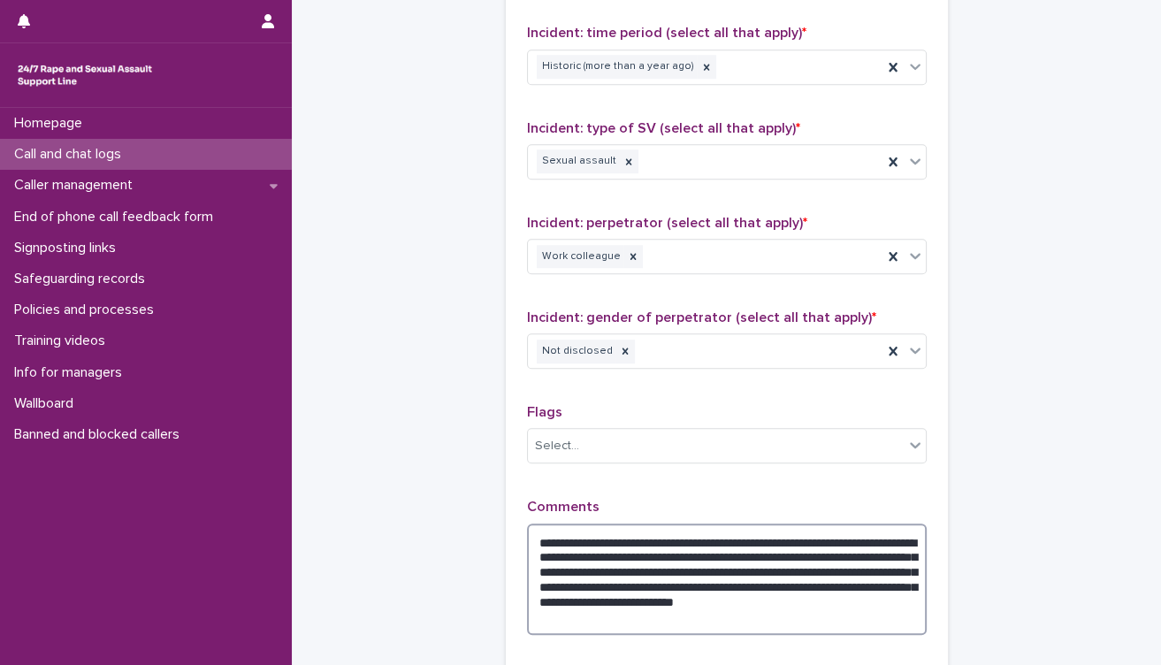
scroll to position [1456, 0]
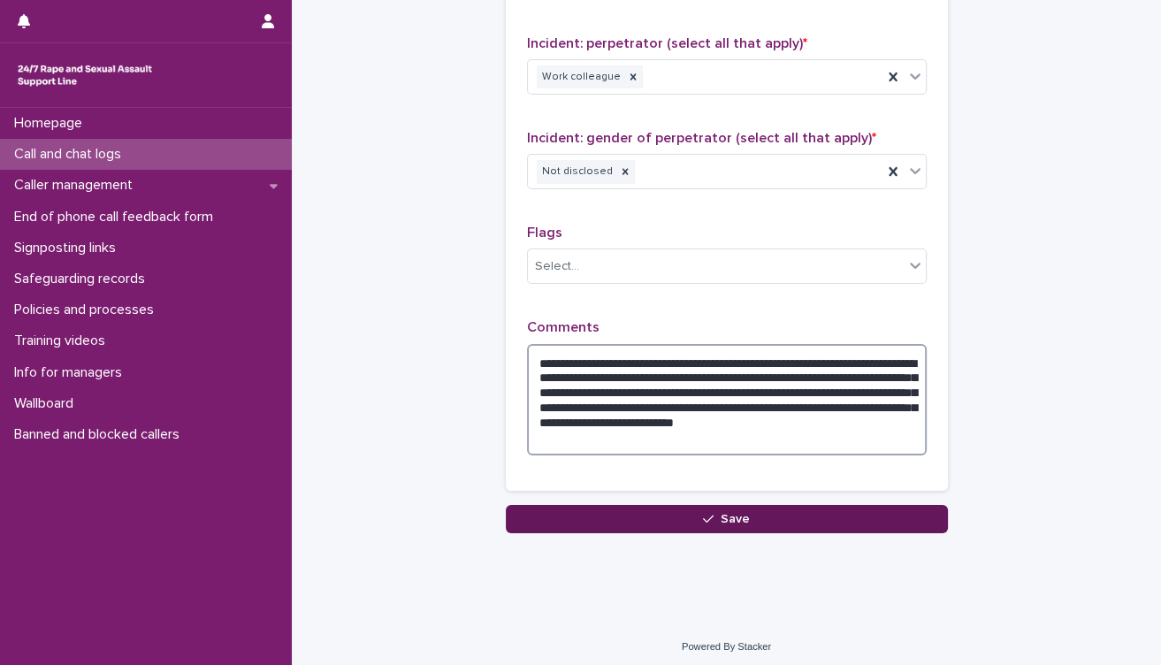
type textarea "**********"
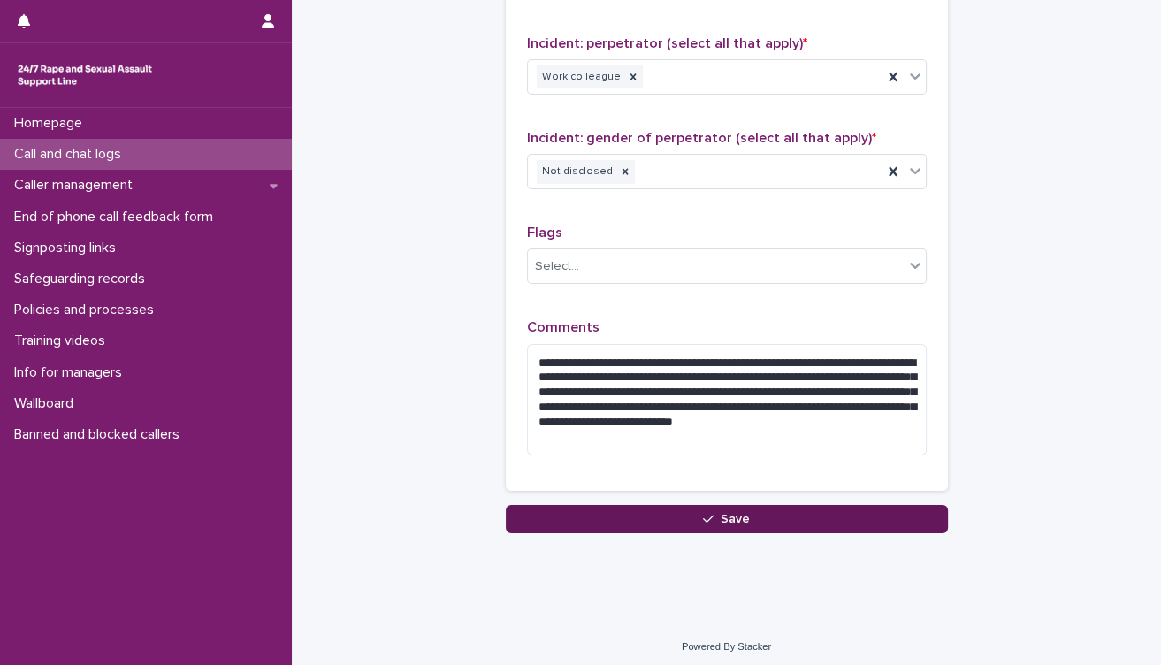
click at [728, 513] on span "Save" at bounding box center [735, 519] width 29 height 12
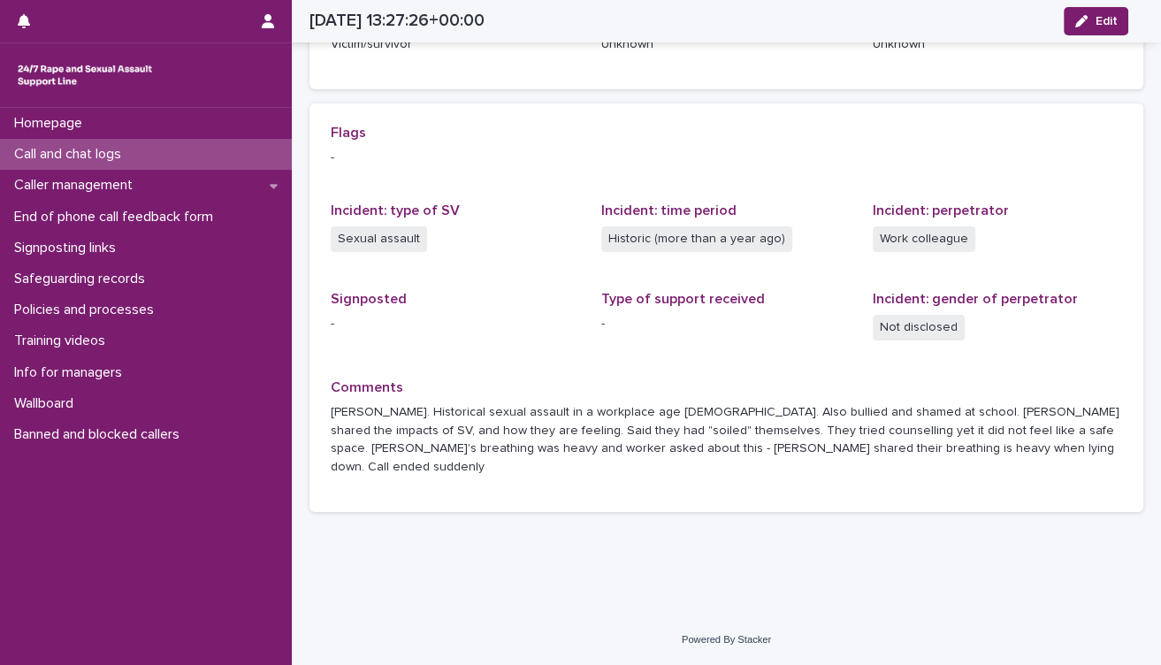
scroll to position [310, 0]
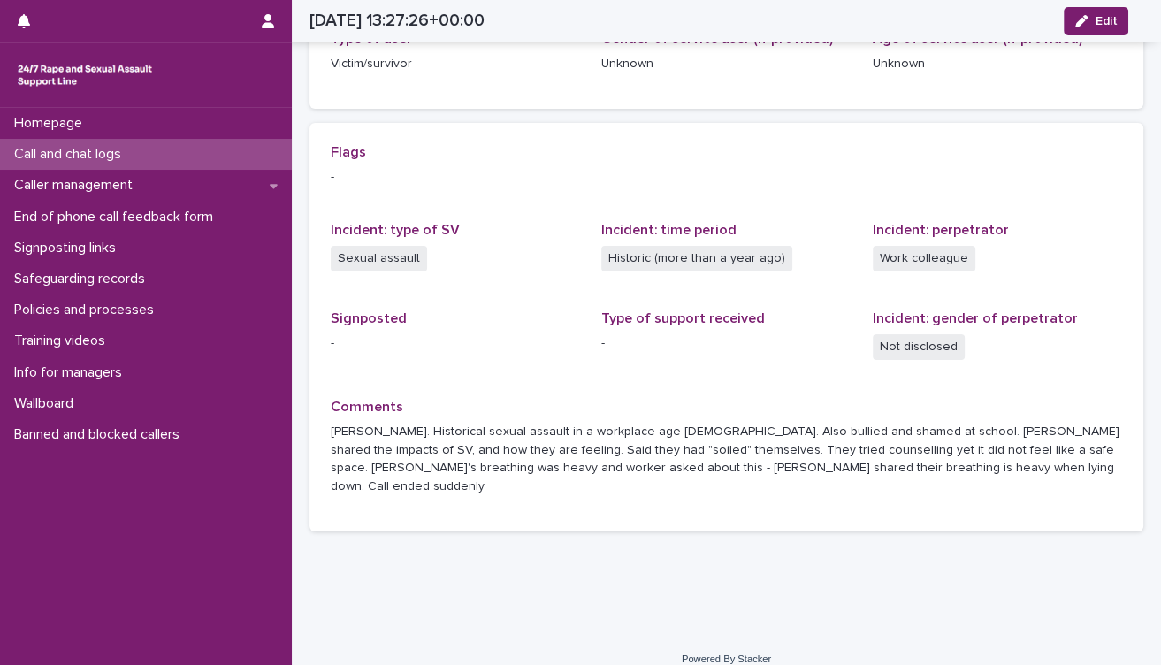
click at [127, 162] on p "Call and chat logs" at bounding box center [71, 154] width 128 height 17
